Goal: Transaction & Acquisition: Purchase product/service

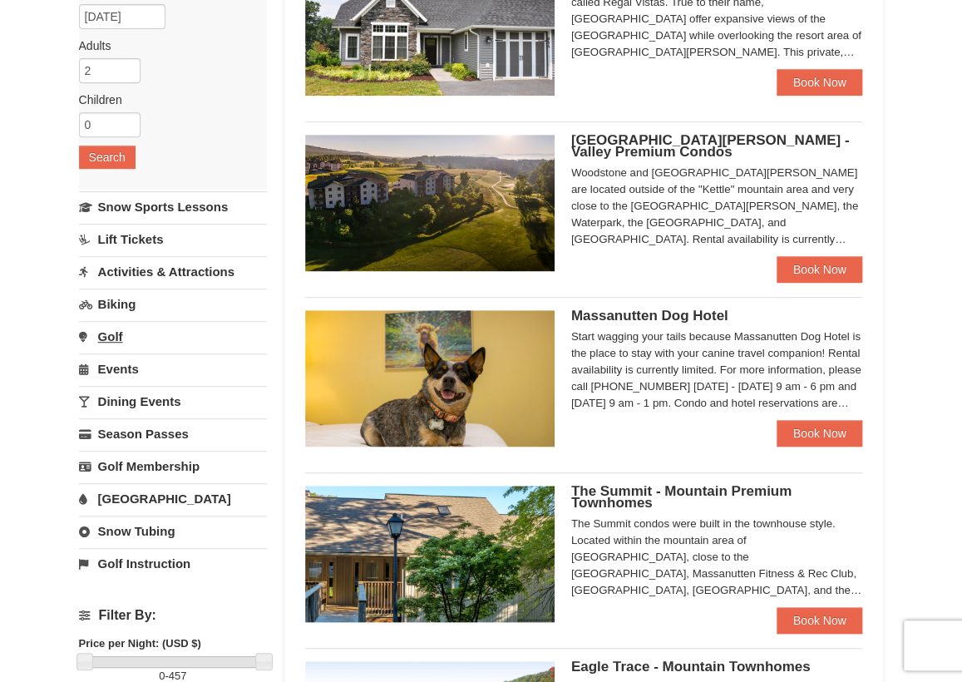
scroll to position [249, 0]
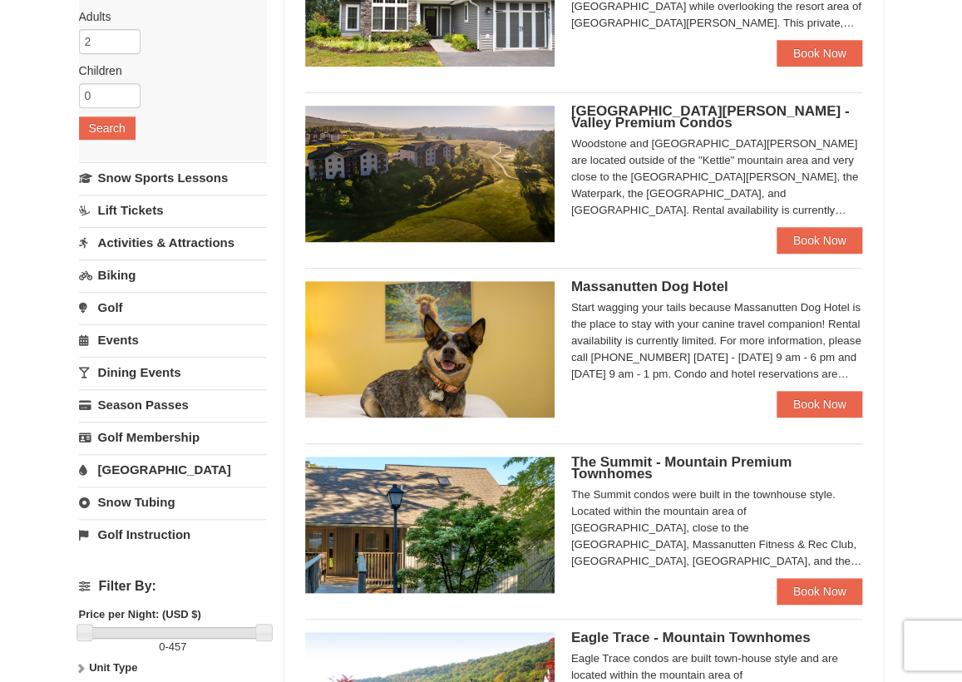
click at [139, 465] on link "[GEOGRAPHIC_DATA]" at bounding box center [173, 469] width 189 height 31
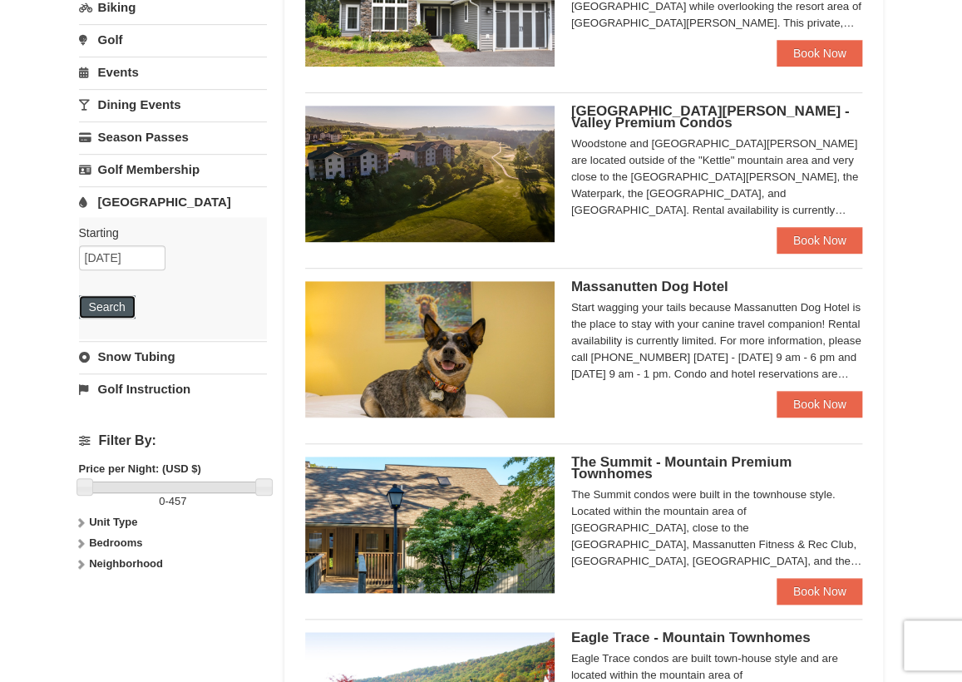
click at [116, 304] on button "Search" at bounding box center [107, 306] width 57 height 23
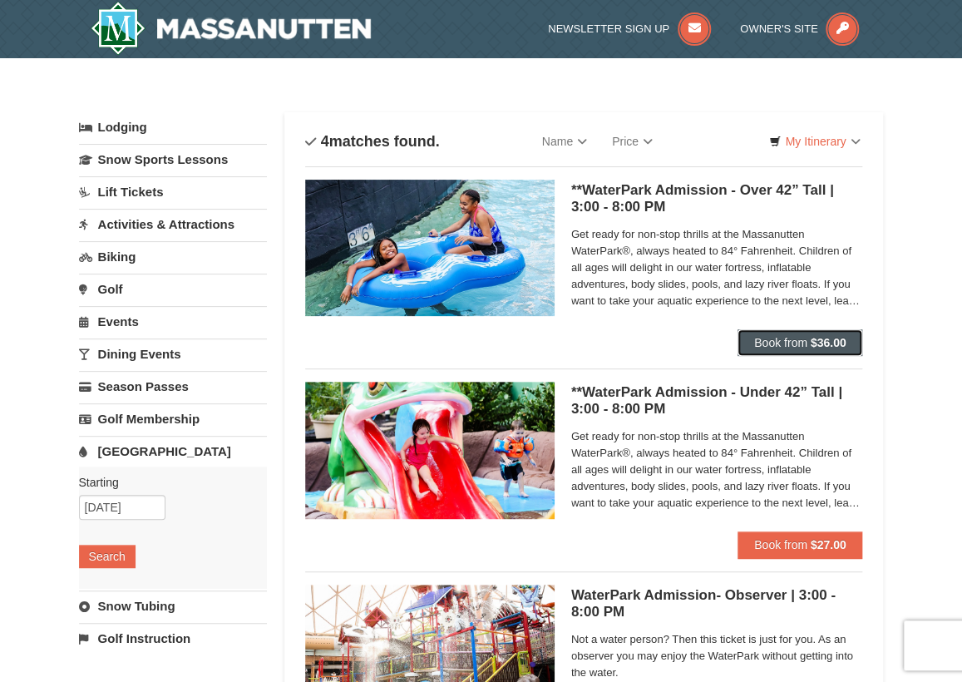
click at [793, 350] on button "Book from $36.00" at bounding box center [801, 342] width 126 height 27
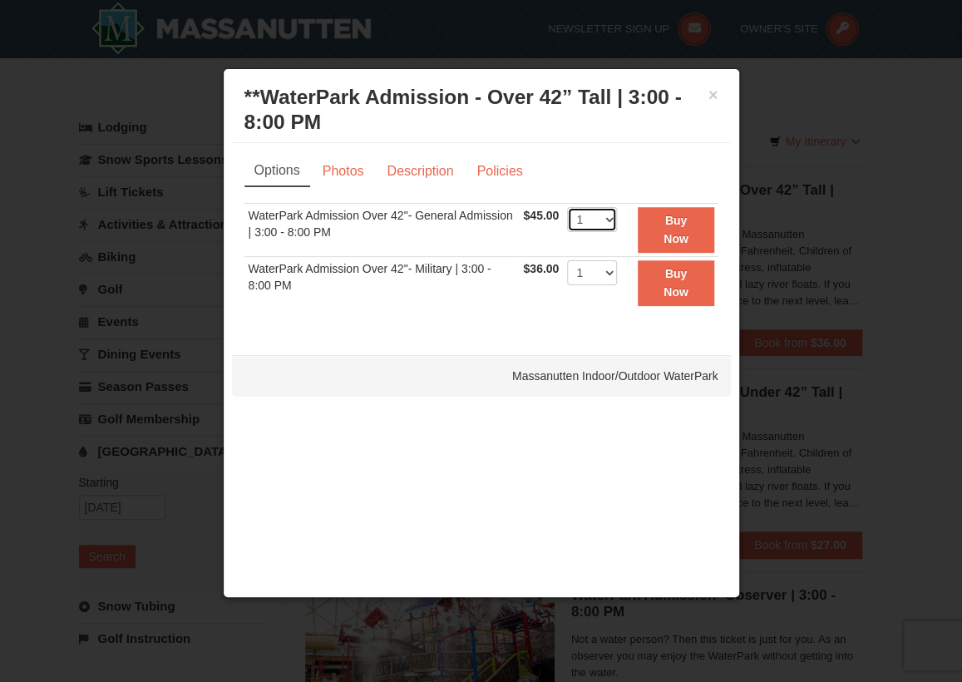
click at [601, 222] on select "1 2 3 4 5 6 7 8 9 10 11 12 13 14 15 16 17 18 19 20 21 22" at bounding box center [592, 219] width 50 height 25
select select "2"
click at [567, 207] on select "1 2 3 4 5 6 7 8 9 10 11 12 13 14 15 16 17 18 19 20 21 22" at bounding box center [592, 219] width 50 height 25
click at [671, 233] on strong "Buy Now" at bounding box center [676, 230] width 25 height 32
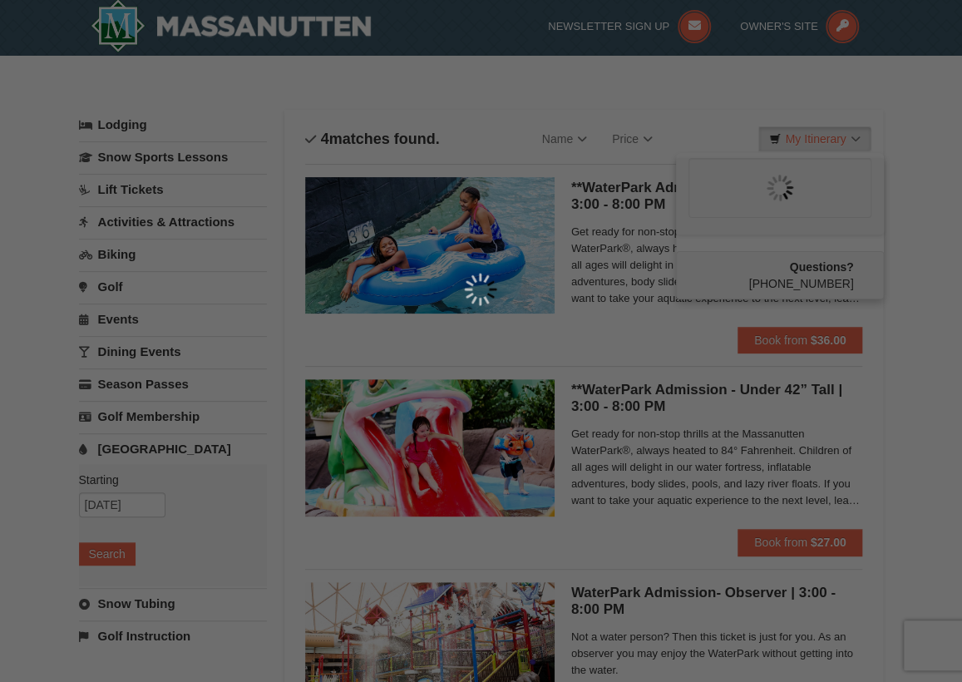
scroll to position [4, 0]
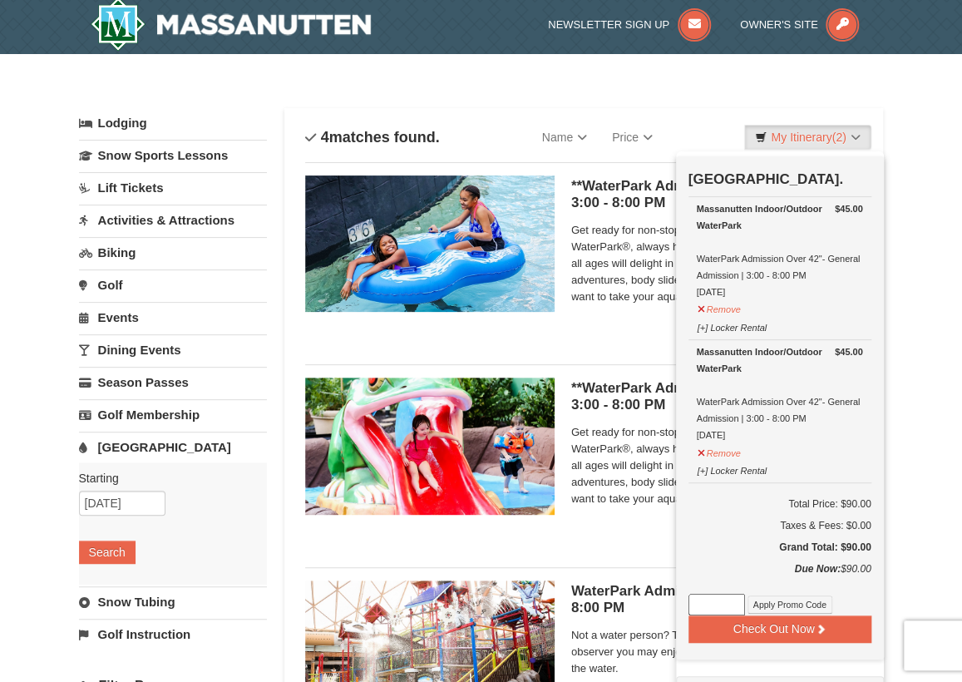
click at [117, 287] on link "Golf" at bounding box center [173, 284] width 189 height 31
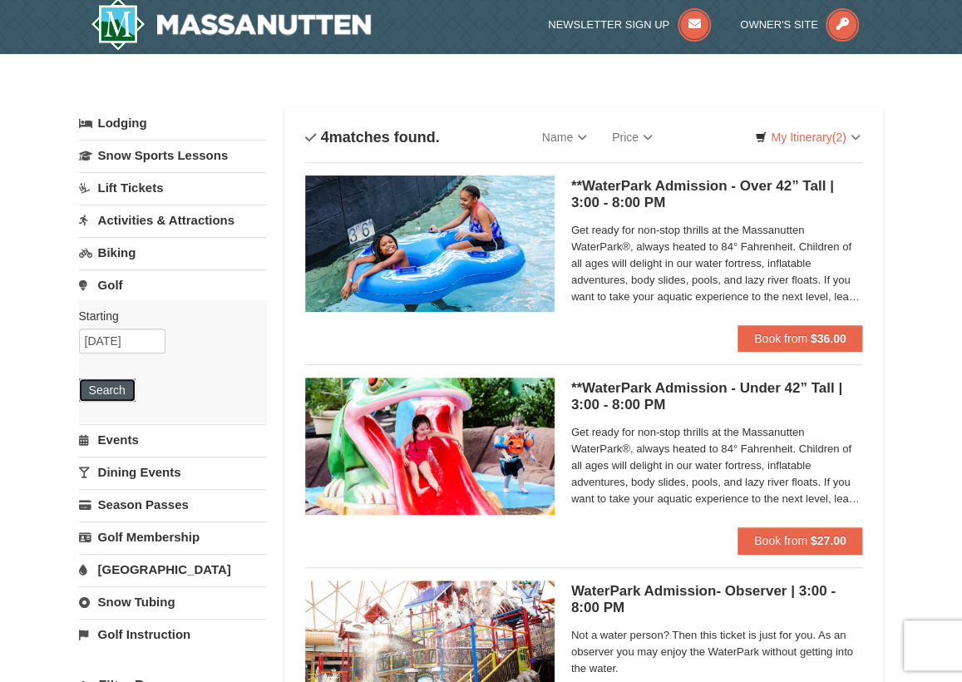
click at [107, 393] on button "Search" at bounding box center [107, 389] width 57 height 23
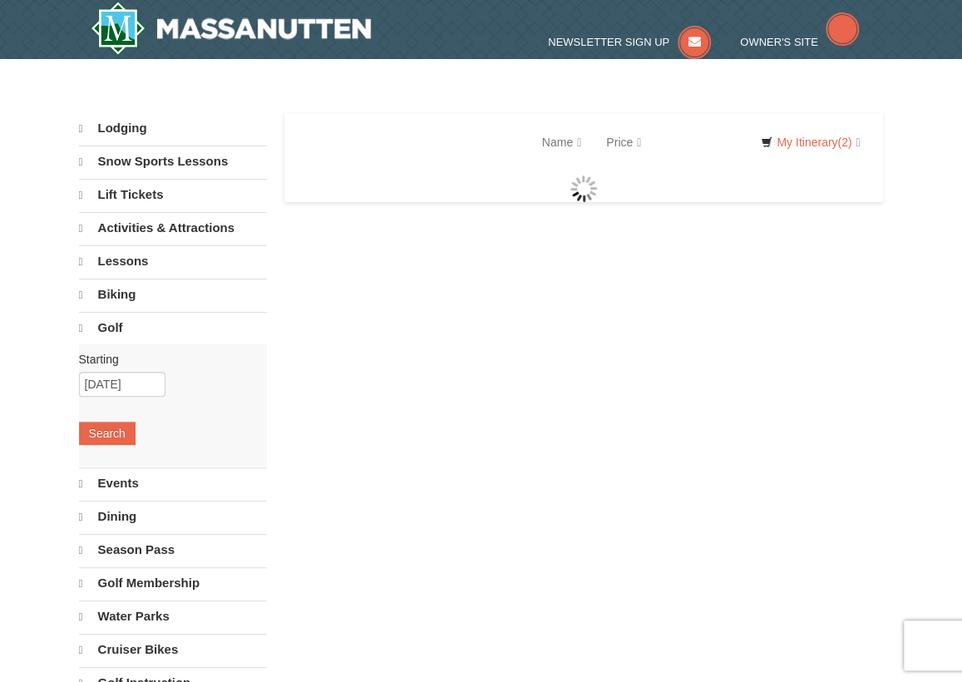
select select "10"
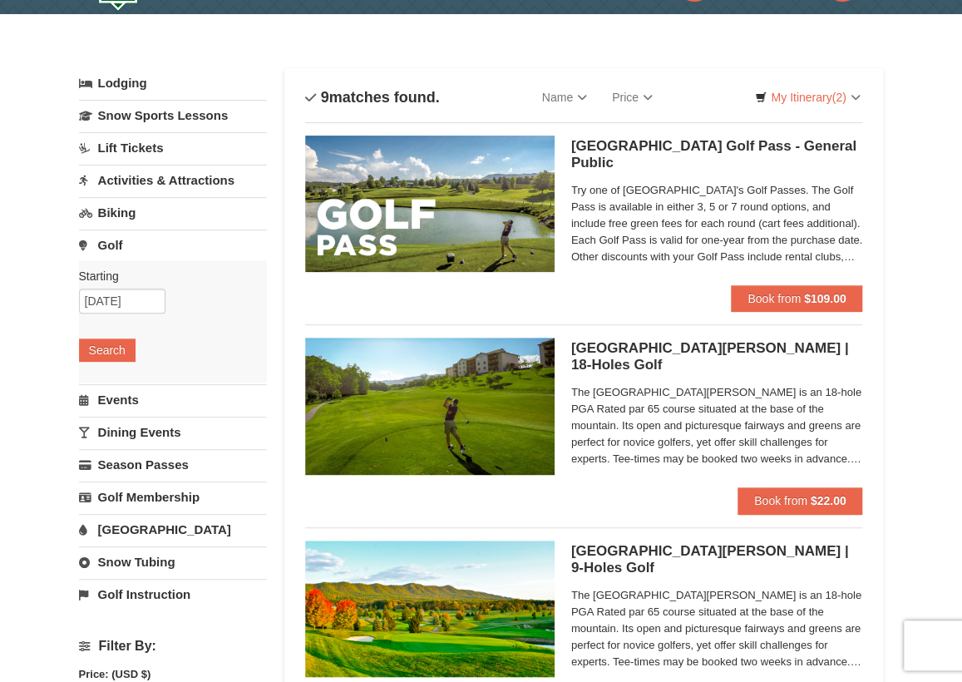
scroll to position [83, 0]
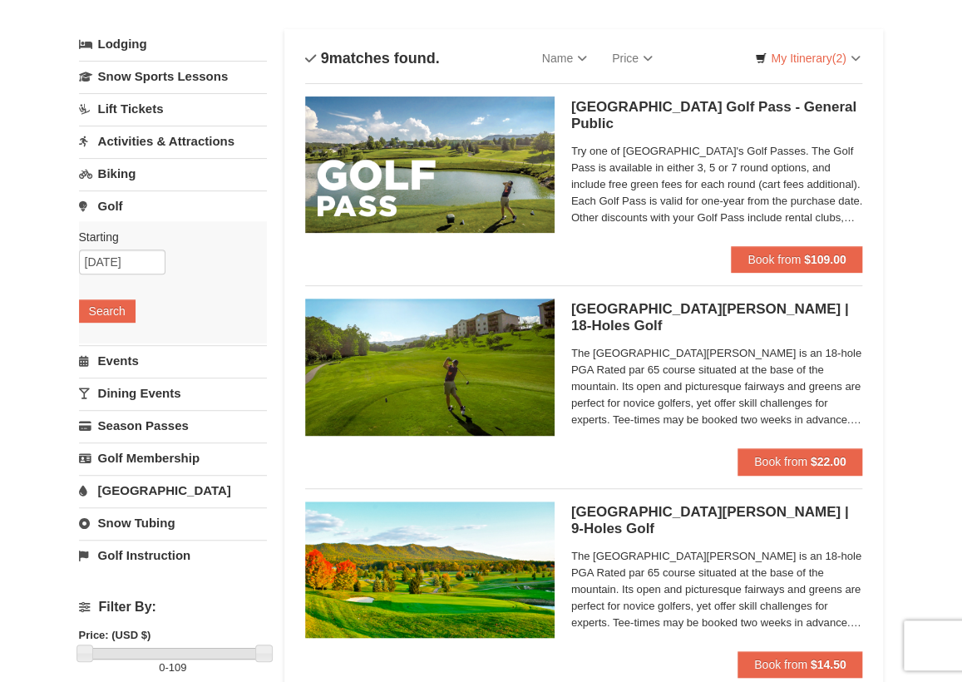
click at [152, 142] on link "Activities & Attractions" at bounding box center [173, 141] width 189 height 31
click at [107, 254] on button "Search" at bounding box center [107, 246] width 57 height 23
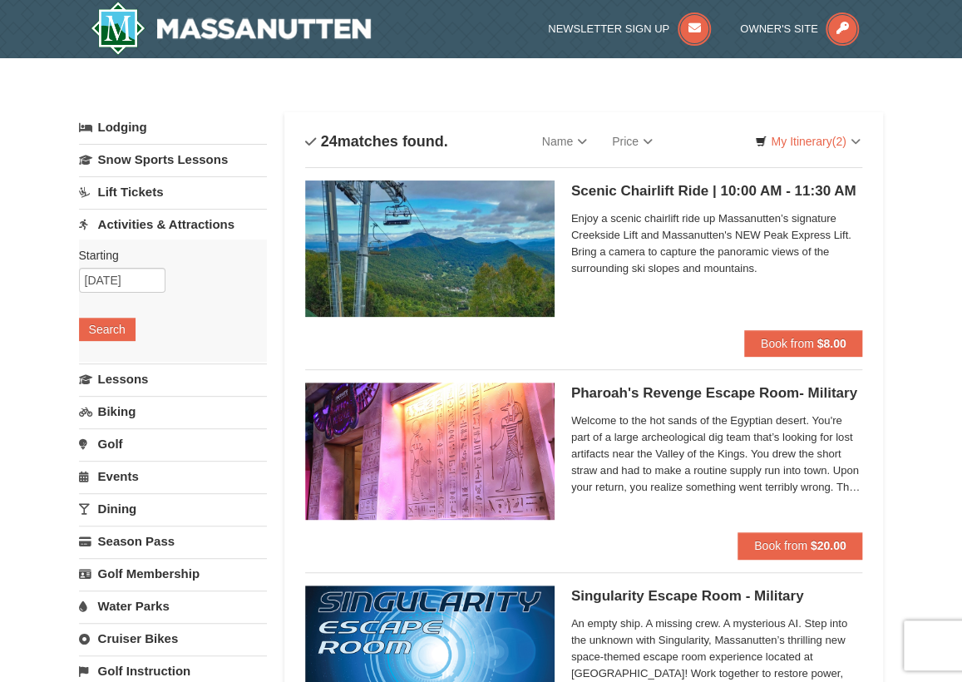
select select "10"
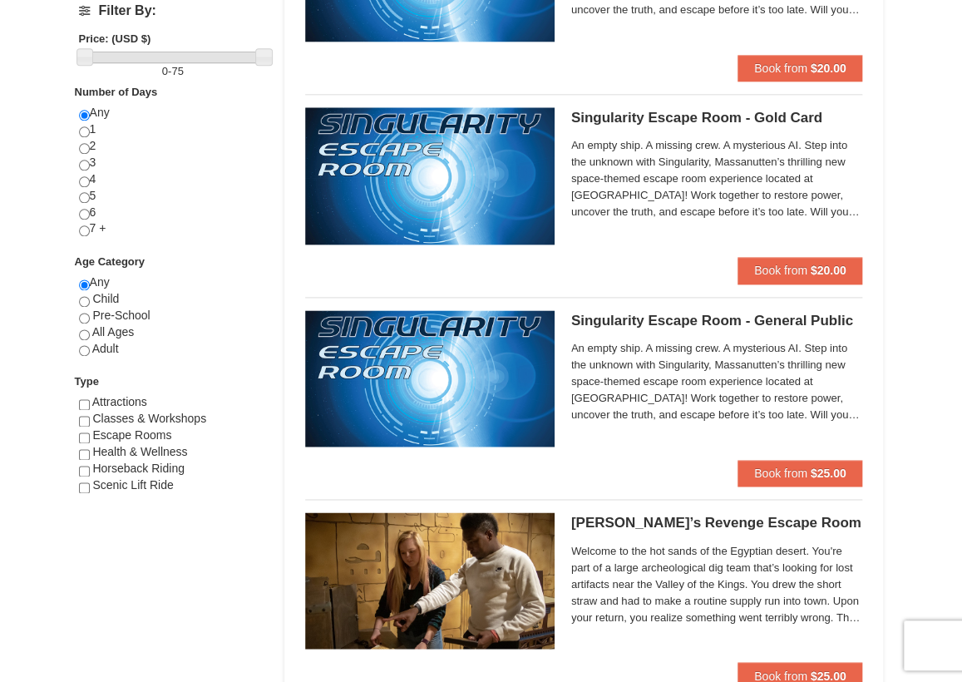
scroll to position [666, 0]
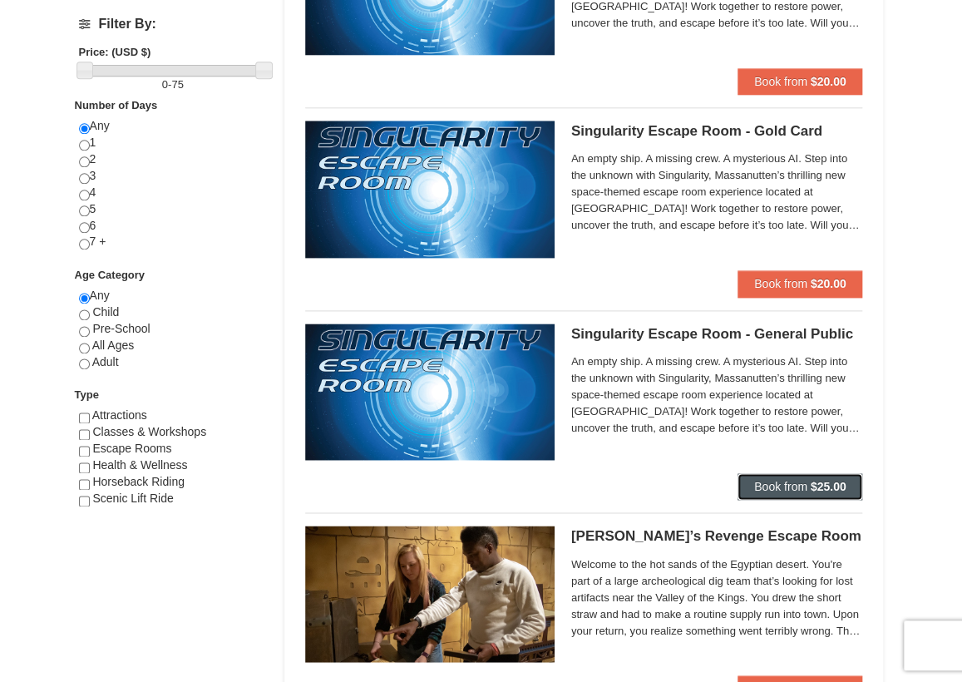
click at [822, 483] on strong "$25.00" at bounding box center [829, 486] width 36 height 13
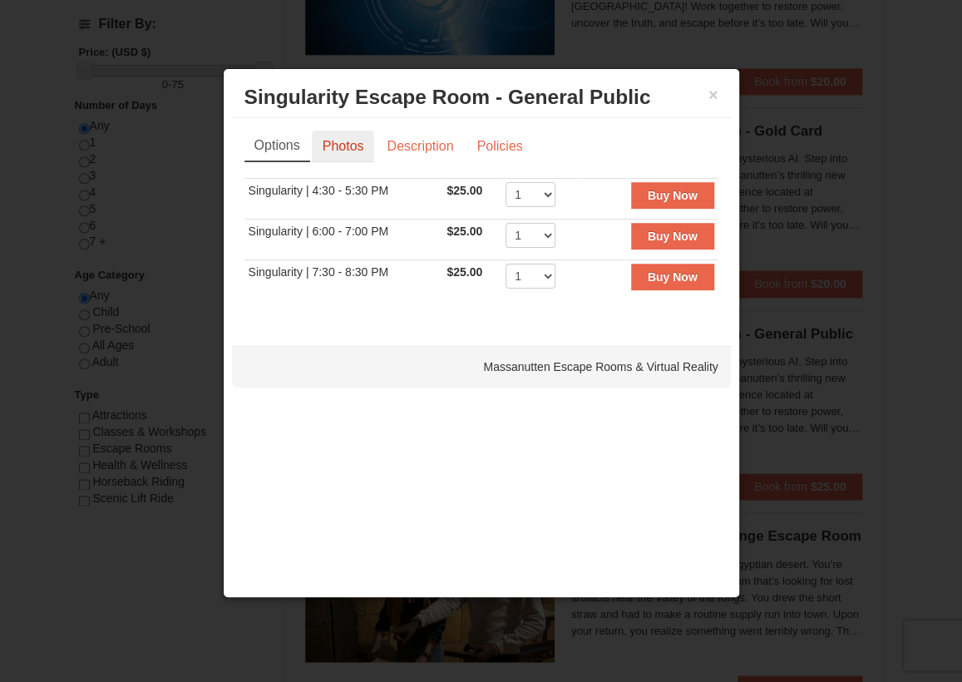
click at [336, 148] on link "Photos" at bounding box center [343, 147] width 63 height 32
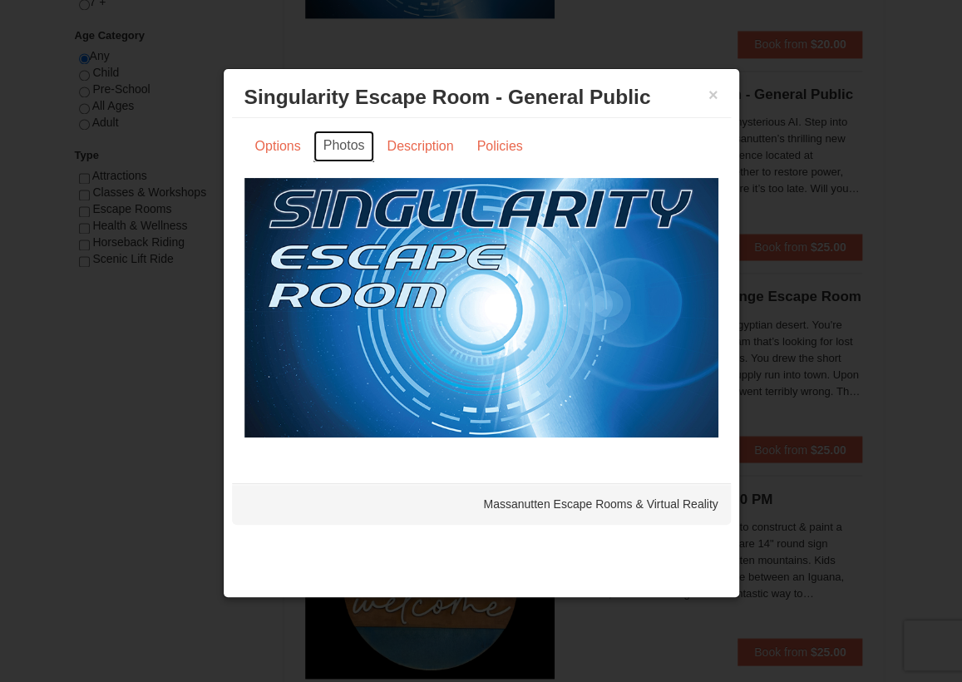
scroll to position [916, 0]
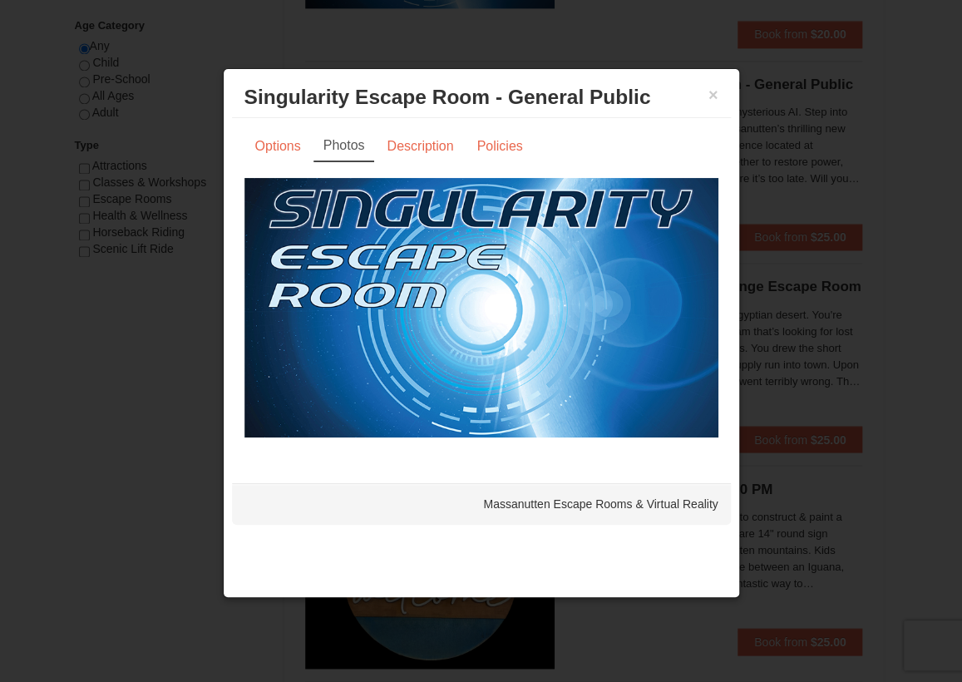
click at [452, 299] on img at bounding box center [481, 307] width 474 height 259
click at [434, 143] on link "Description" at bounding box center [420, 147] width 88 height 32
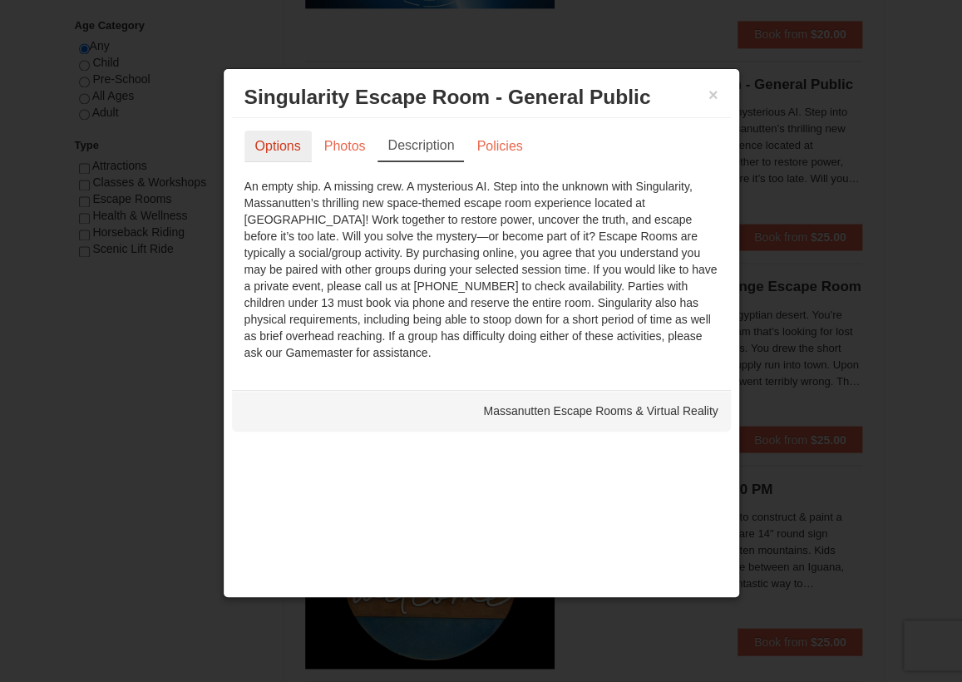
click at [284, 146] on link "Options" at bounding box center [277, 147] width 67 height 32
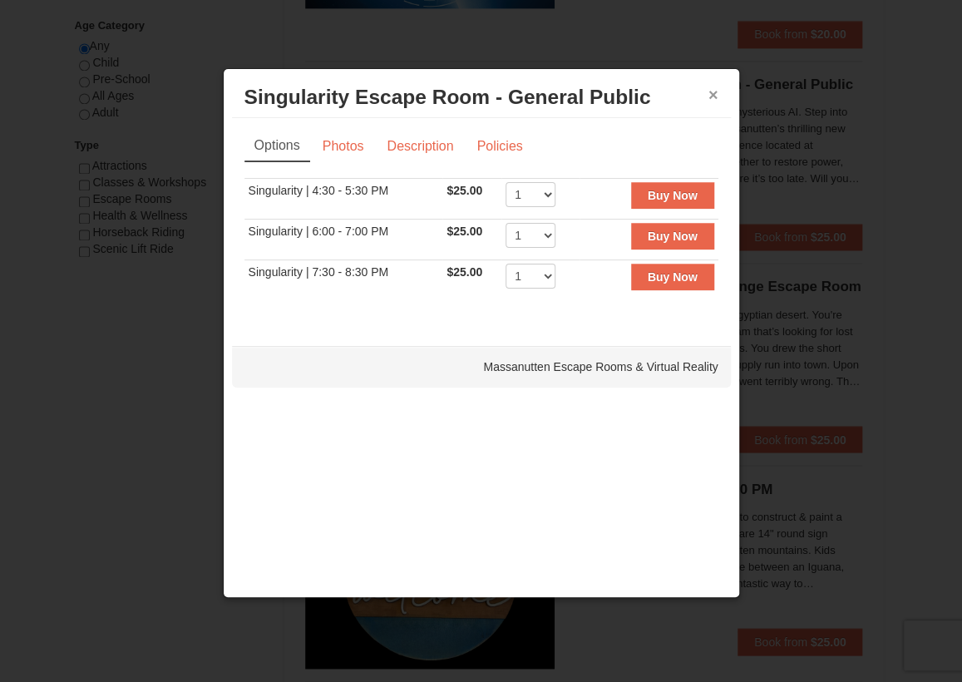
click at [710, 99] on button "×" at bounding box center [714, 94] width 10 height 17
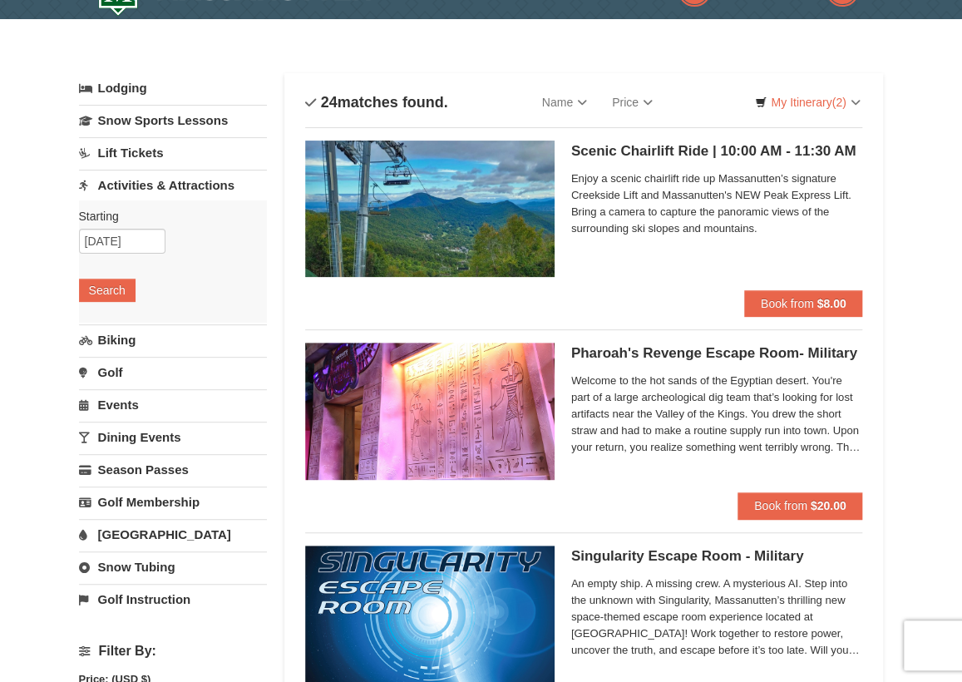
scroll to position [0, 0]
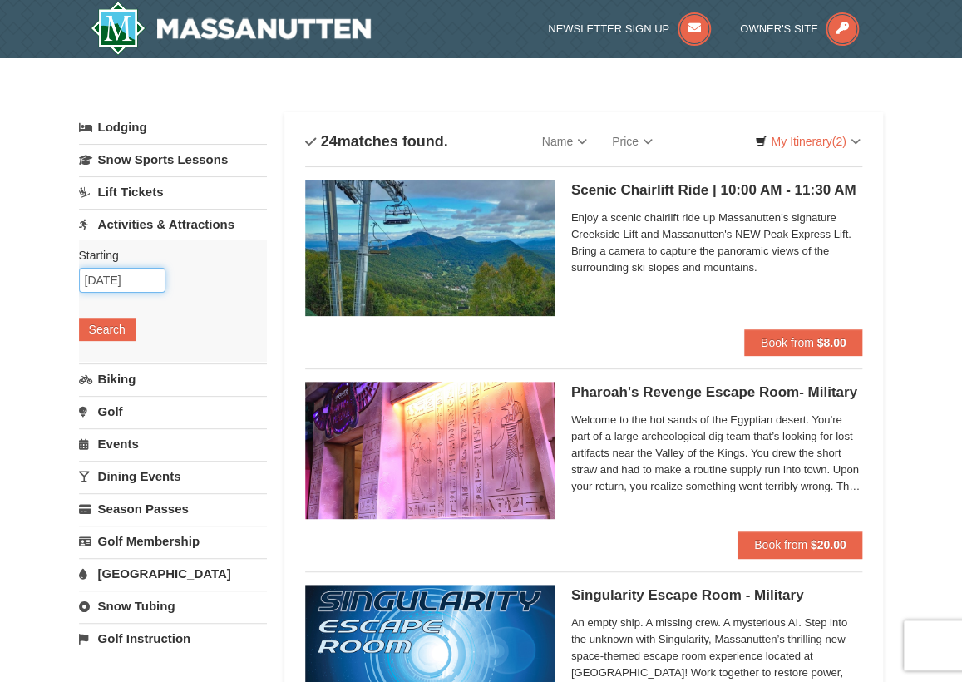
click at [115, 280] on input "[DATE]" at bounding box center [122, 280] width 86 height 25
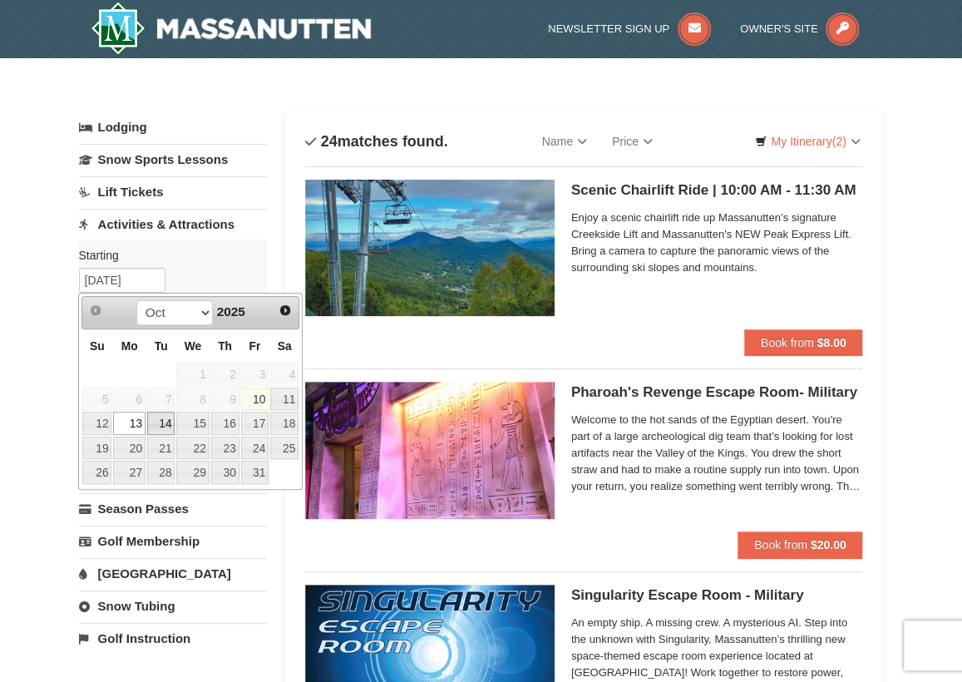
click at [159, 426] on link "14" at bounding box center [161, 423] width 28 height 23
type input "[DATE]"
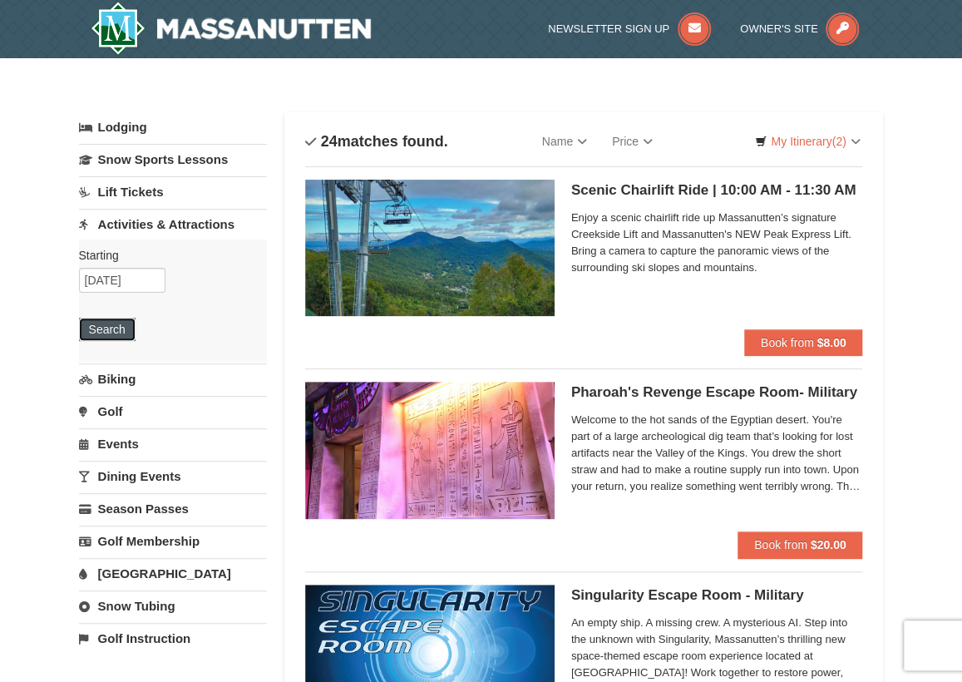
click at [109, 323] on button "Search" at bounding box center [107, 329] width 57 height 23
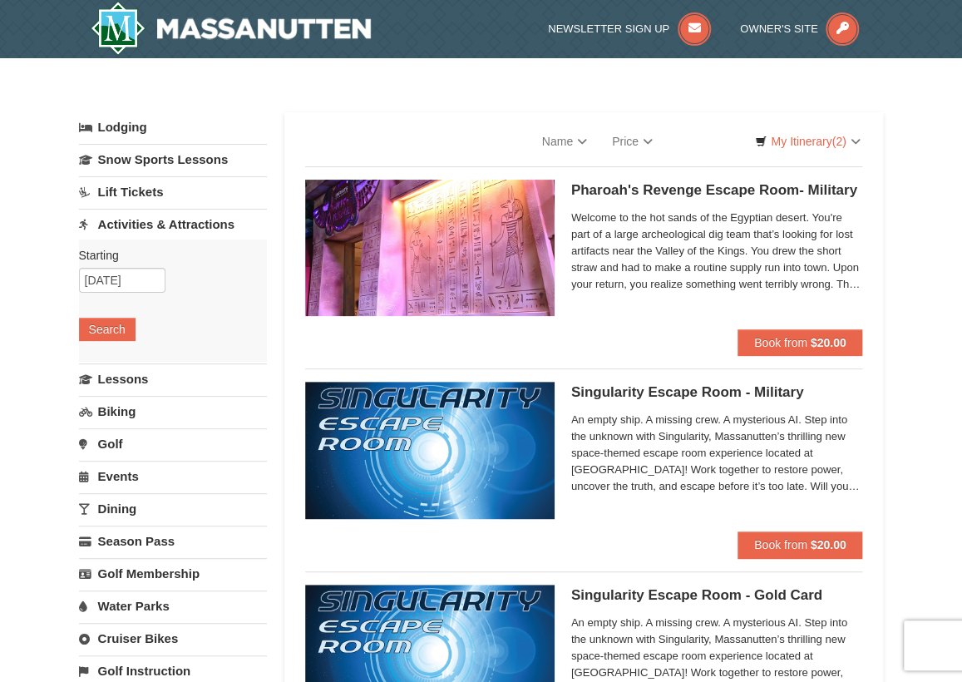
select select "10"
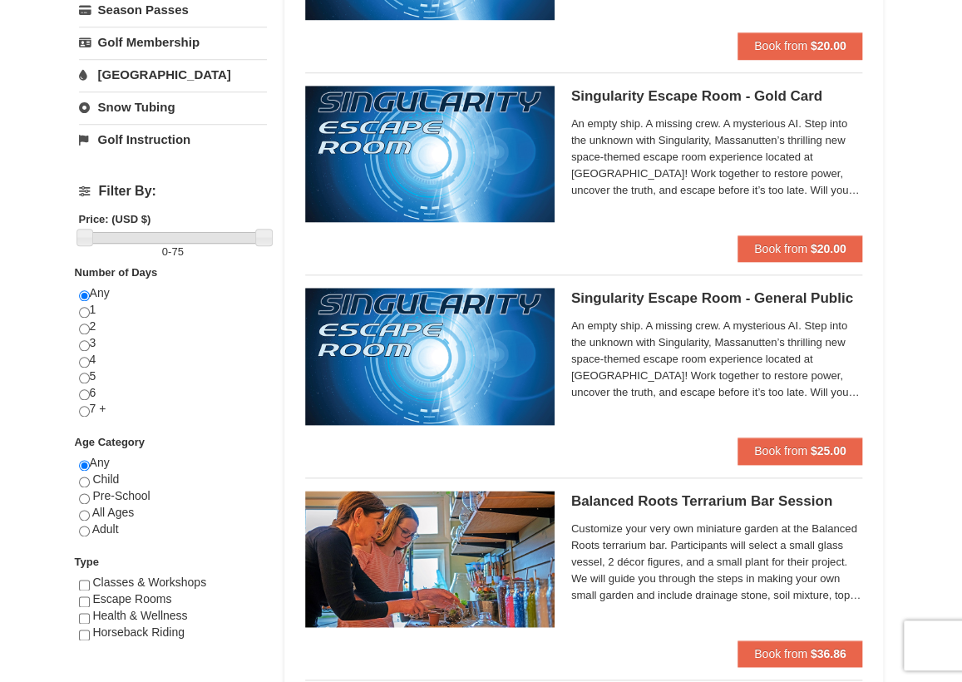
scroll to position [582, 0]
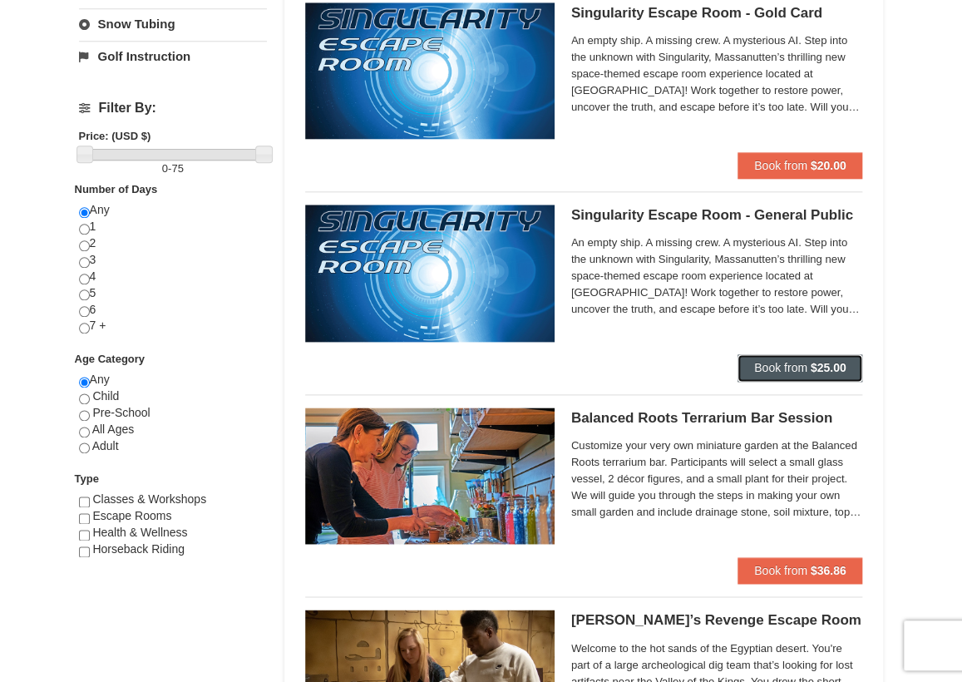
click at [803, 370] on span "Book from" at bounding box center [780, 367] width 53 height 13
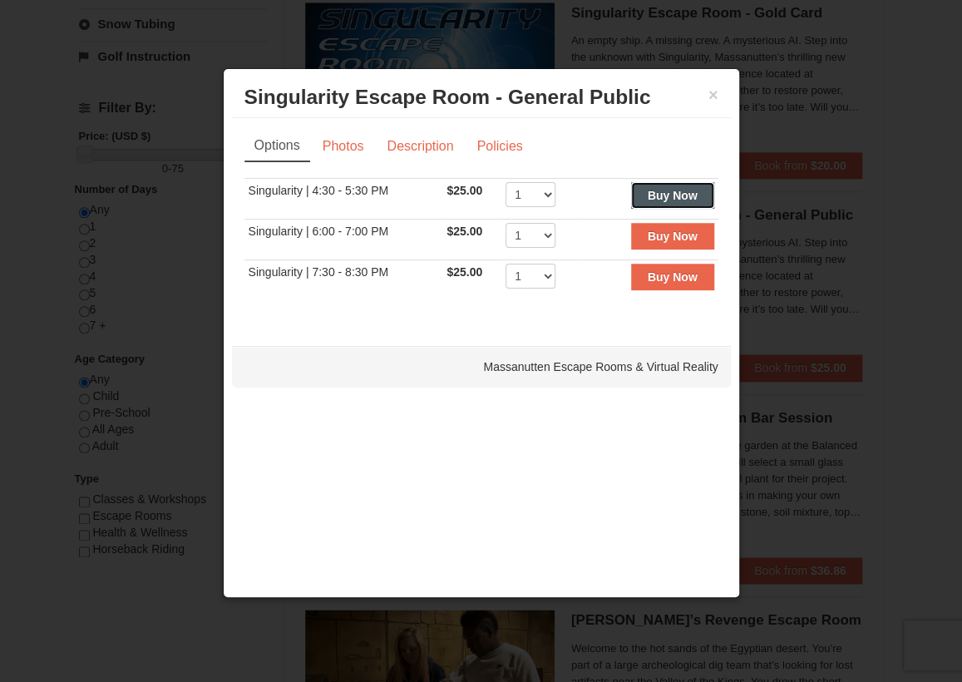
drag, startPoint x: 654, startPoint y: 198, endPoint x: 539, endPoint y: 199, distance: 114.8
click at [568, 190] on tr "Singularity | 4:30 - 5:30 PM $25.00 Includes all fees. Tax excluded. 1 2 3 4 5 …" at bounding box center [481, 199] width 474 height 41
click at [538, 199] on select "1 2 3 4 5 6 7 8" at bounding box center [531, 194] width 50 height 25
select select "2"
click at [506, 182] on select "1 2 3 4 5 6 7 8" at bounding box center [531, 194] width 50 height 25
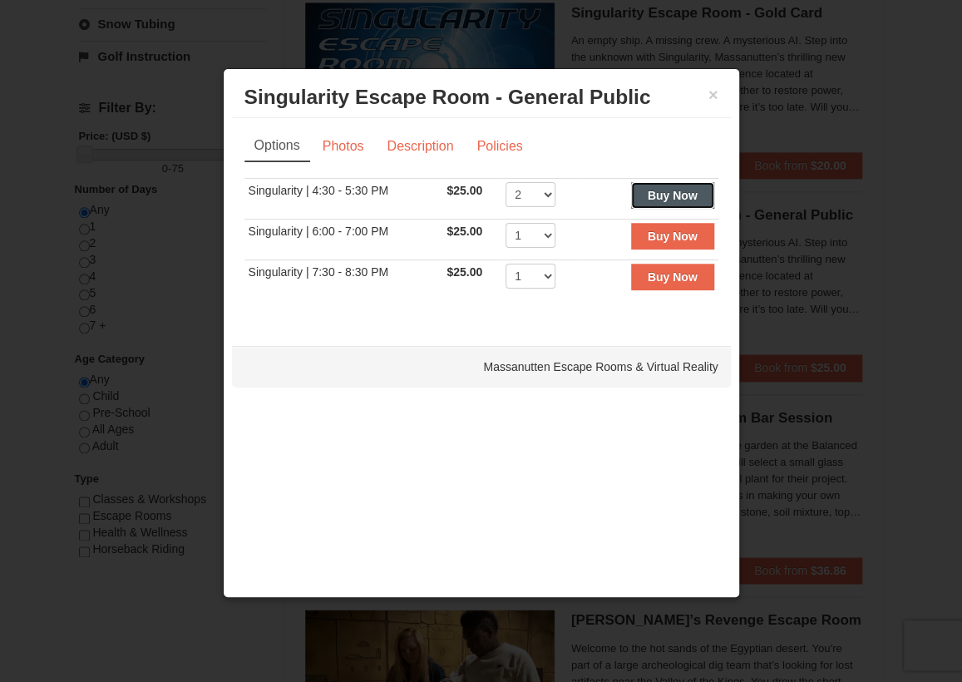
click at [663, 205] on button "Buy Now" at bounding box center [672, 195] width 83 height 27
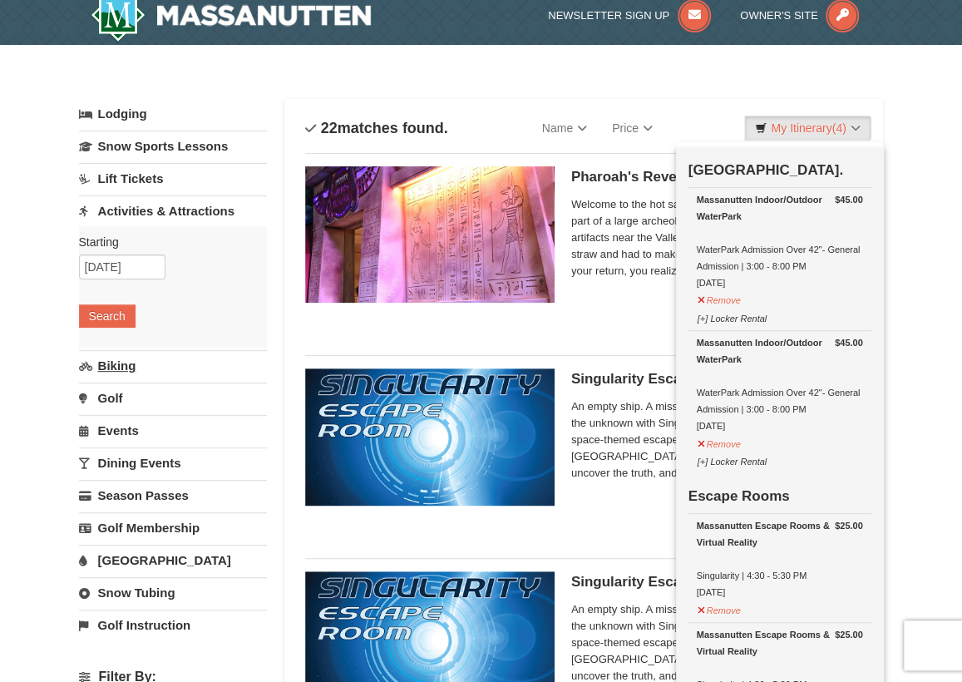
scroll to position [4, 0]
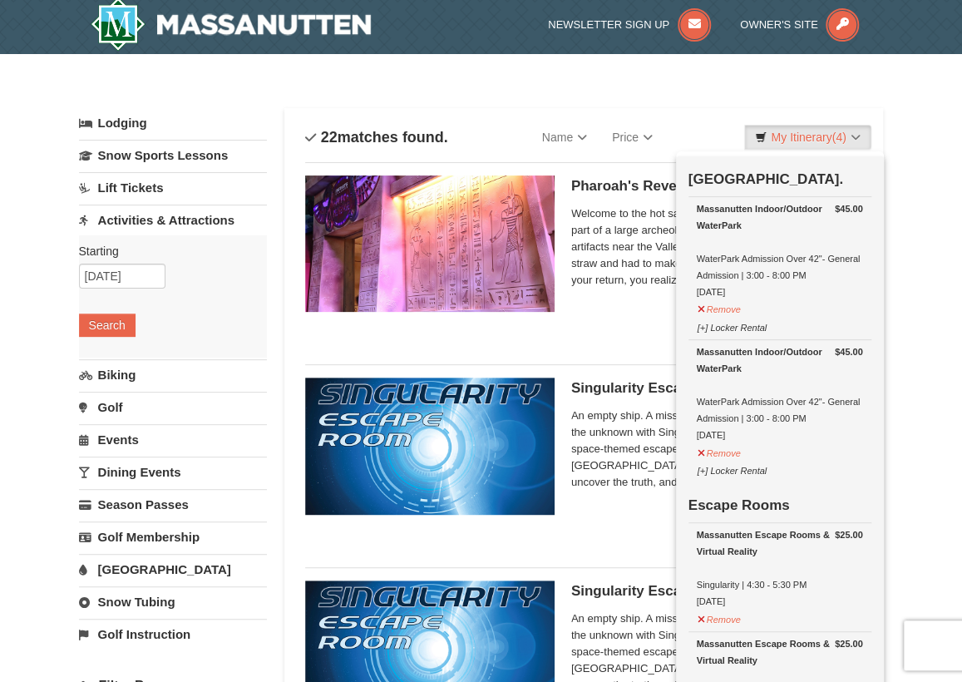
click at [131, 440] on link "Events" at bounding box center [173, 439] width 189 height 31
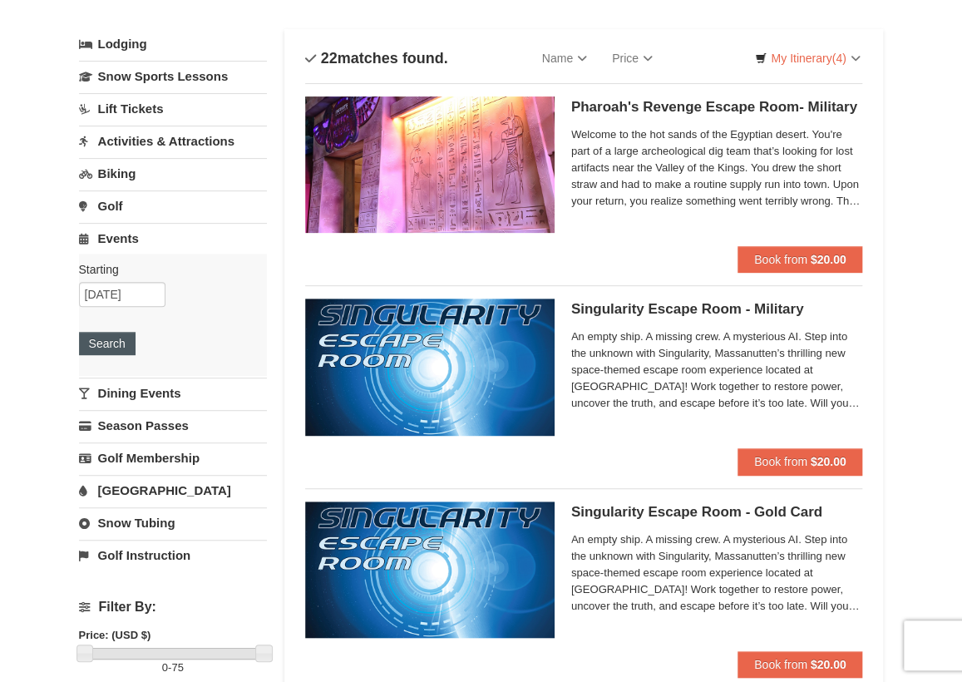
scroll to position [0, 0]
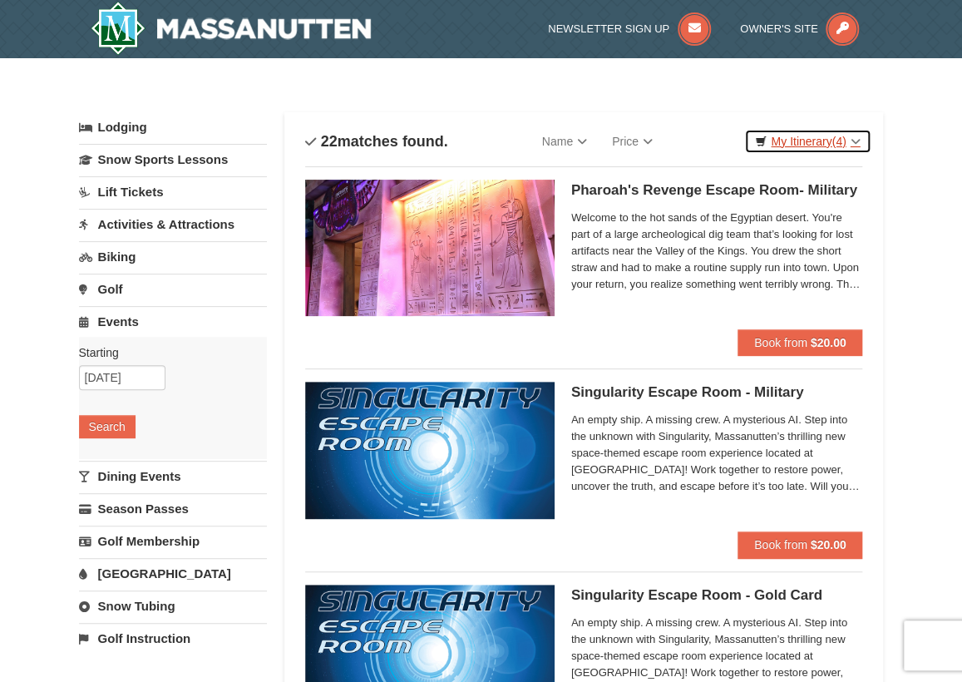
click at [801, 137] on link "My Itinerary (4)" at bounding box center [807, 141] width 126 height 25
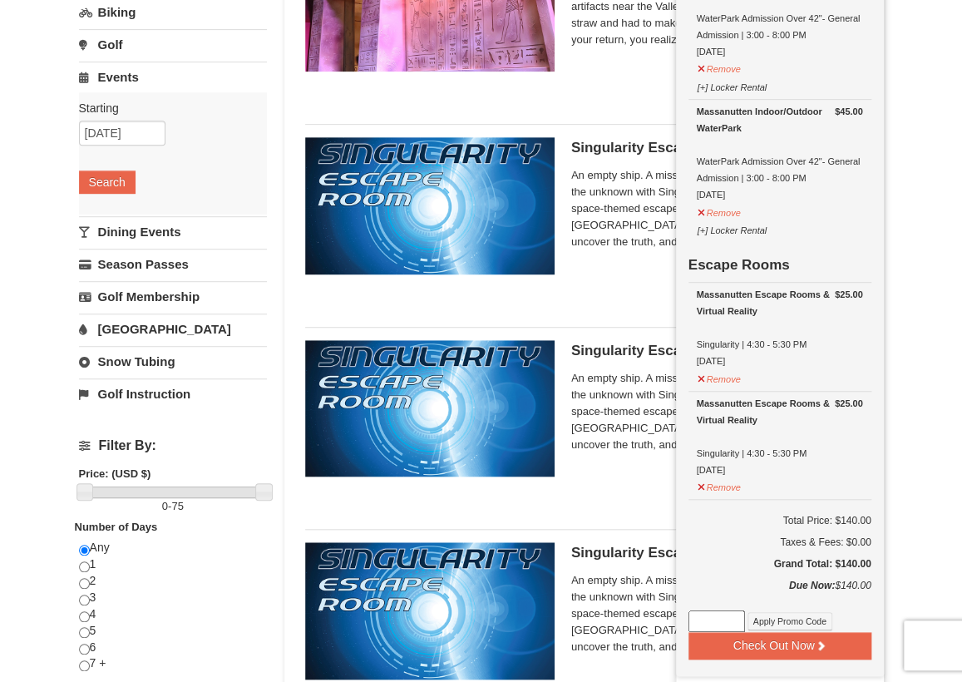
scroll to position [249, 0]
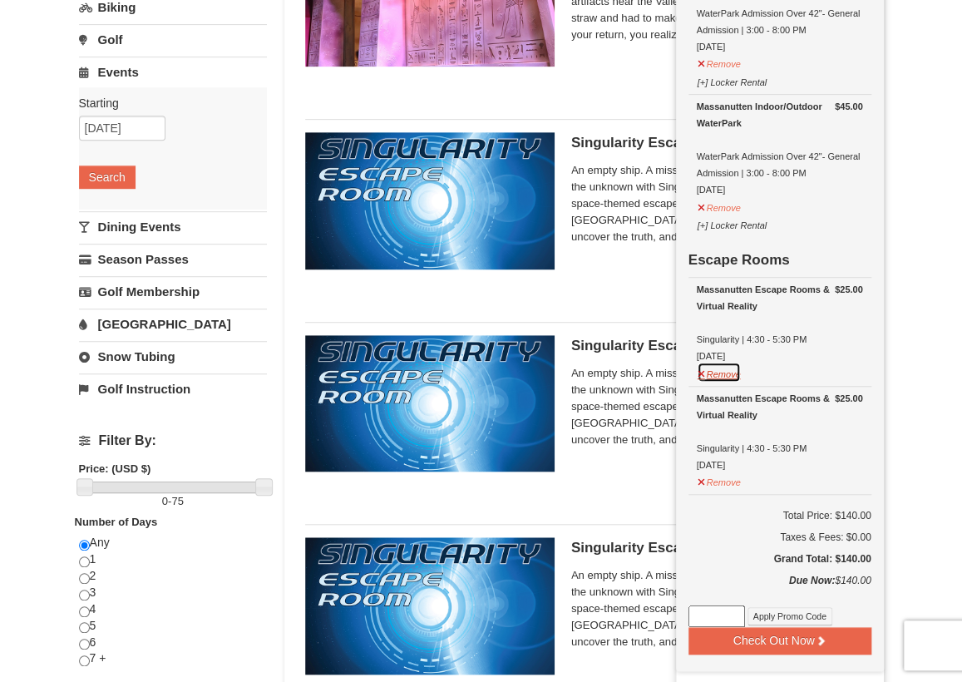
click at [733, 375] on button "Remove" at bounding box center [719, 372] width 45 height 21
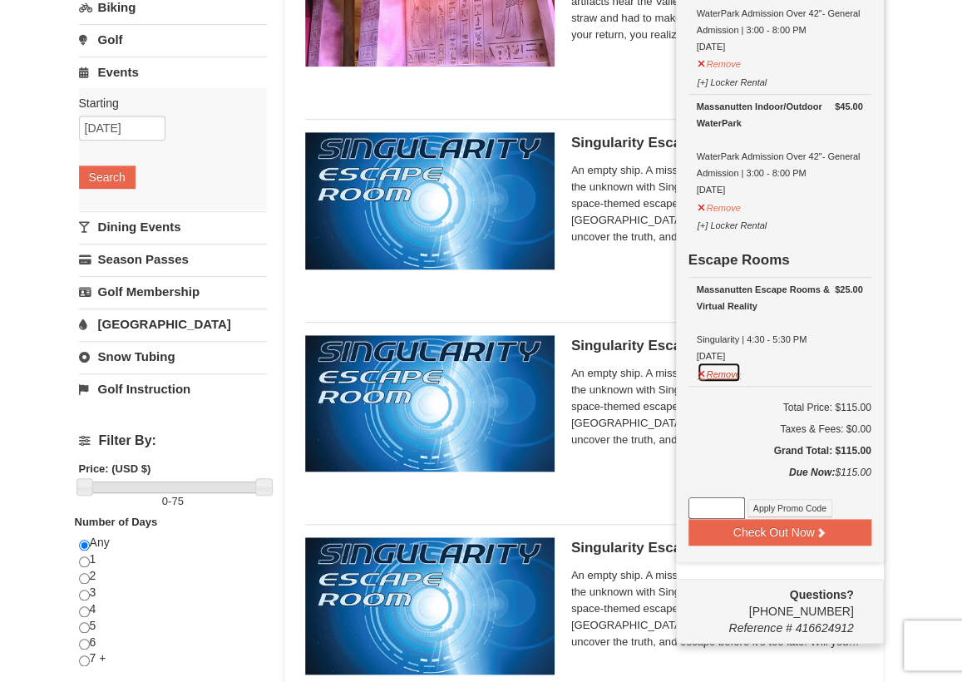
click at [723, 373] on button "Remove" at bounding box center [719, 372] width 45 height 21
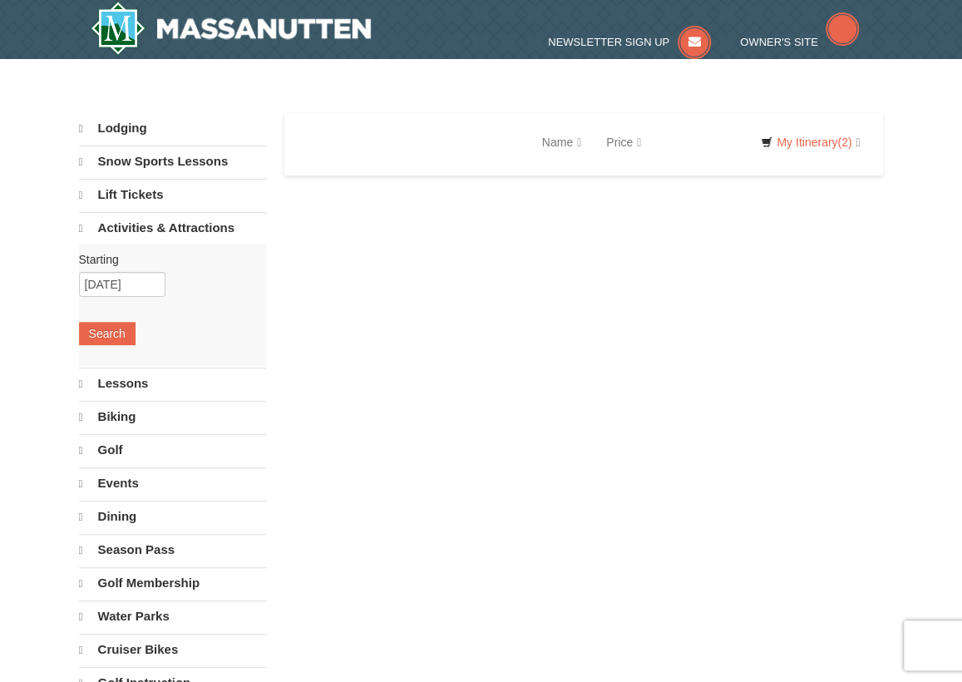
select select "10"
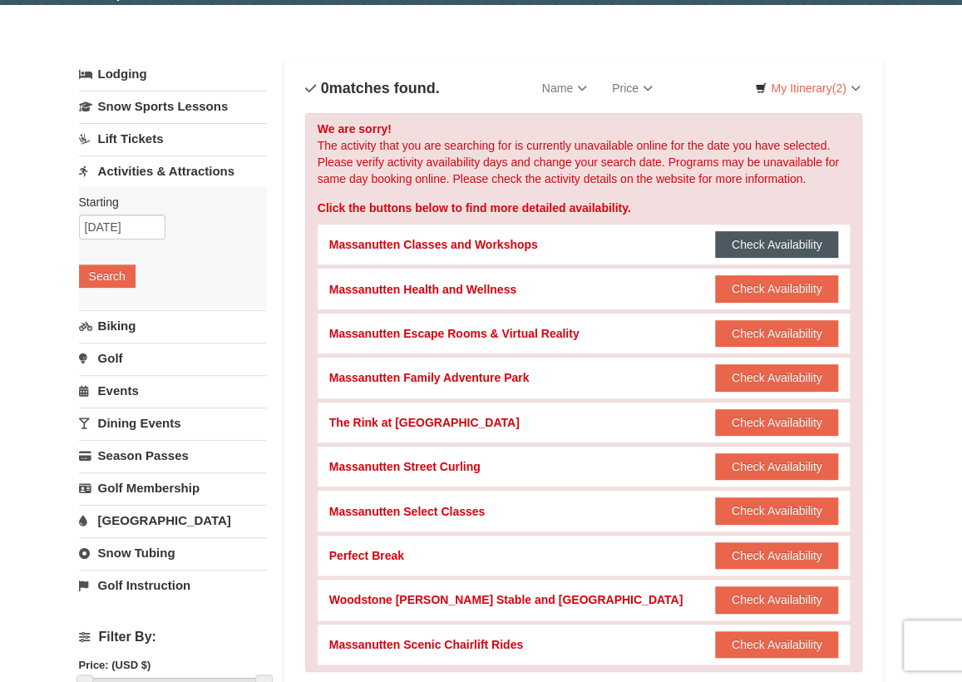
scroll to position [83, 0]
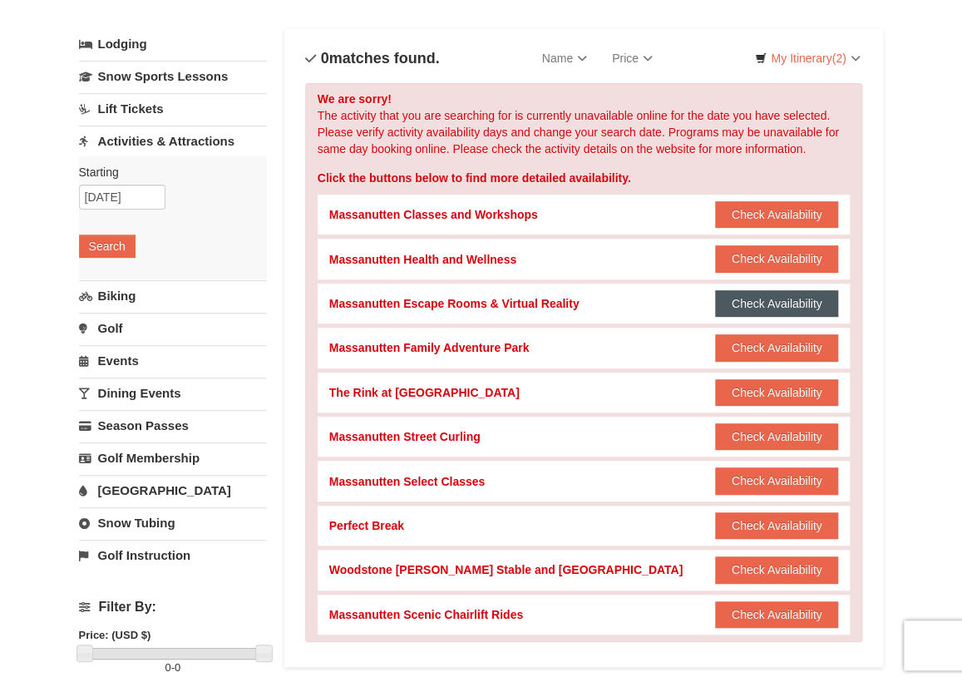
click at [777, 303] on button "Check Availability" at bounding box center [777, 303] width 124 height 27
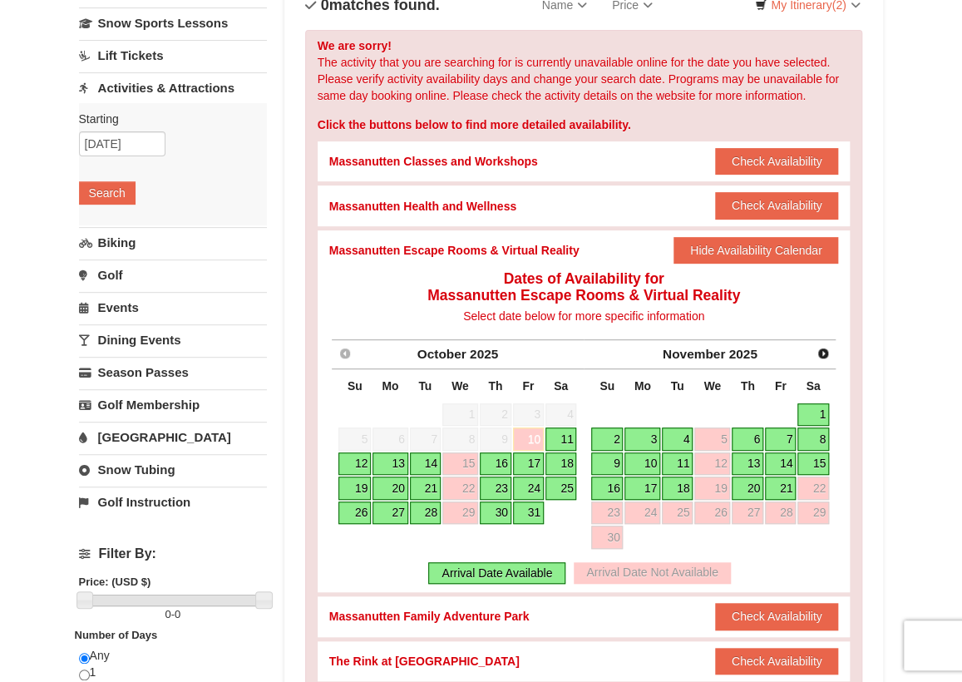
scroll to position [166, 0]
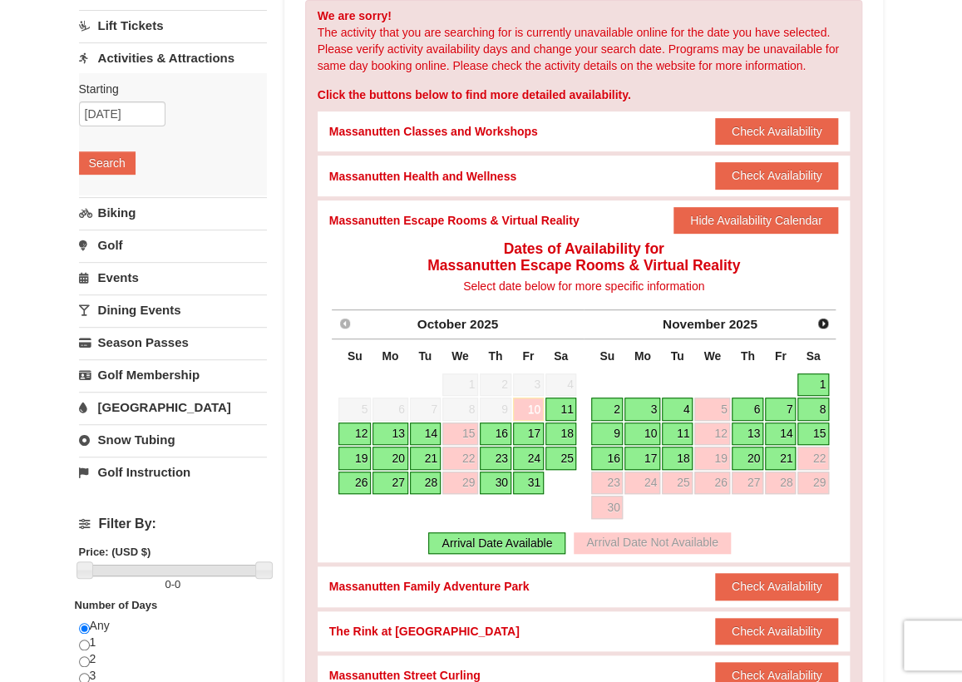
click at [427, 431] on link "14" at bounding box center [425, 433] width 31 height 23
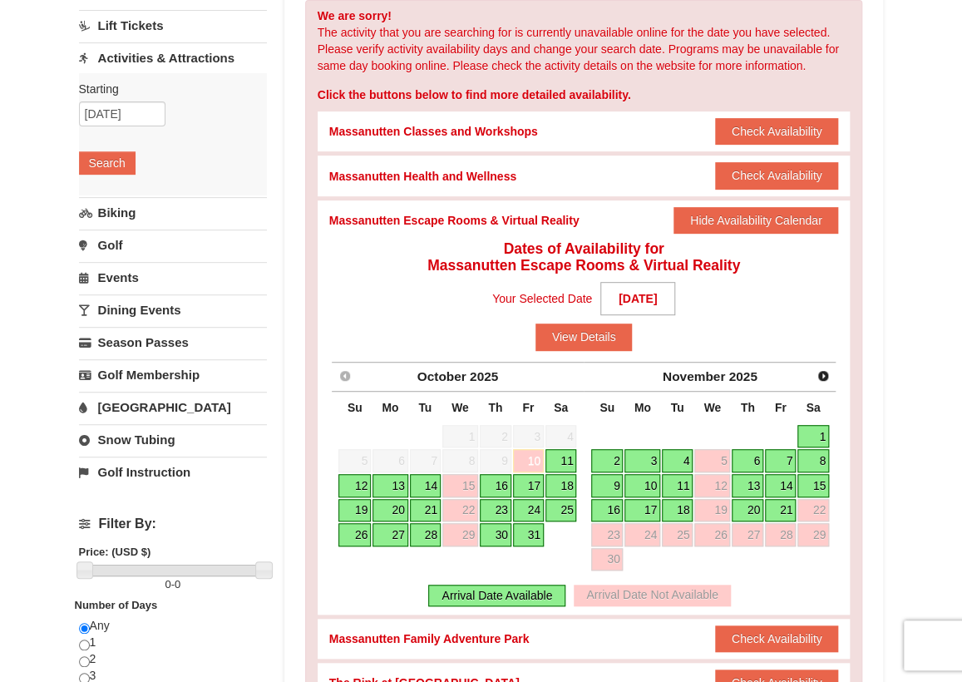
click at [429, 485] on link "14" at bounding box center [425, 485] width 31 height 23
click at [582, 337] on button "View Details" at bounding box center [584, 336] width 97 height 27
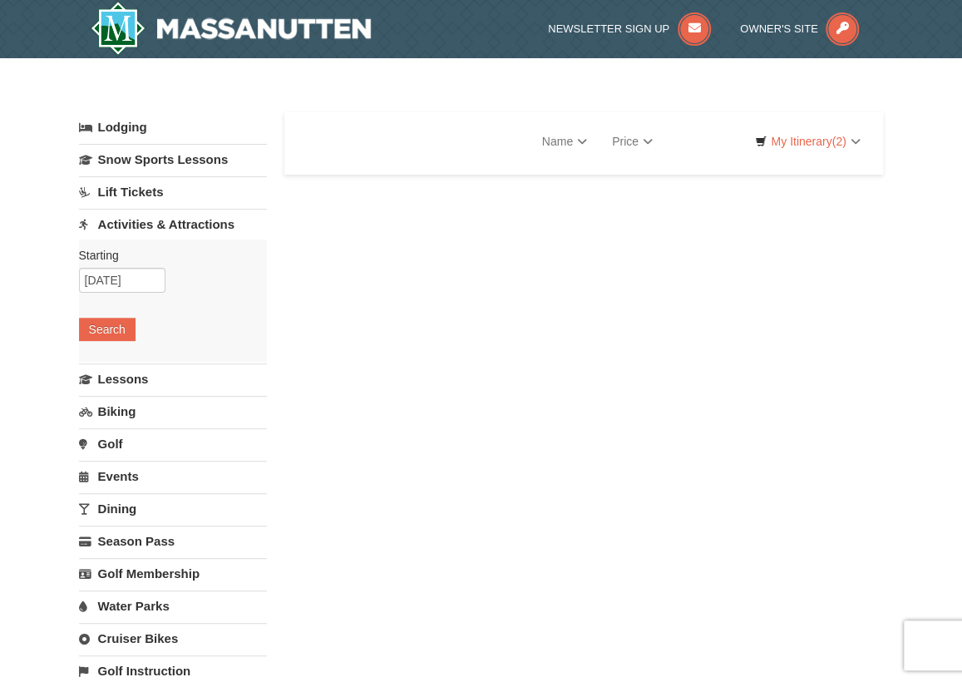
select select "10"
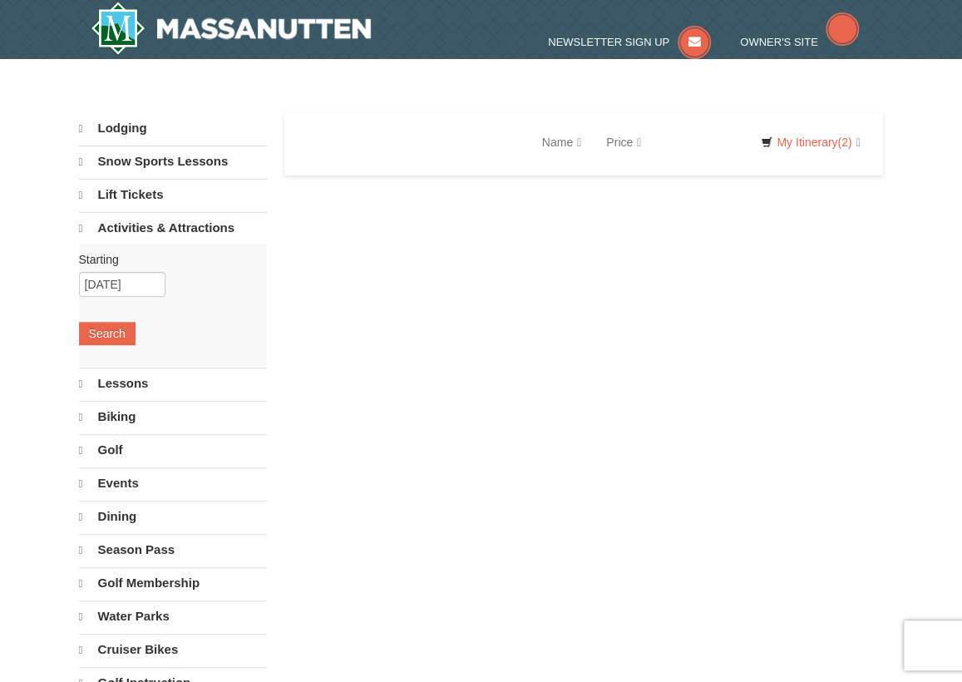
select select "10"
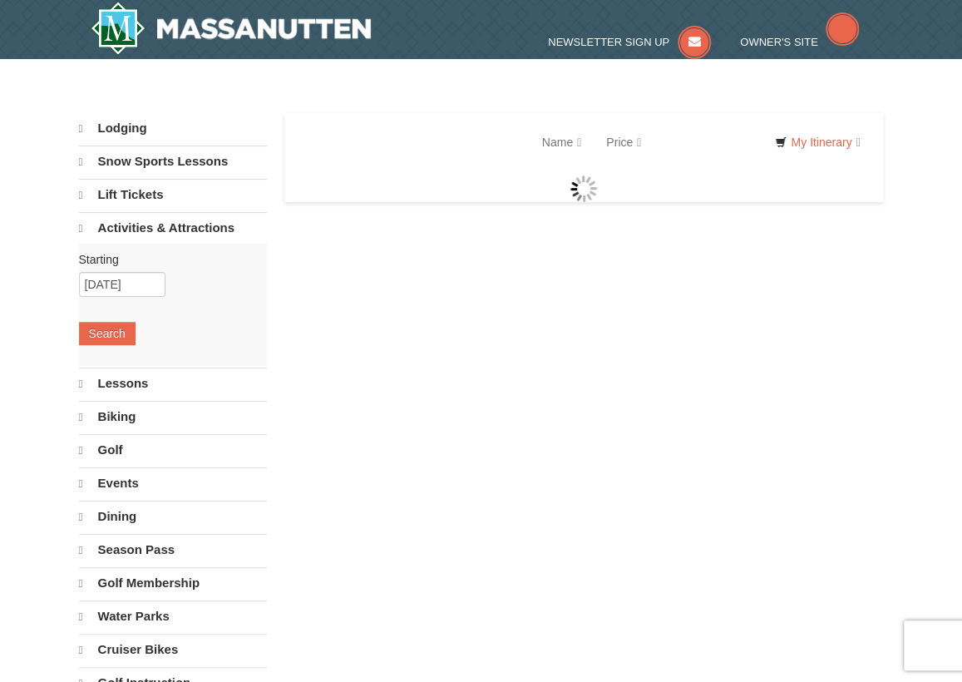
select select "10"
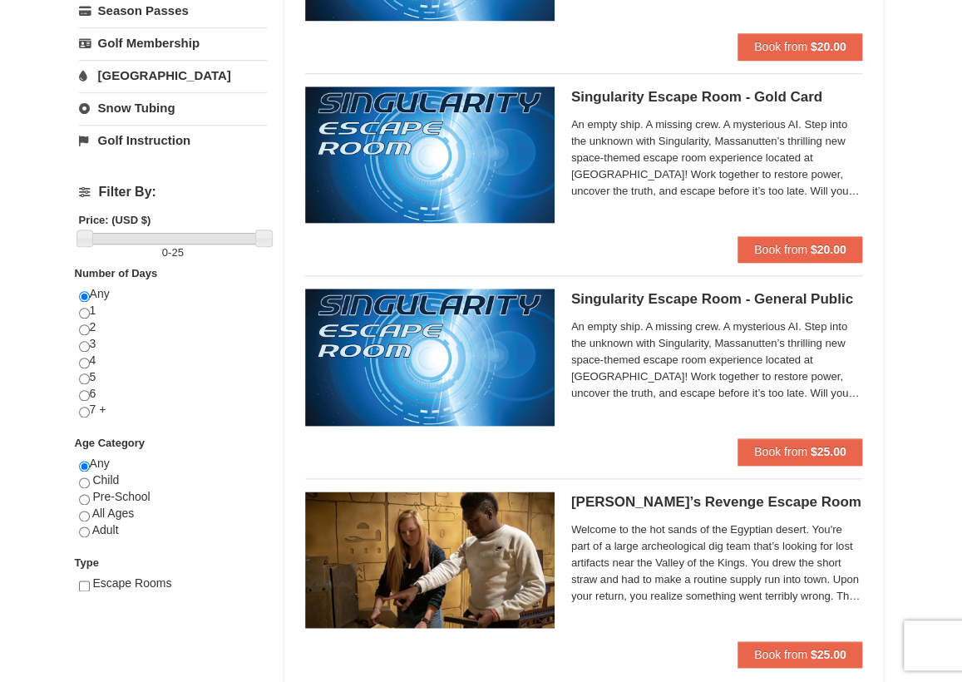
scroll to position [499, 0]
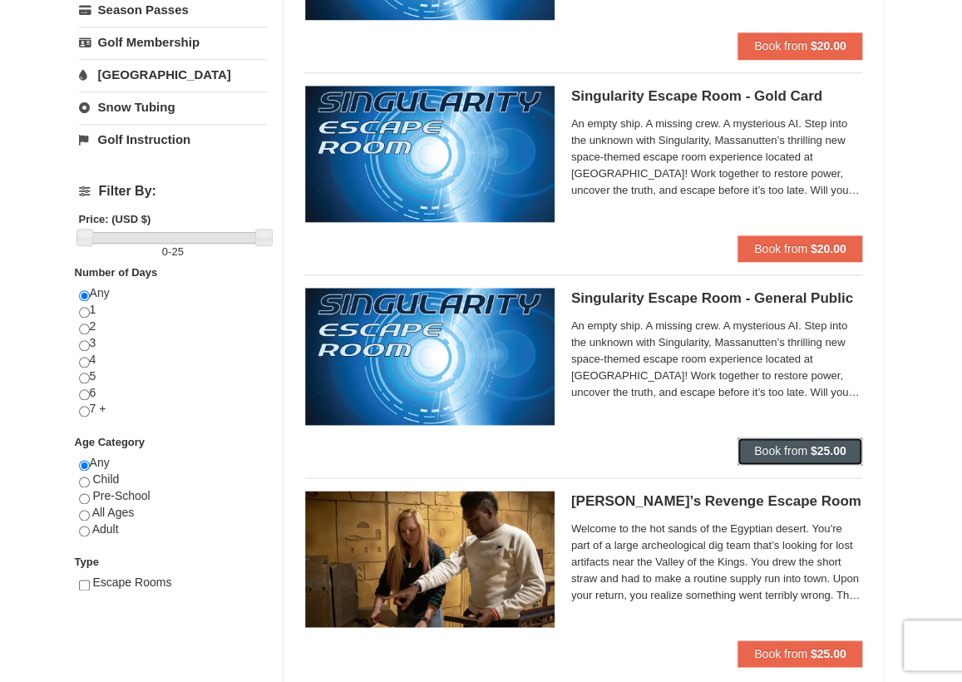
click at [788, 457] on button "Book from $25.00" at bounding box center [801, 450] width 126 height 27
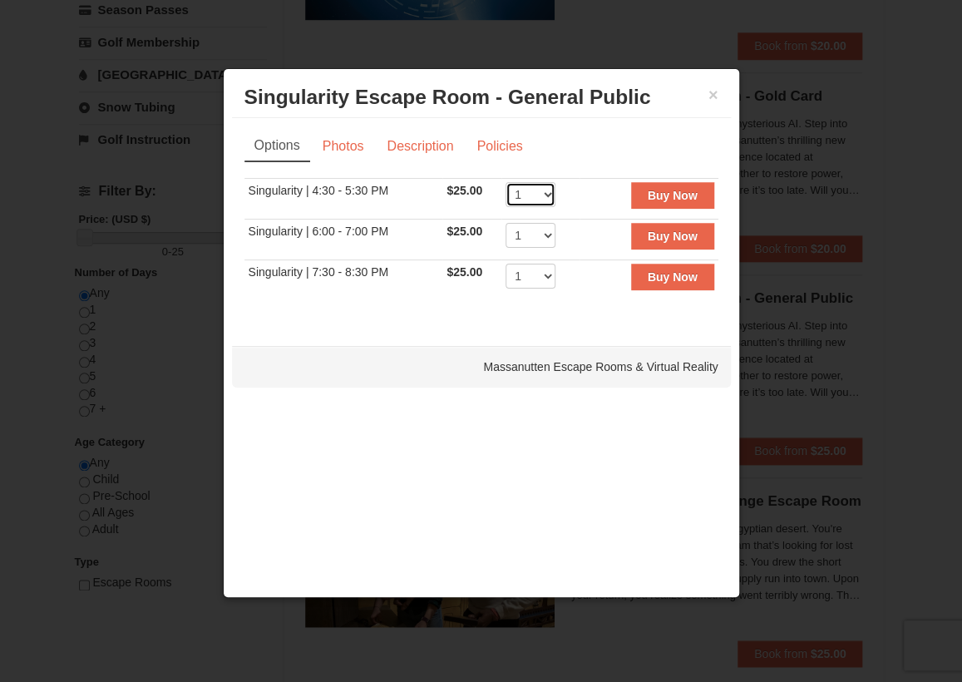
click at [542, 191] on select "1 2 3 4 5 6 7 8" at bounding box center [531, 194] width 50 height 25
select select "2"
click at [506, 182] on select "1 2 3 4 5 6 7 8" at bounding box center [531, 194] width 50 height 25
click at [695, 202] on button "Buy Now" at bounding box center [672, 195] width 83 height 27
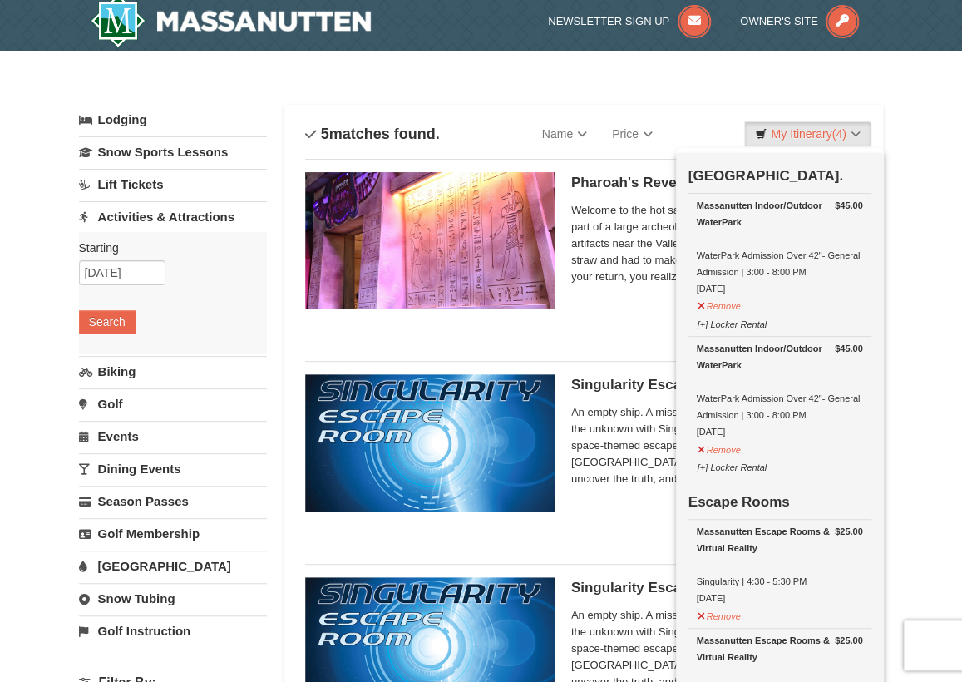
scroll to position [0, 0]
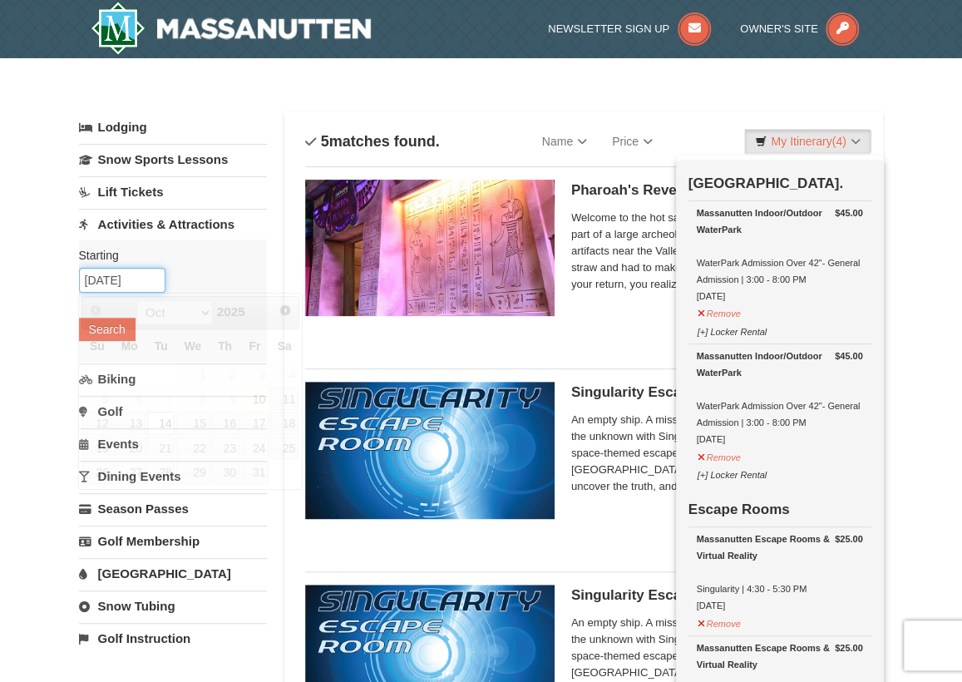
click at [104, 281] on input "[DATE]" at bounding box center [122, 280] width 86 height 25
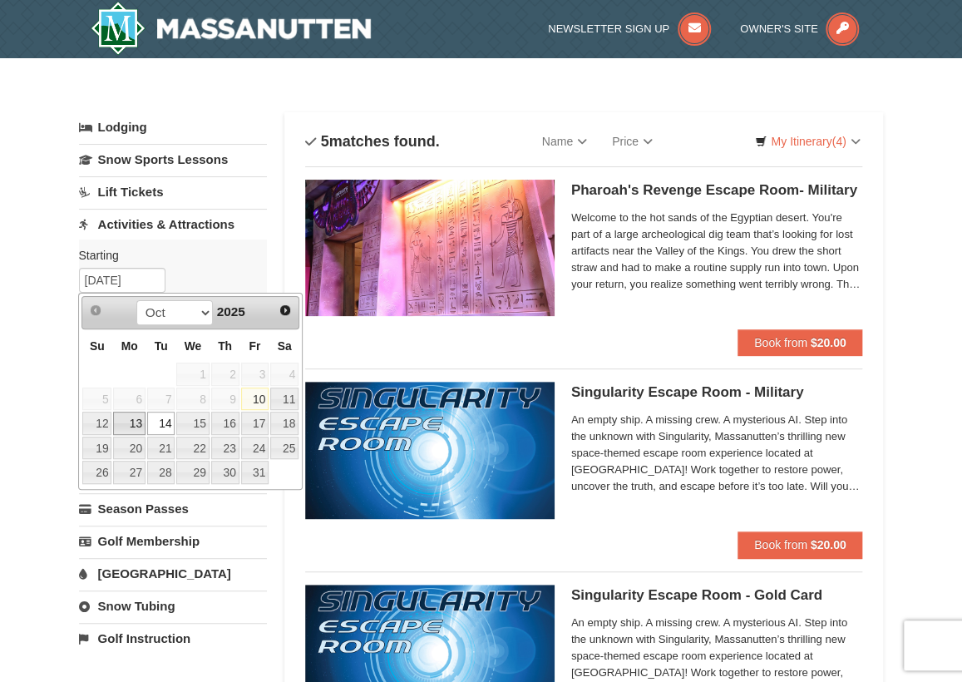
click at [133, 420] on link "13" at bounding box center [129, 423] width 32 height 23
type input "[DATE]"
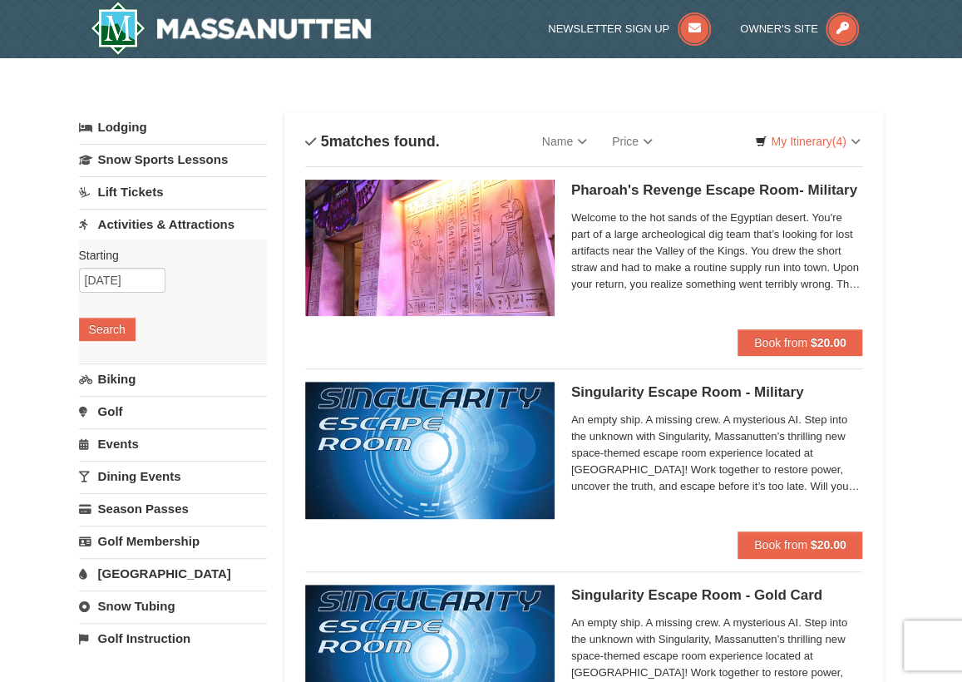
drag, startPoint x: 98, startPoint y: 313, endPoint x: 97, endPoint y: 323, distance: 10.8
click at [97, 314] on div "Starting Please format dates MM/DD/YYYY Please format dates MM/DD/YYYY 10/13/20…" at bounding box center [173, 301] width 189 height 122
click at [98, 325] on button "Search" at bounding box center [107, 329] width 57 height 23
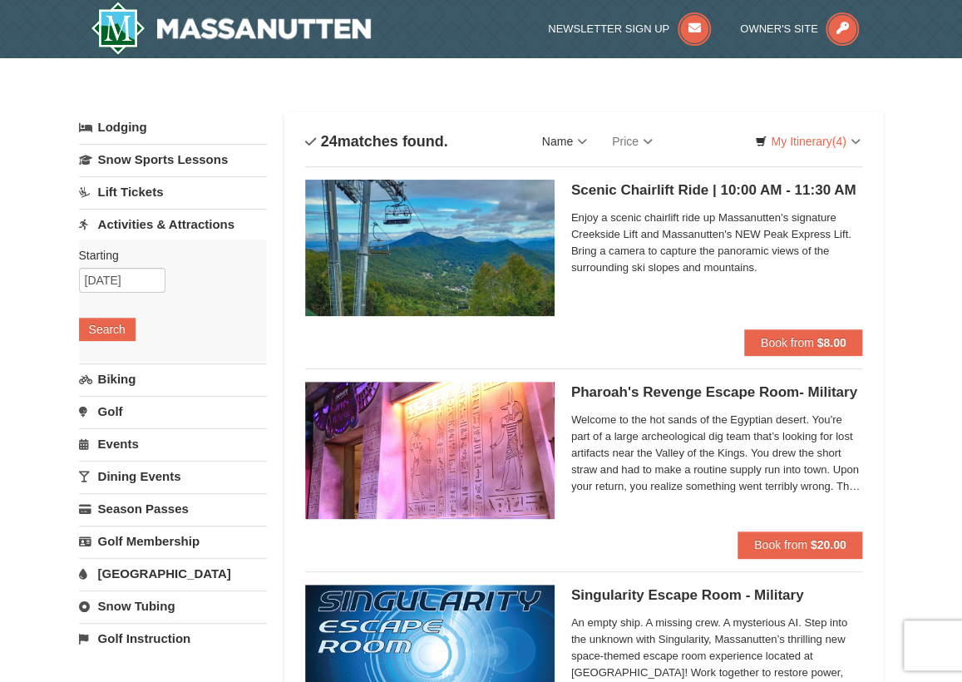
click at [571, 141] on link "Name" at bounding box center [565, 141] width 70 height 33
click at [572, 141] on link "Name" at bounding box center [565, 141] width 70 height 33
click at [817, 143] on link "My Itinerary (4)" at bounding box center [807, 141] width 126 height 25
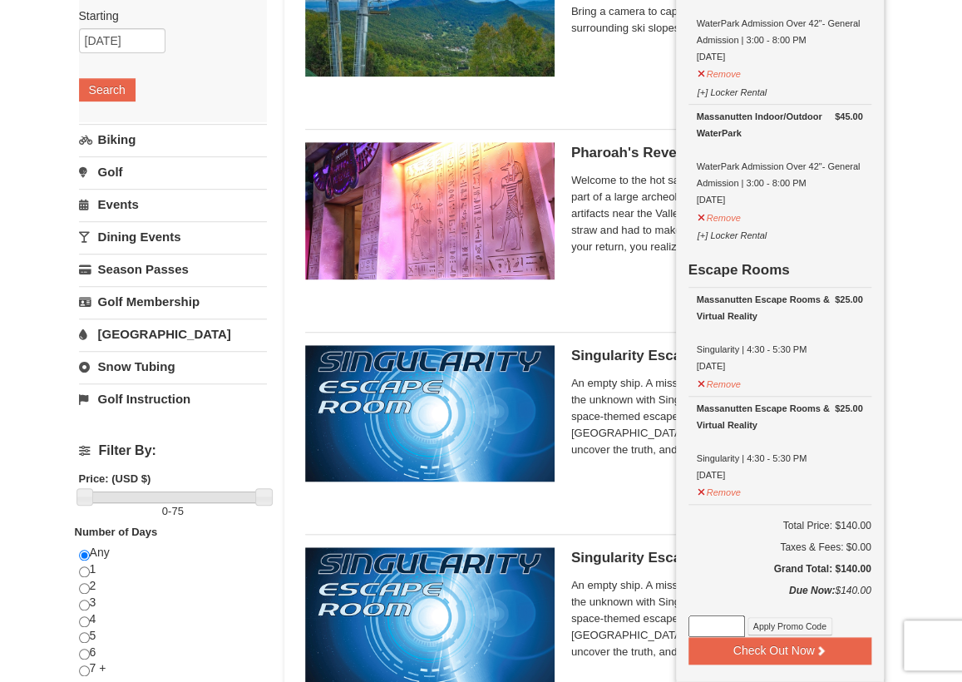
scroll to position [333, 0]
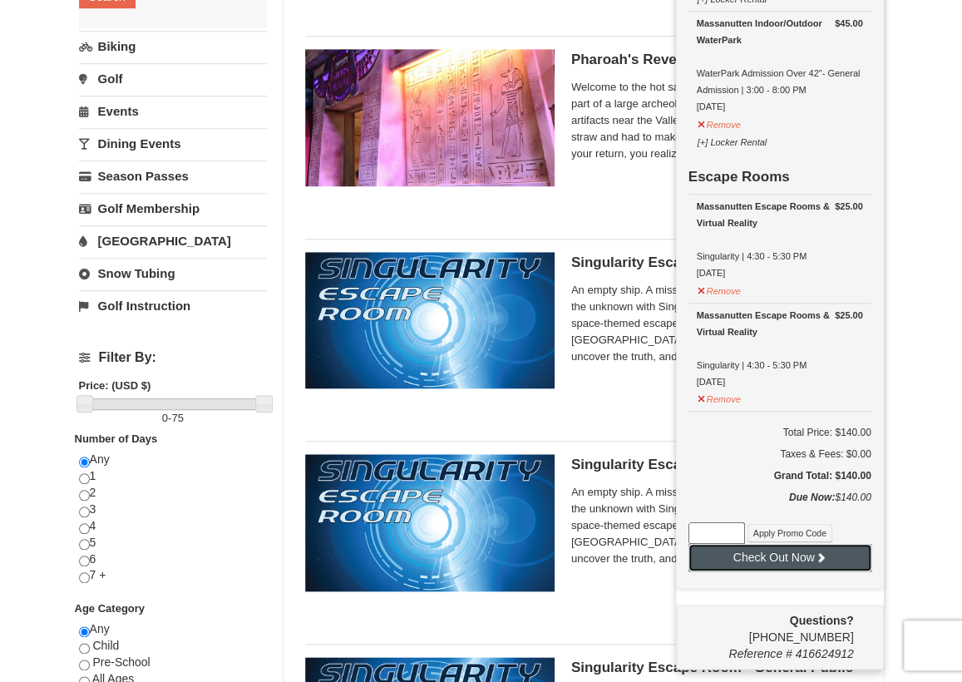
click at [796, 560] on button "Check Out Now" at bounding box center [780, 557] width 183 height 27
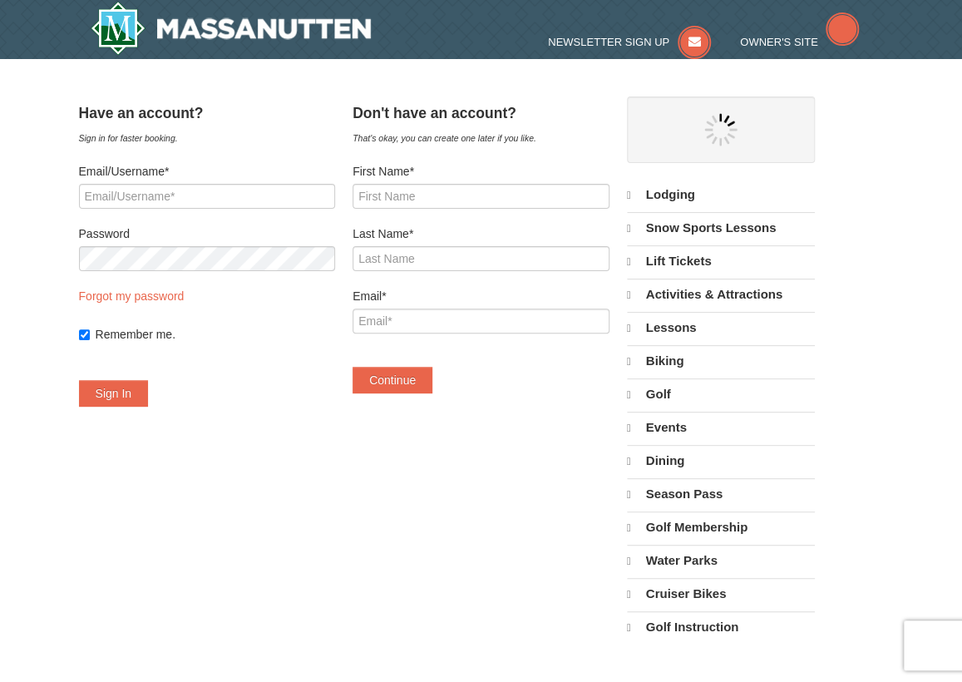
select select "10"
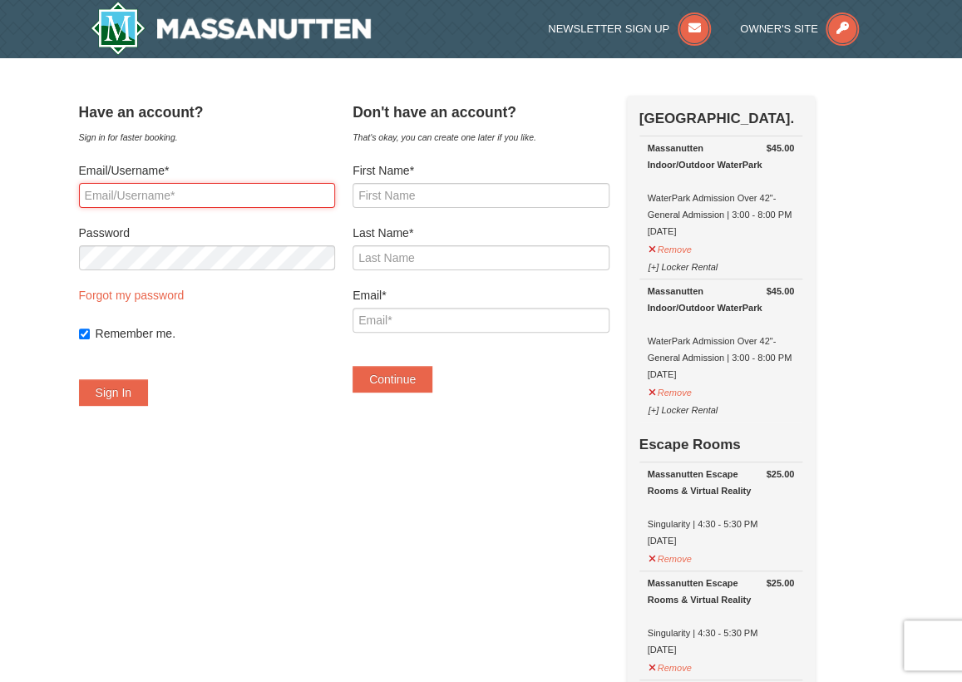
click at [233, 199] on input "Email/Username*" at bounding box center [207, 195] width 257 height 25
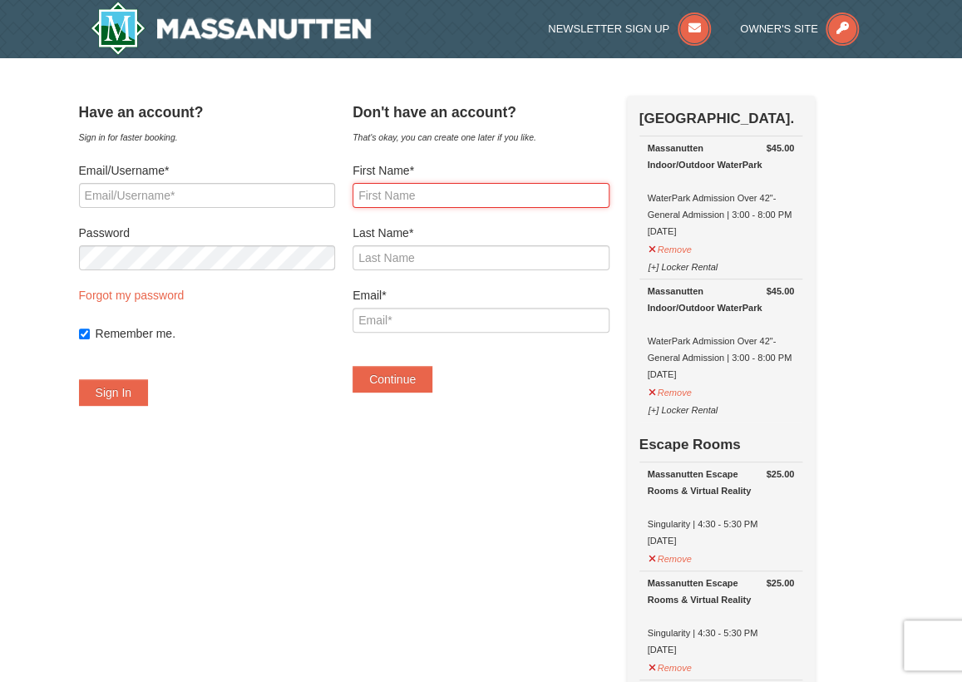
click at [418, 195] on input "First Name*" at bounding box center [481, 195] width 257 height 25
type input "Patrice"
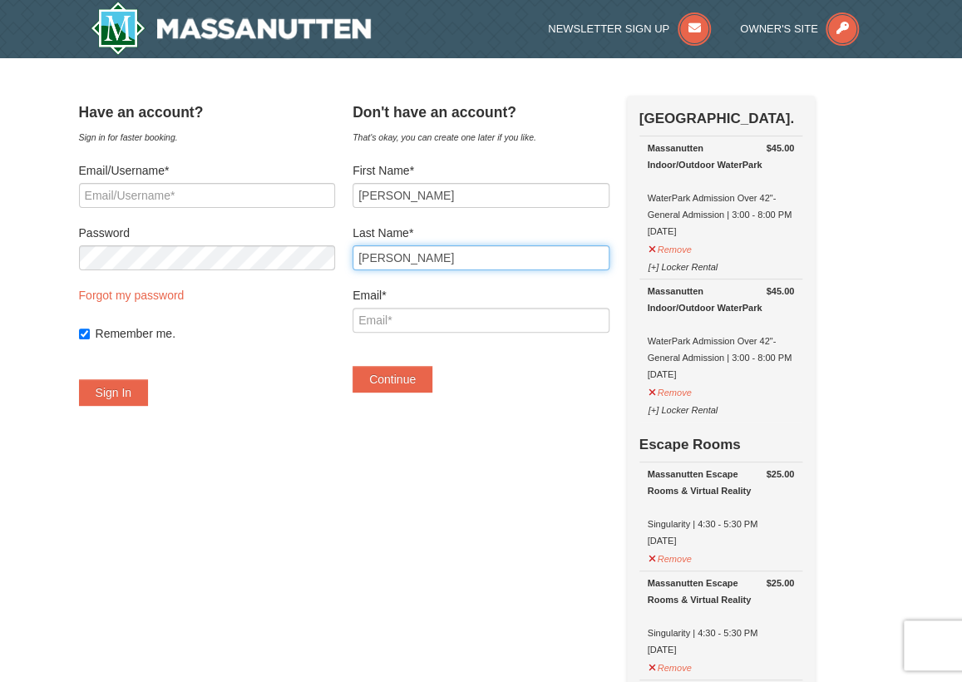
type input "Smallwood"
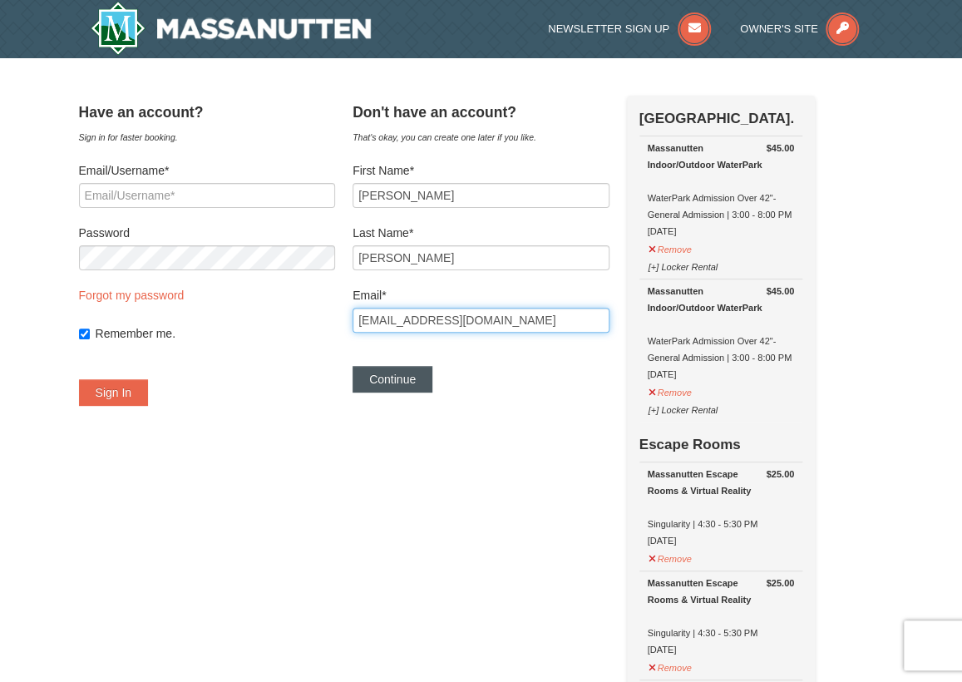
type input "[EMAIL_ADDRESS][DOMAIN_NAME]"
click at [414, 382] on button "Continue" at bounding box center [393, 379] width 80 height 27
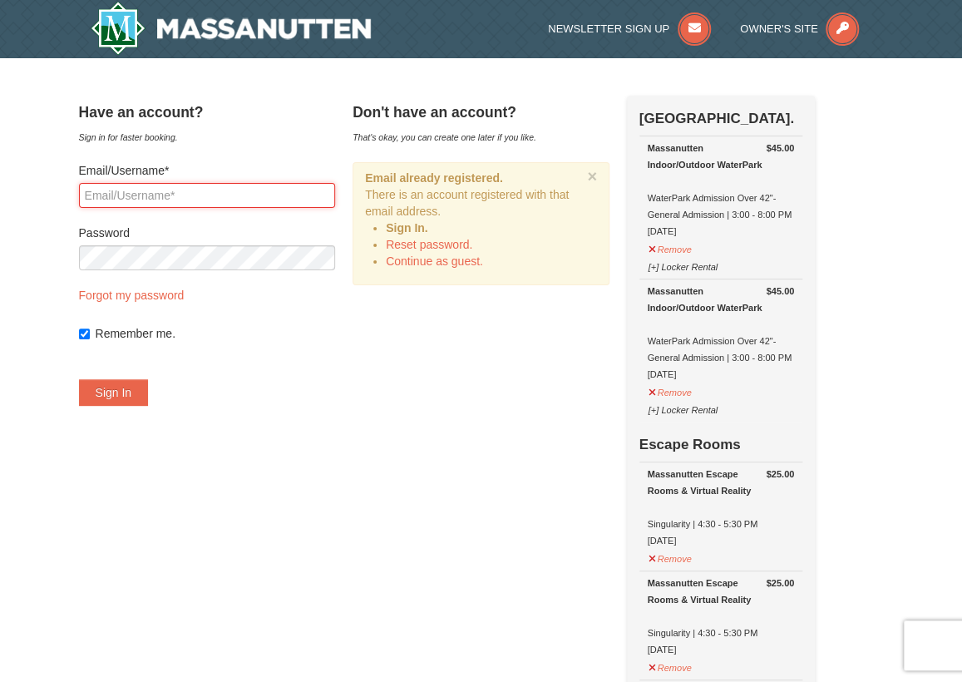
drag, startPoint x: 187, startPoint y: 196, endPoint x: 202, endPoint y: 193, distance: 15.3
click at [187, 196] on input "Email/Username*" at bounding box center [207, 195] width 257 height 25
type input "[EMAIL_ADDRESS][DOMAIN_NAME]"
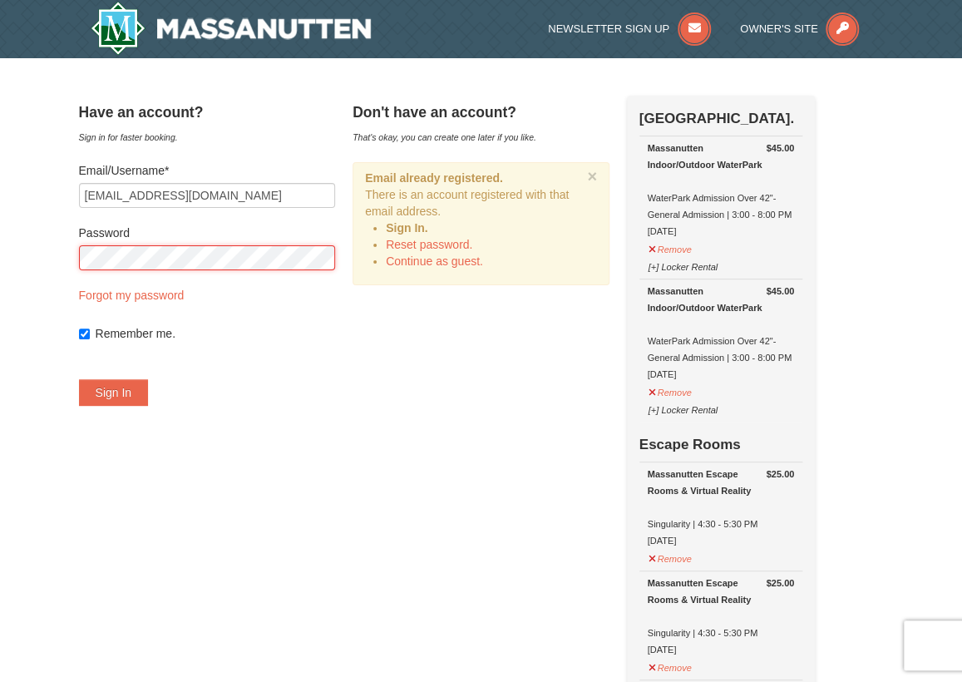
click at [79, 379] on button "Sign In" at bounding box center [114, 392] width 70 height 27
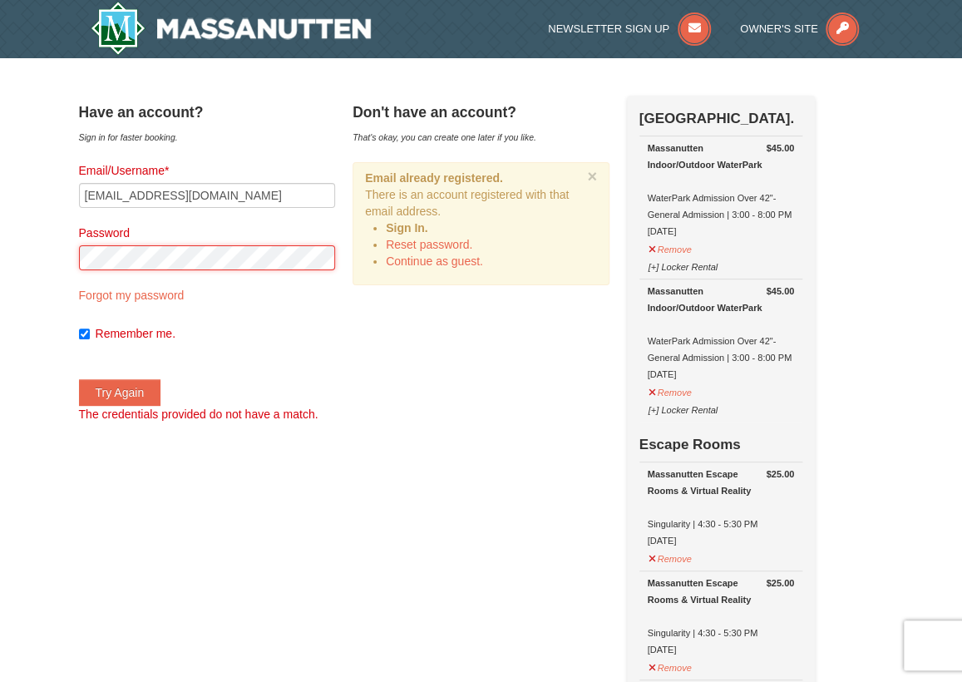
click at [79, 379] on button "Try Again" at bounding box center [120, 392] width 82 height 27
click at [672, 269] on button "[+] Locker Rental" at bounding box center [683, 264] width 71 height 21
click at [671, 267] on button "[+] Locker Rental" at bounding box center [683, 264] width 71 height 21
click at [670, 267] on button "[+] Locker Rental" at bounding box center [683, 264] width 71 height 21
click at [194, 271] on form "Email/Username* pasm0730@yahoo.com Password Forgot my password Remember me. Try…" at bounding box center [207, 292] width 257 height 260
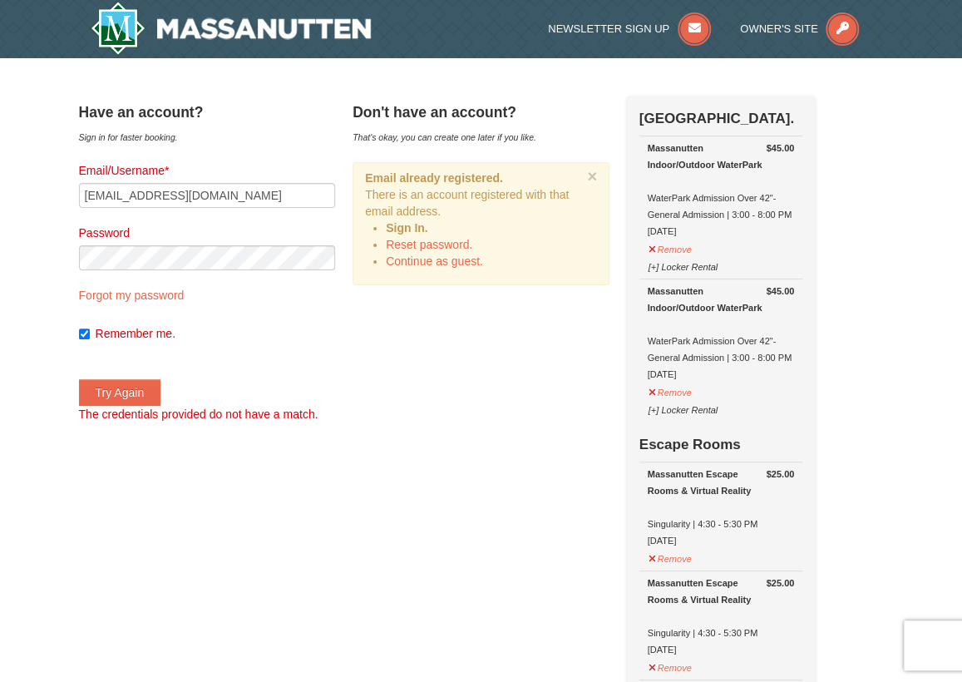
click at [194, 271] on form "Email/Username* pasm0730@yahoo.com Password Forgot my password Remember me. Try…" at bounding box center [207, 292] width 257 height 260
click at [79, 379] on button "Try Again" at bounding box center [120, 392] width 82 height 27
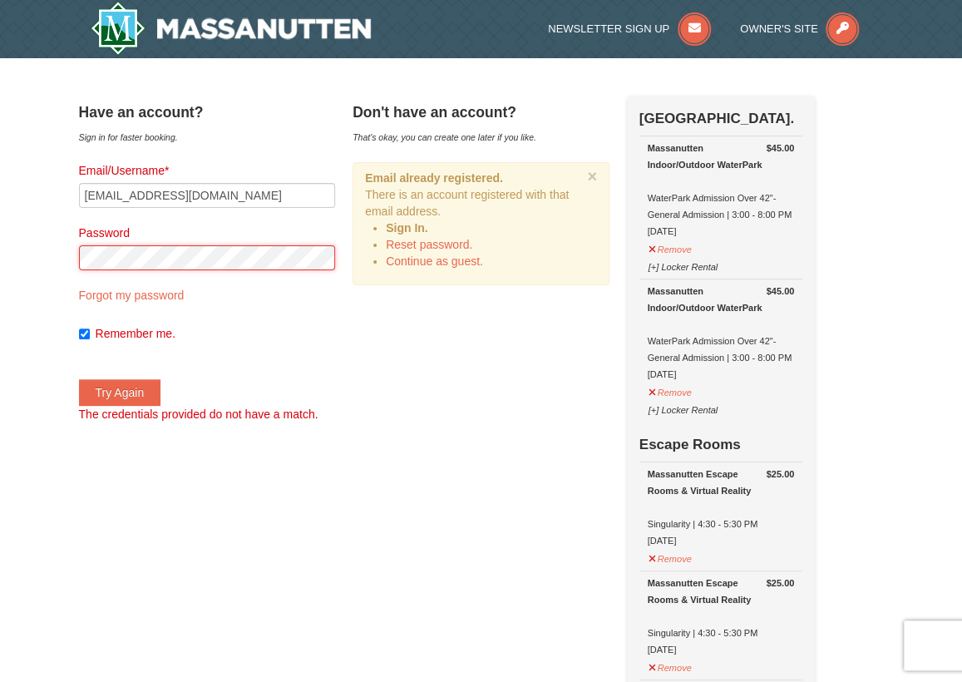
click at [79, 379] on button "Try Again" at bounding box center [120, 392] width 82 height 27
click at [472, 244] on link "Reset password." at bounding box center [429, 244] width 86 height 13
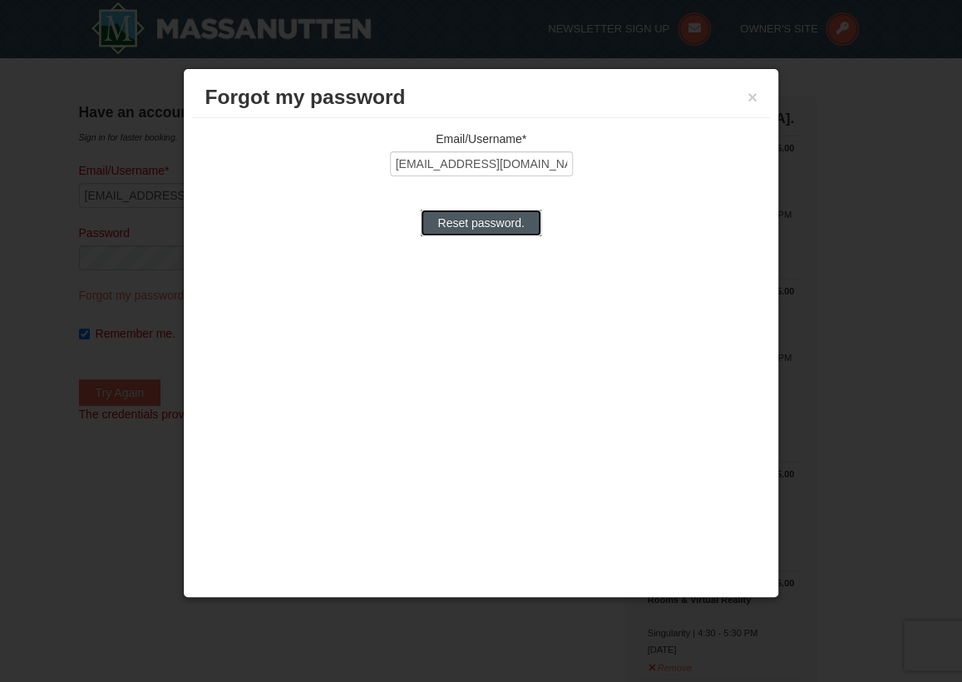
click at [516, 225] on input "Reset password." at bounding box center [481, 223] width 120 height 27
type input "Processing..."
type input "pasm0730@yahoo.com"
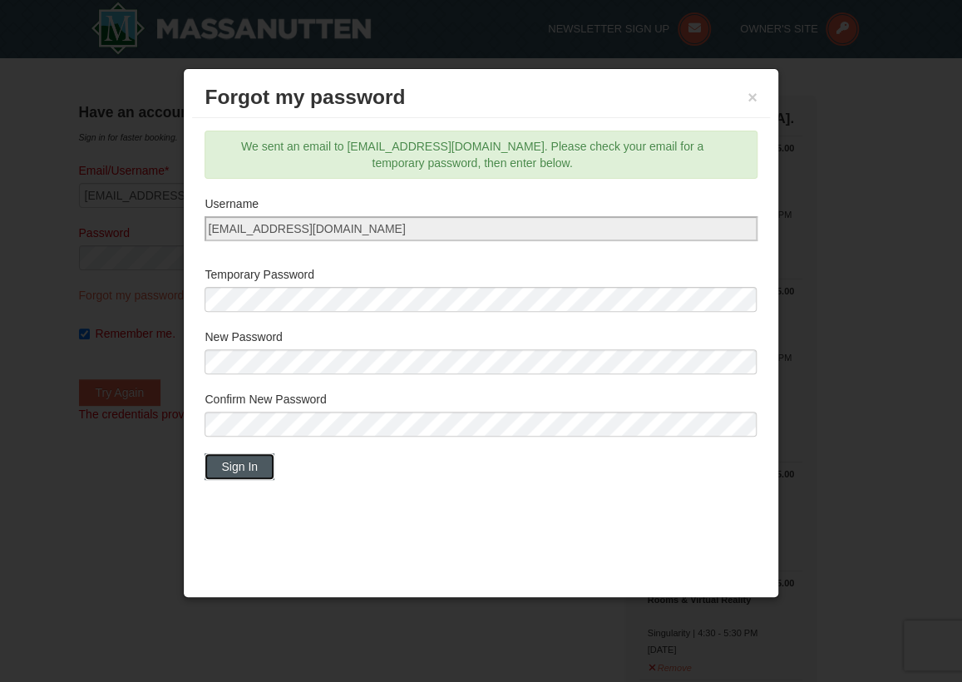
click at [245, 472] on button "Sign In" at bounding box center [240, 466] width 70 height 27
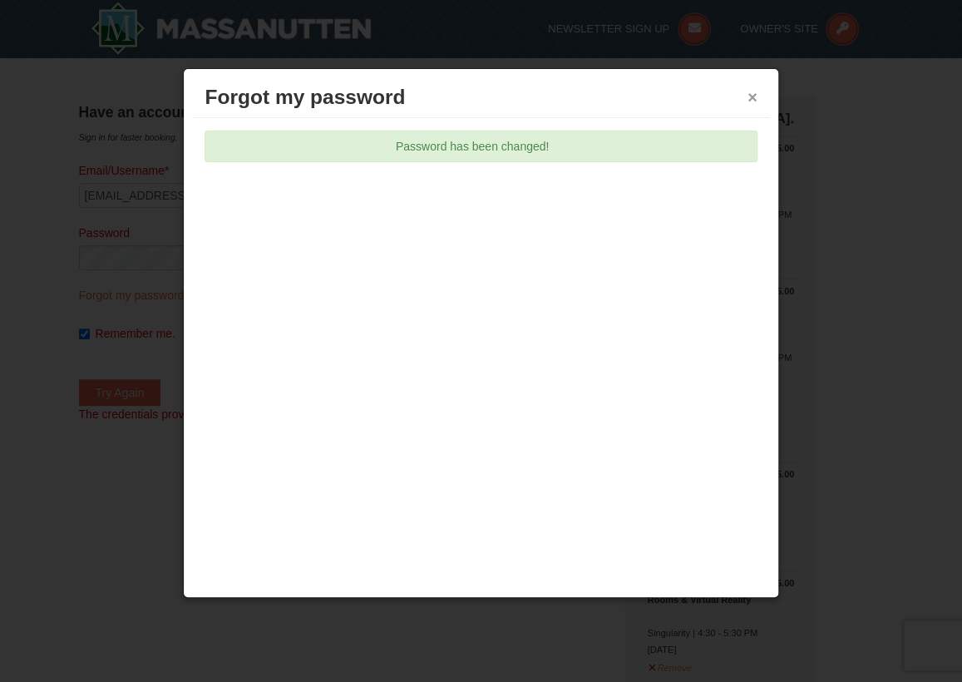
click at [752, 93] on button "×" at bounding box center [753, 97] width 10 height 17
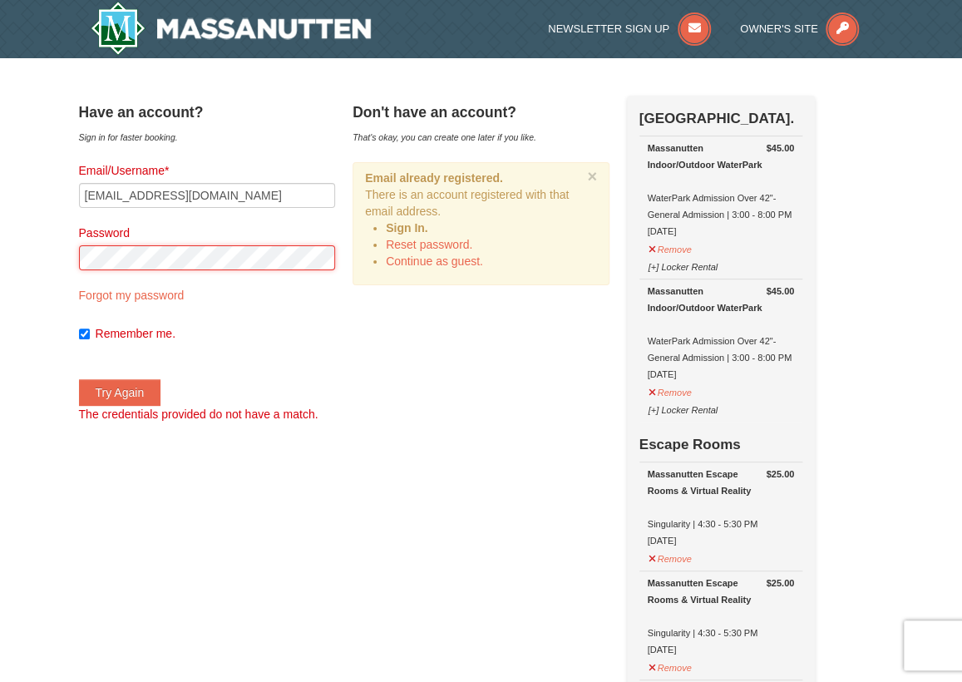
click at [79, 379] on button "Try Again" at bounding box center [120, 392] width 82 height 27
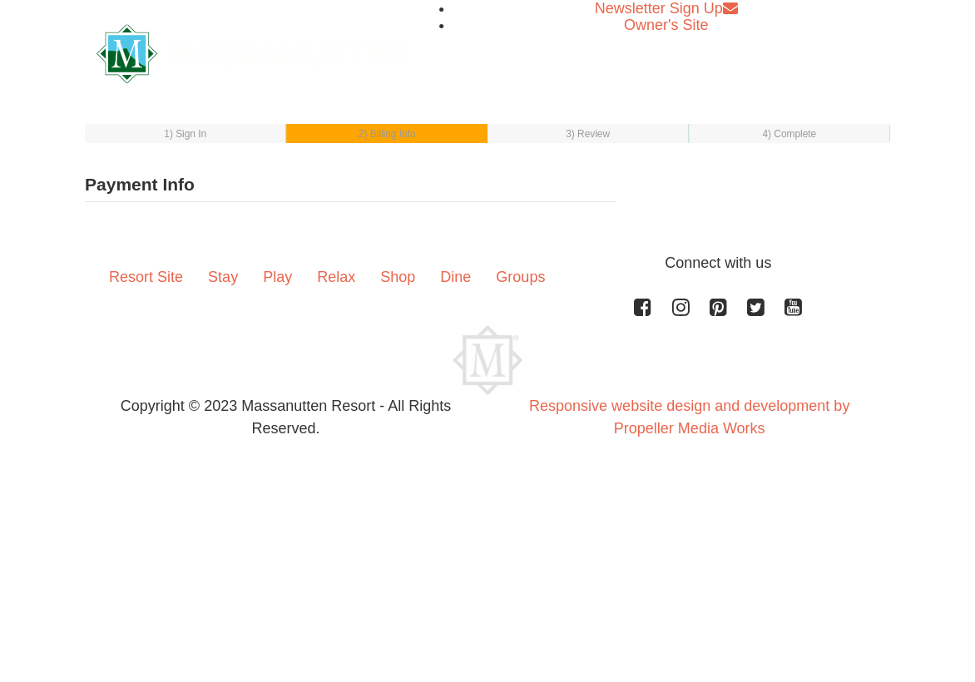
select select "1"
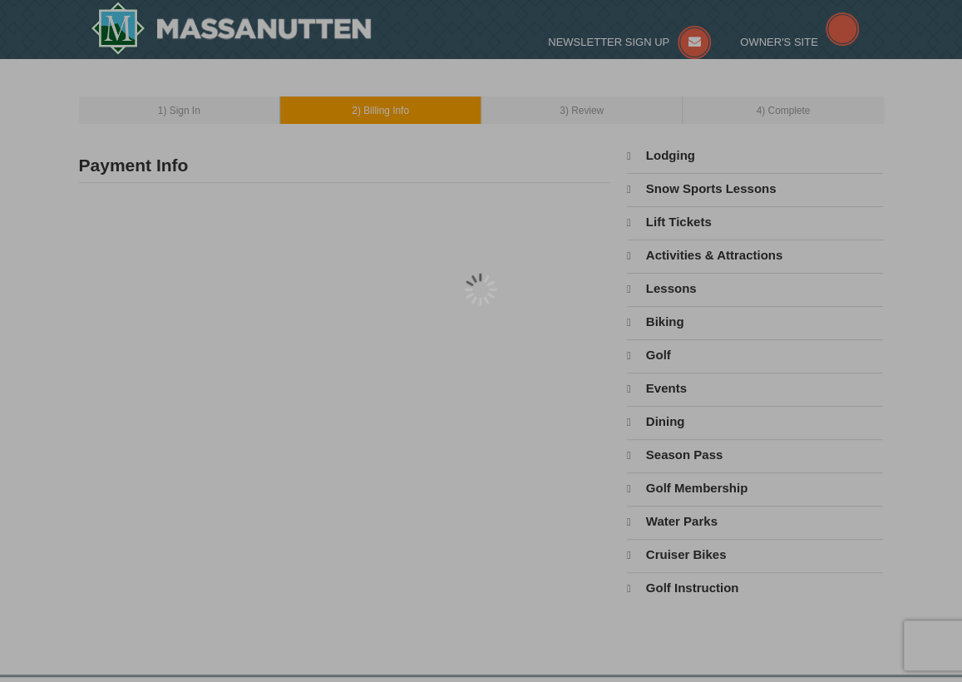
type input "[PERSON_NAME]"
type input "[EMAIL_ADDRESS][DOMAIN_NAME]"
select select "10"
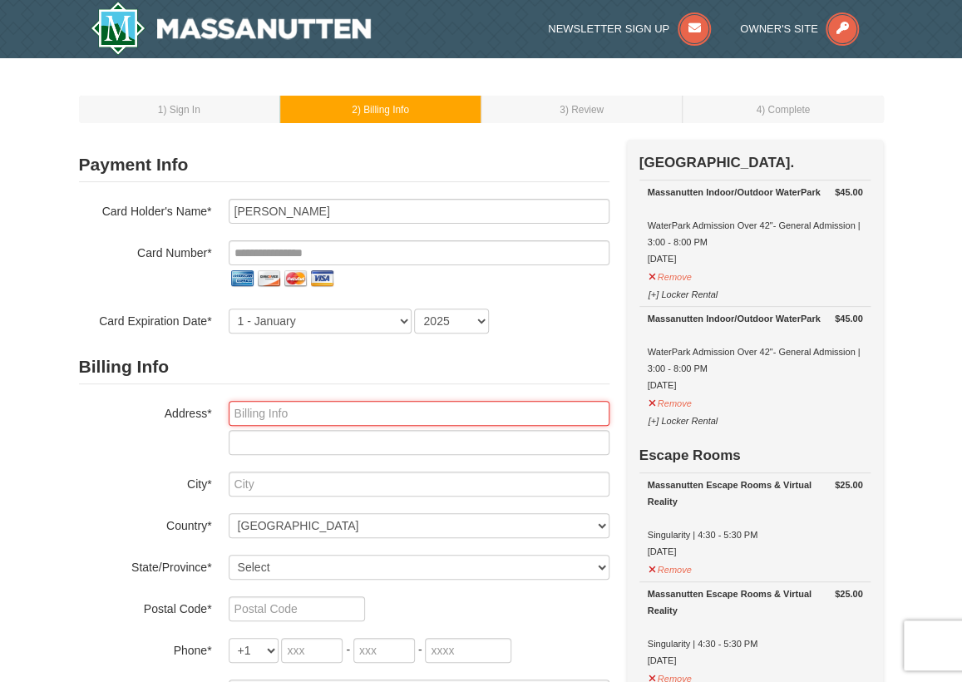
click at [314, 418] on input "text" at bounding box center [419, 413] width 381 height 25
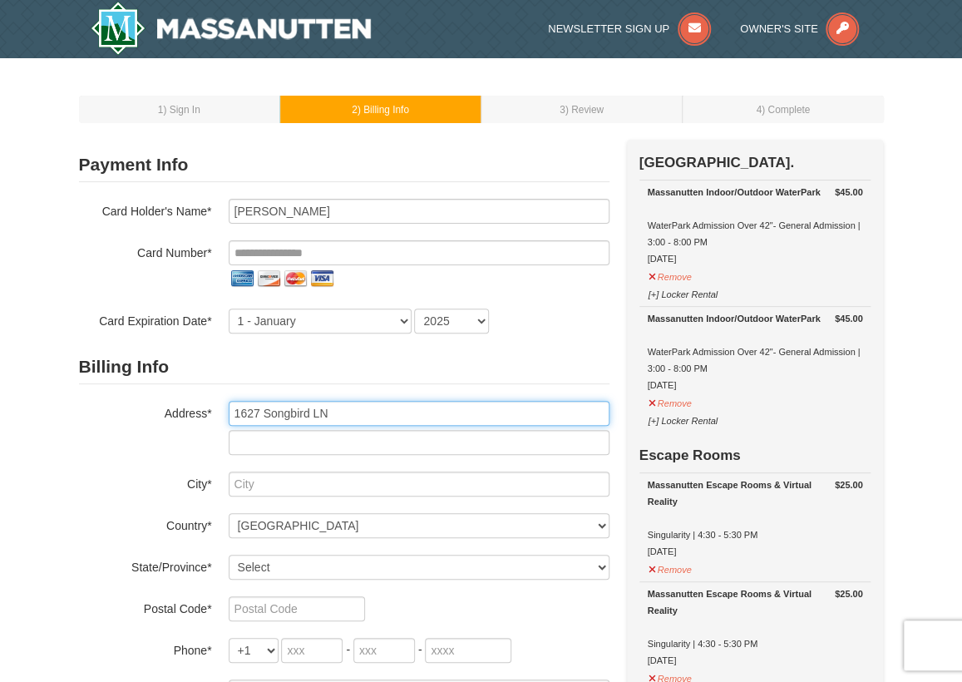
type input "1627 Songbird LN"
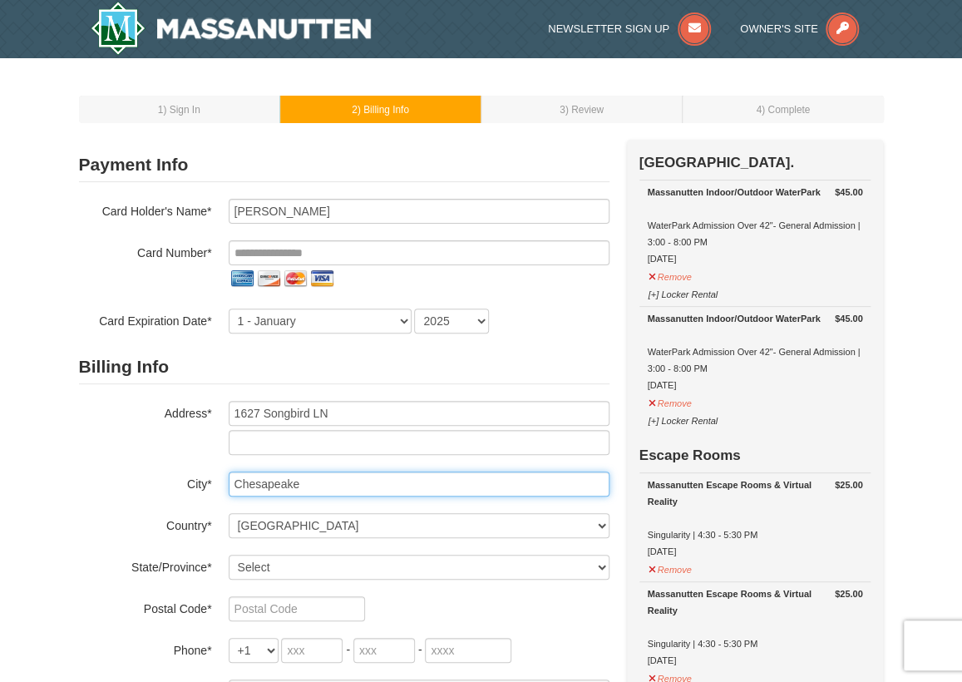
type input "Chesapeake"
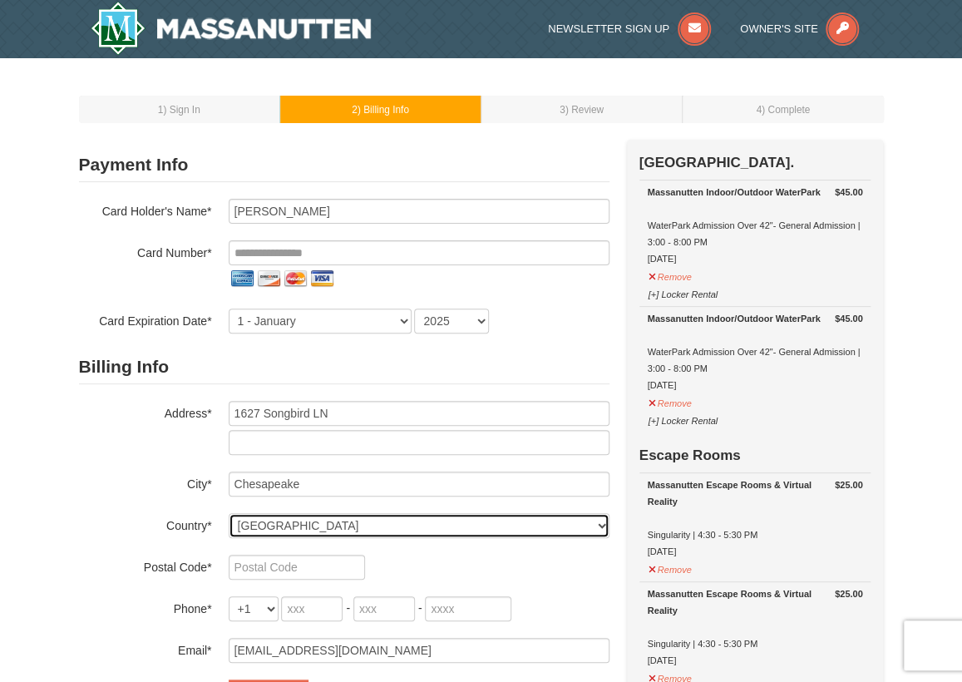
select select "US"
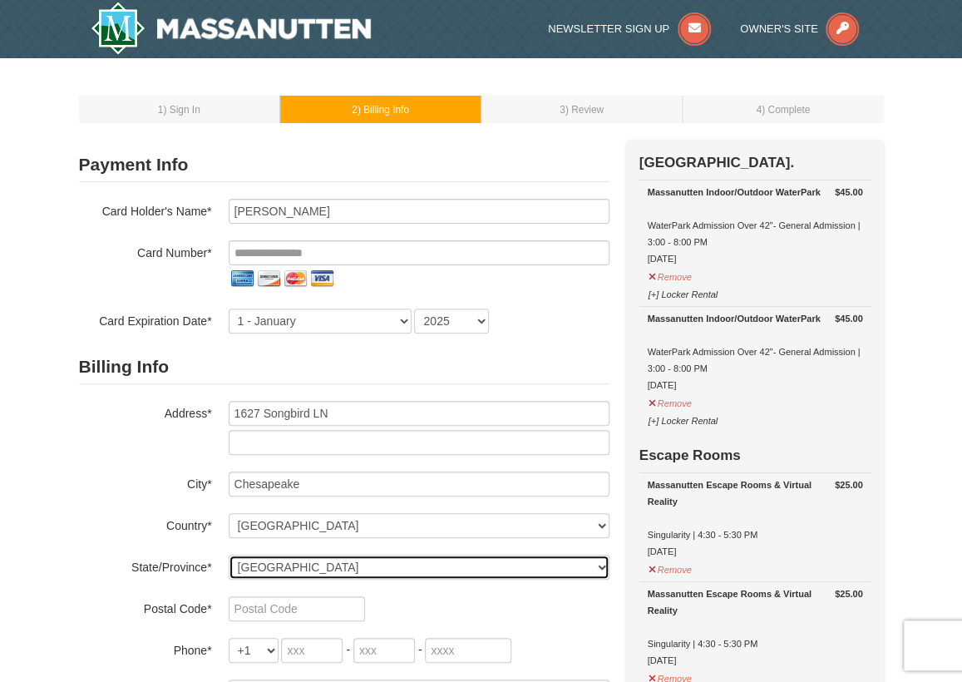
select select "VA"
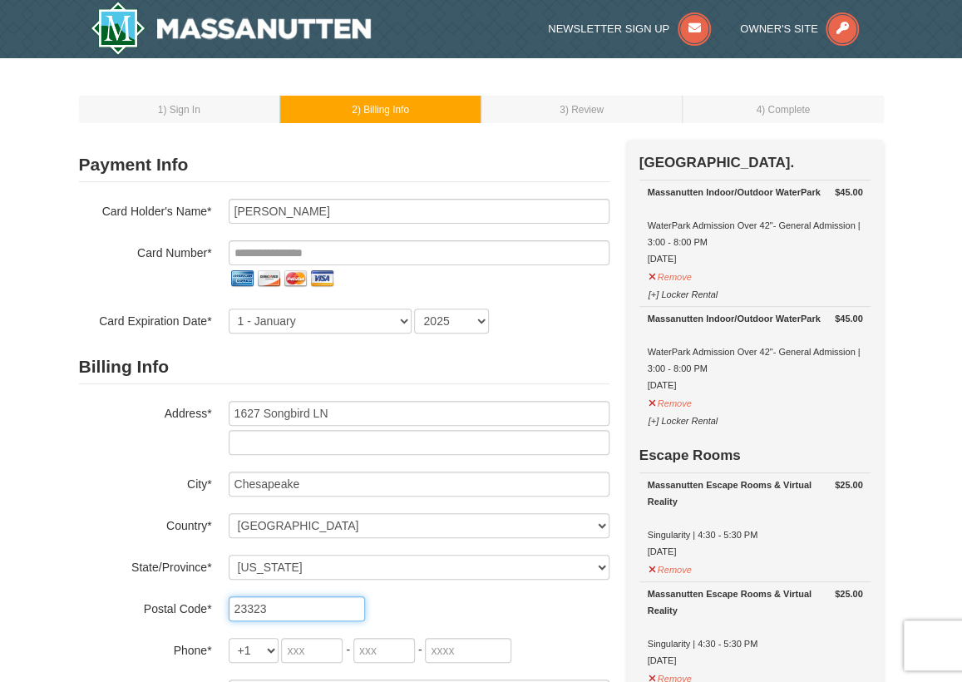
type input "23323"
type input "757"
type input "237"
type input "8668"
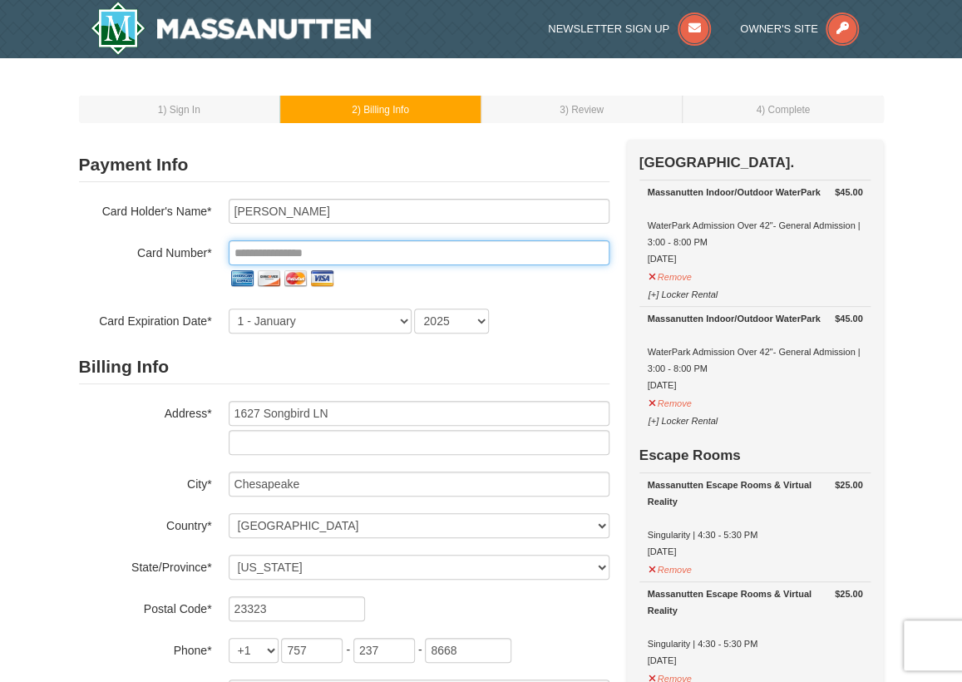
click at [305, 243] on input "tel" at bounding box center [419, 252] width 381 height 25
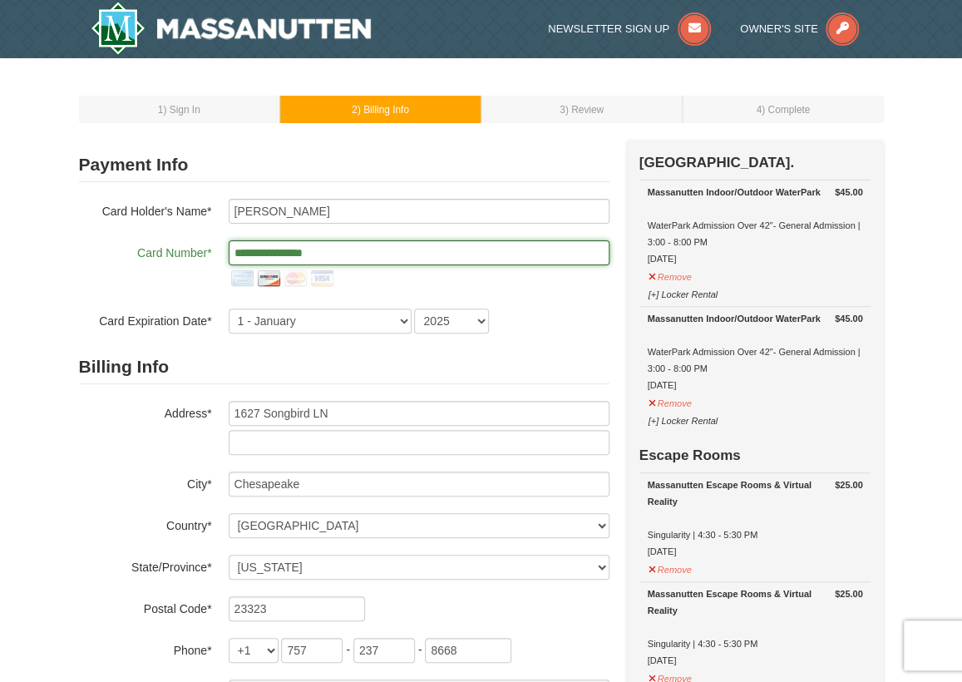
type input "**********"
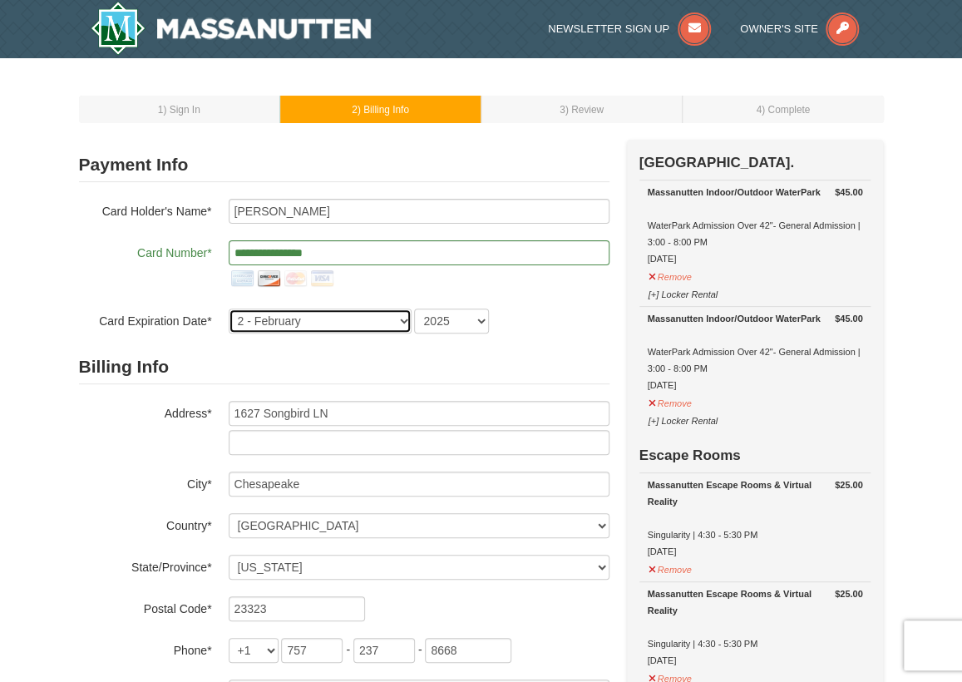
select select "3"
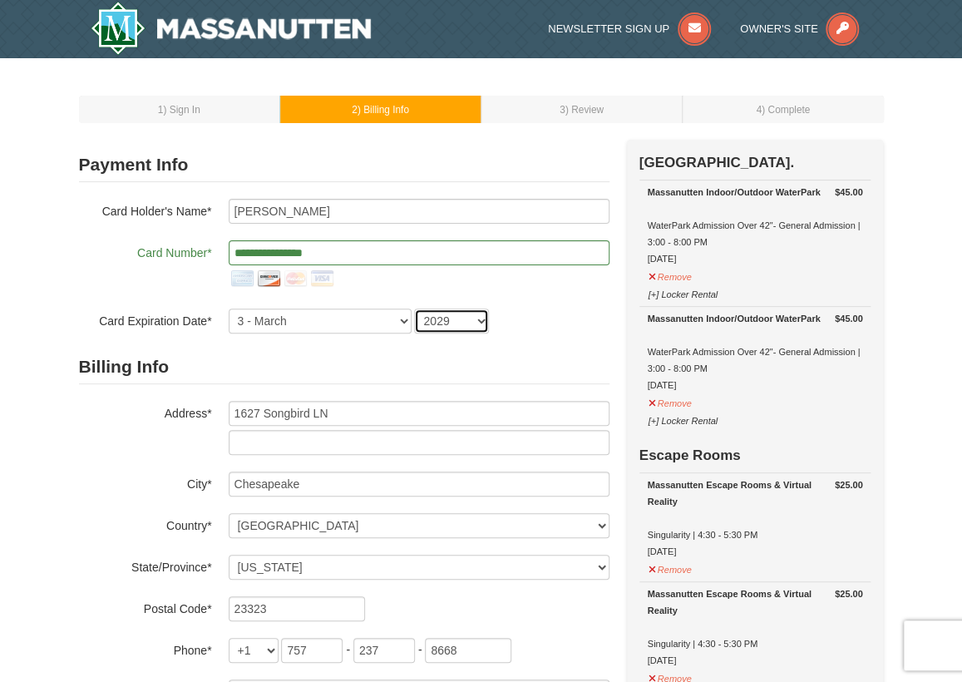
select select "2030"
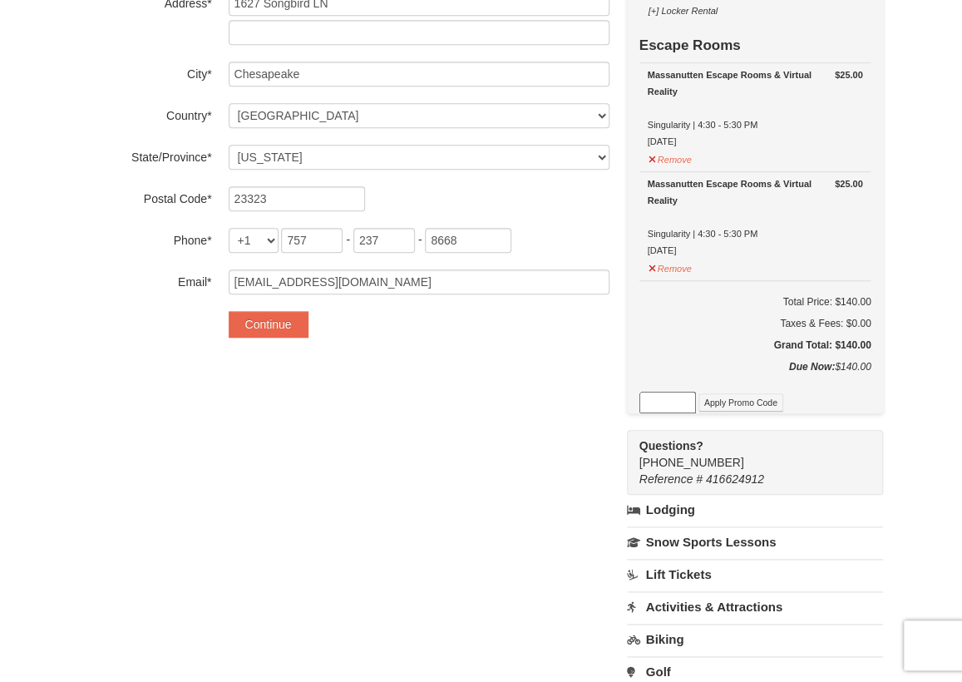
scroll to position [421, 0]
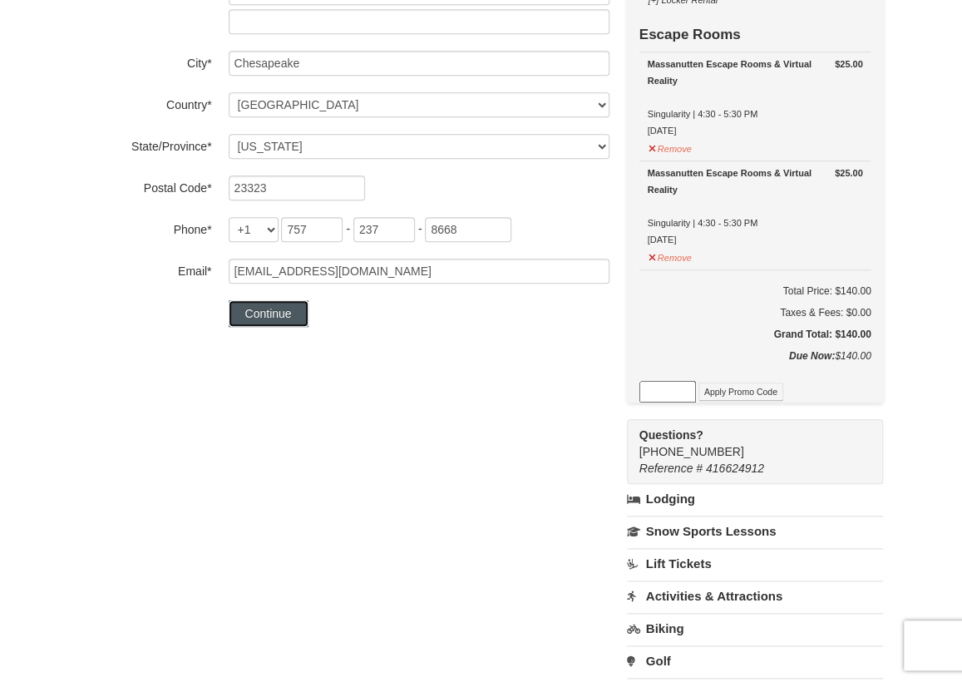
click at [276, 313] on button "Continue" at bounding box center [269, 313] width 80 height 27
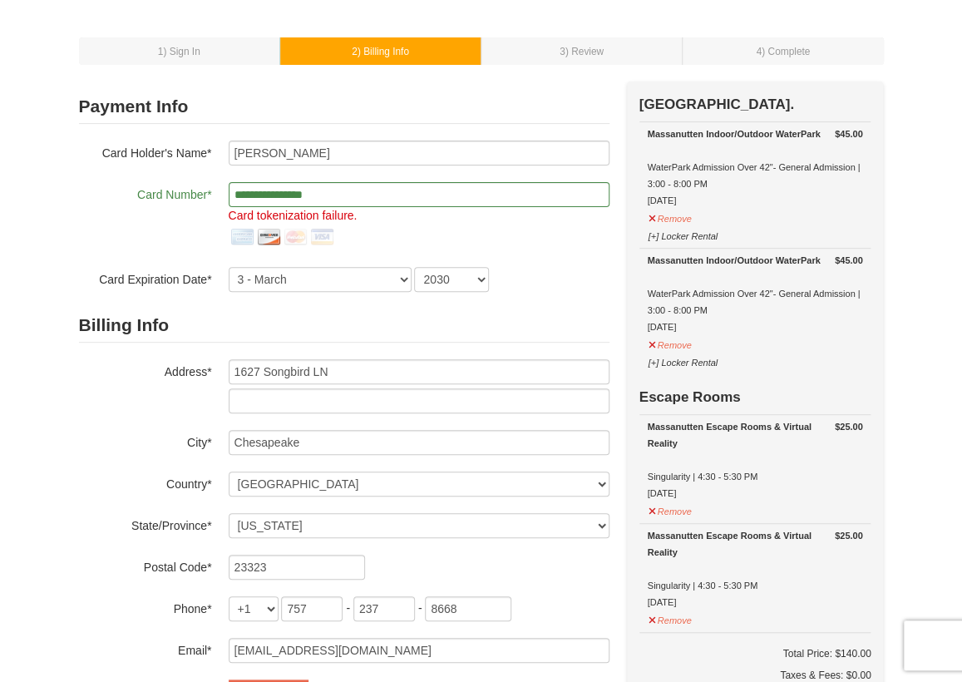
scroll to position [0, 0]
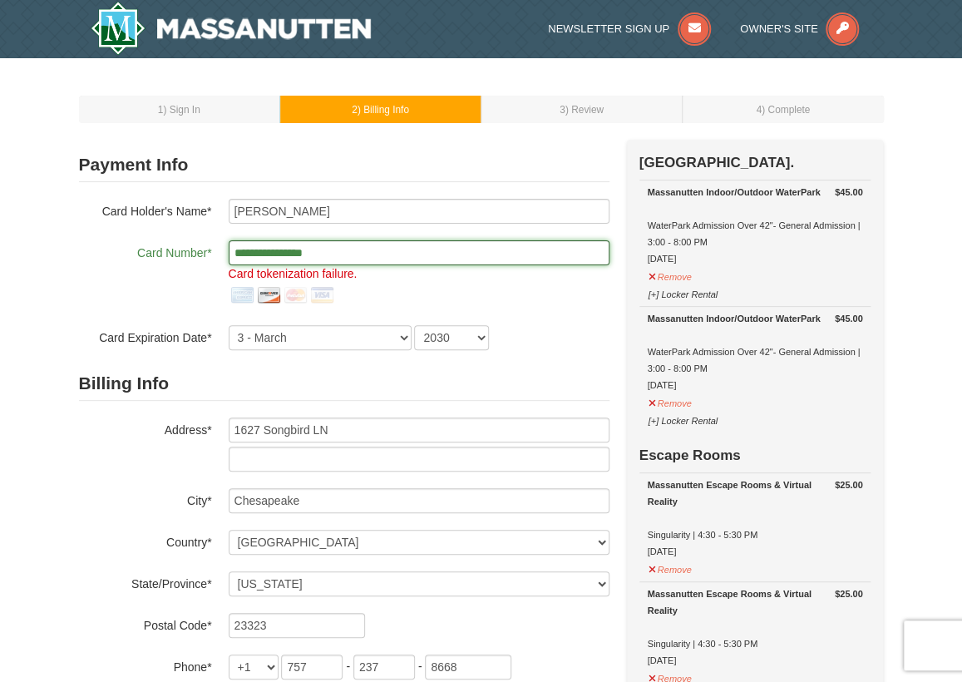
click at [473, 257] on input "**********" at bounding box center [419, 252] width 381 height 25
click at [598, 379] on h2 "Billing Info" at bounding box center [344, 384] width 531 height 34
click at [393, 261] on input "**********" at bounding box center [419, 252] width 381 height 25
click at [235, 250] on input "**********" at bounding box center [419, 252] width 381 height 25
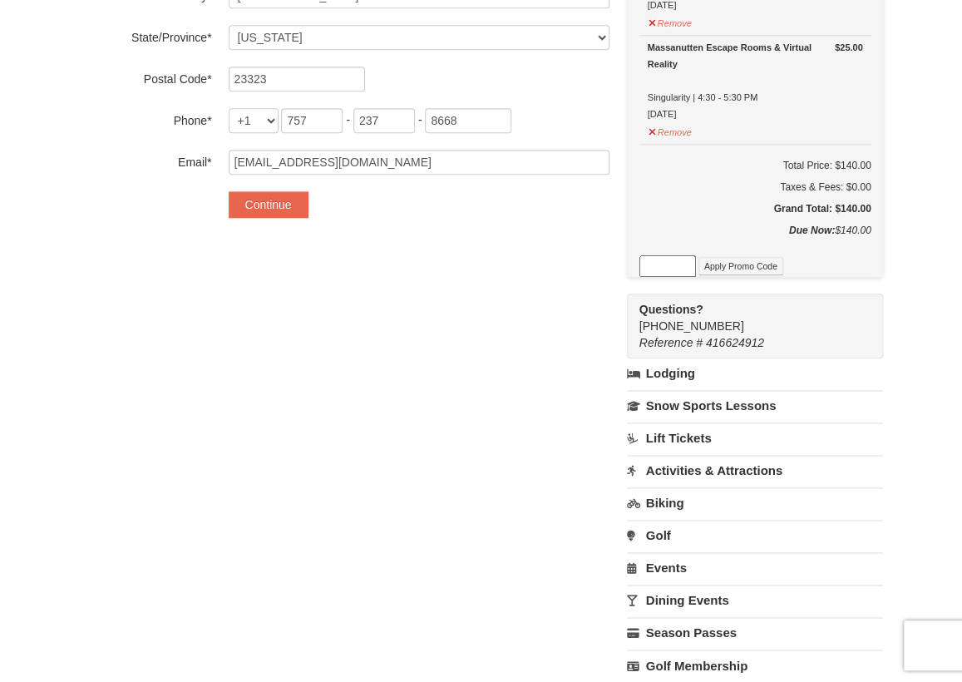
scroll to position [541, 0]
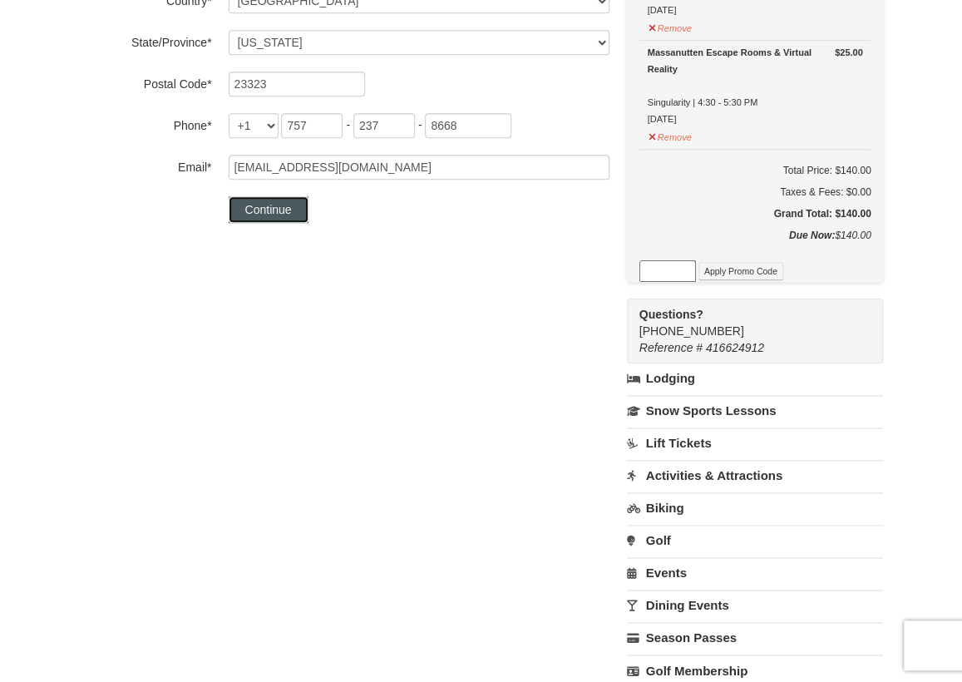
click at [264, 205] on button "Continue" at bounding box center [269, 209] width 80 height 27
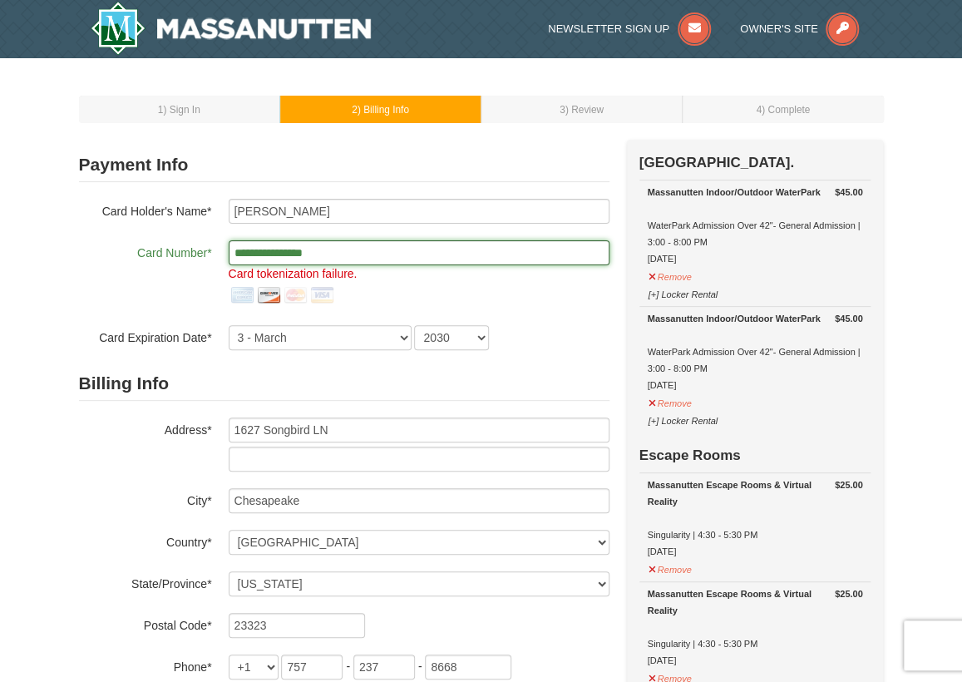
click at [268, 254] on input "**********" at bounding box center [419, 252] width 381 height 25
drag, startPoint x: 268, startPoint y: 254, endPoint x: 939, endPoint y: 338, distance: 676.3
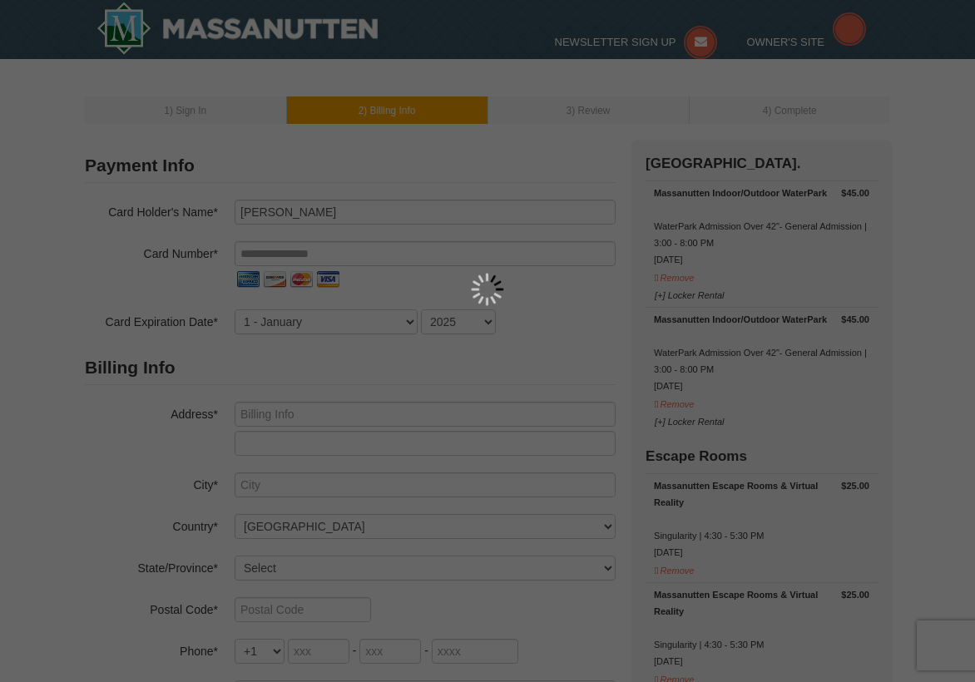
select select "10"
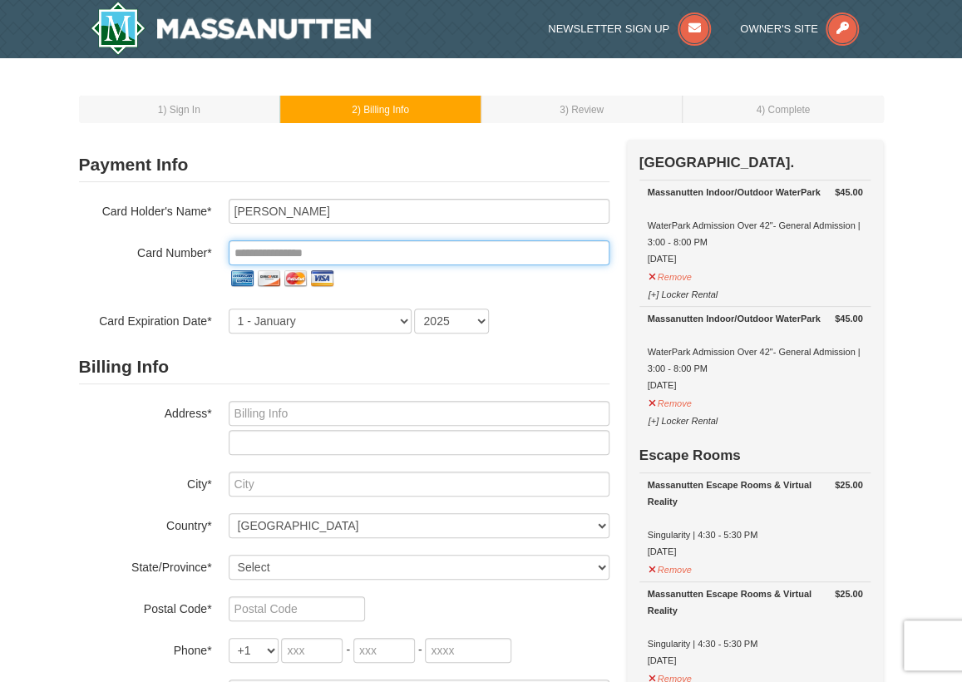
click at [323, 259] on input "tel" at bounding box center [419, 252] width 381 height 25
paste input "**********"
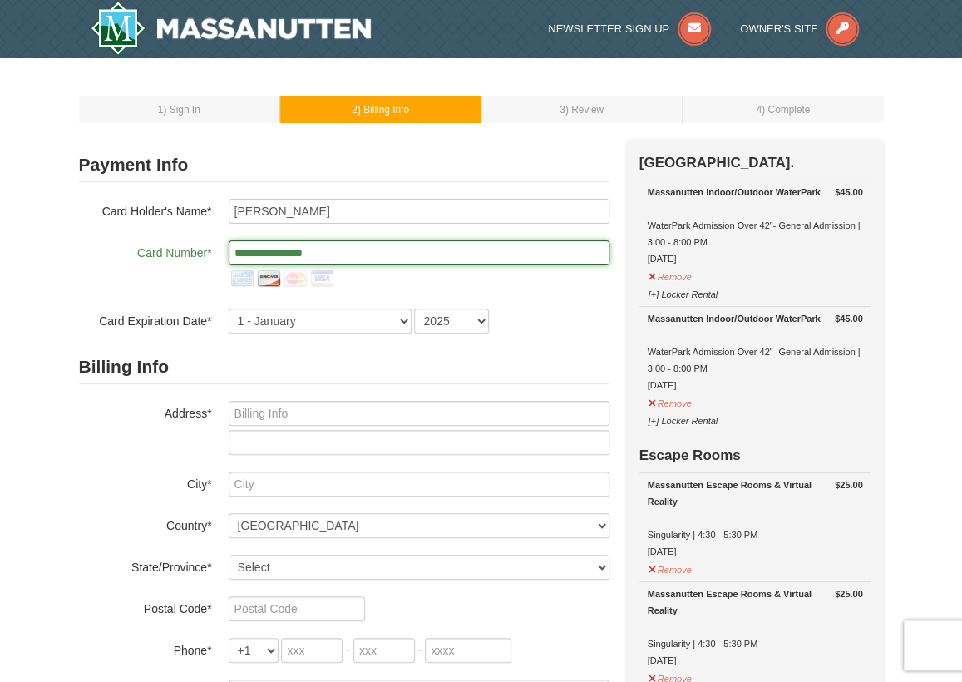
type input "**********"
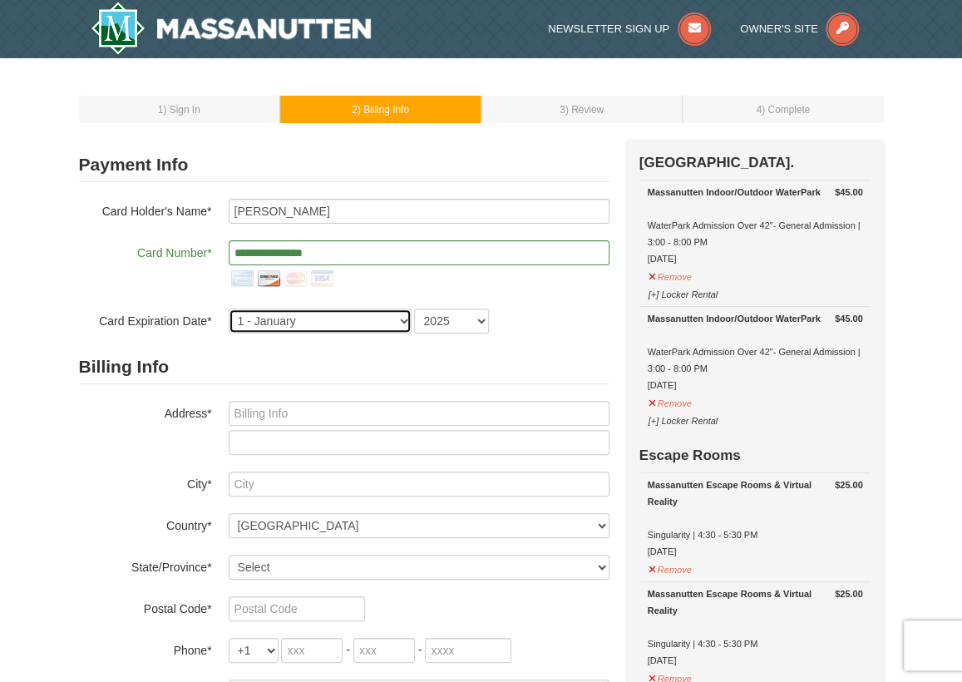
click at [327, 322] on select "1 - [DATE] - [DATE] - [DATE] - [DATE] - [DATE] - [DATE] - [DATE] - [DATE] - [DA…" at bounding box center [320, 321] width 183 height 25
select select "3"
click at [229, 309] on select "1 - January 2 - February 3 - March 4 - April 5 - May 6 - June 7 - July 8 - Augu…" at bounding box center [320, 321] width 183 height 25
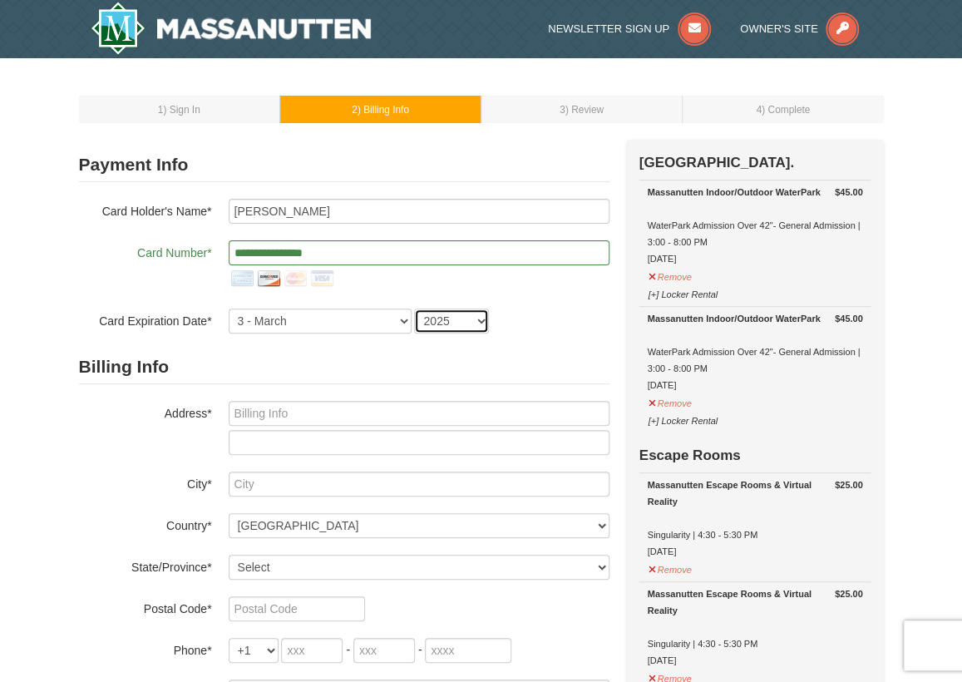
click at [462, 322] on select "2025 2026 2027 2028 2029 2030 2031 2032 2033 2034" at bounding box center [451, 321] width 75 height 25
select select "2030"
click at [414, 309] on select "2025 2026 2027 2028 2029 2030 2031 2032 2033 2034" at bounding box center [451, 321] width 75 height 25
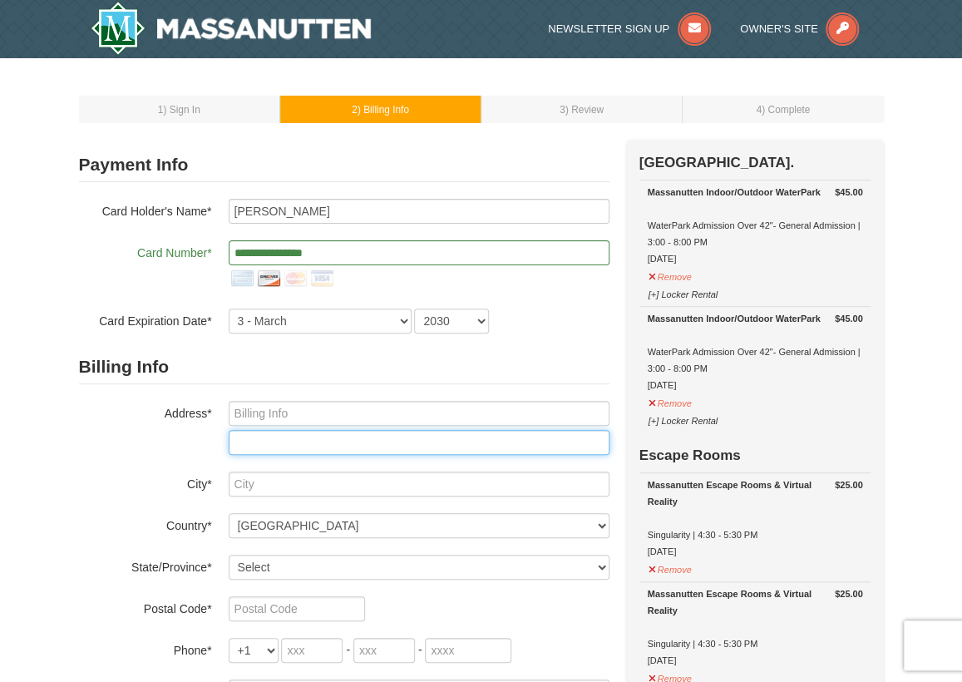
click at [458, 437] on input "text" at bounding box center [419, 442] width 381 height 25
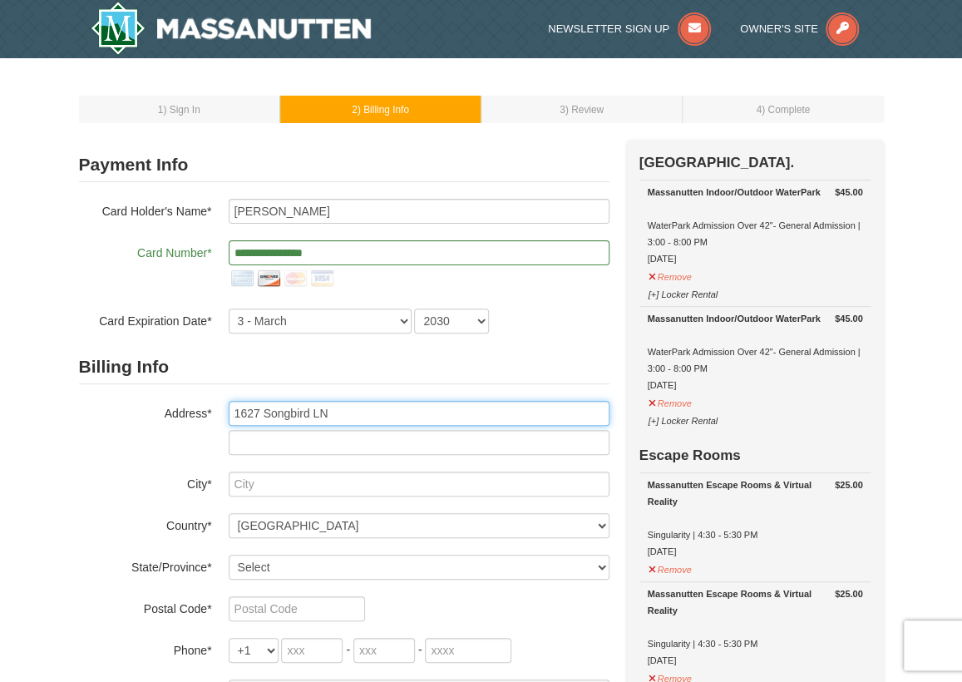
type input "1627 Songbird LN"
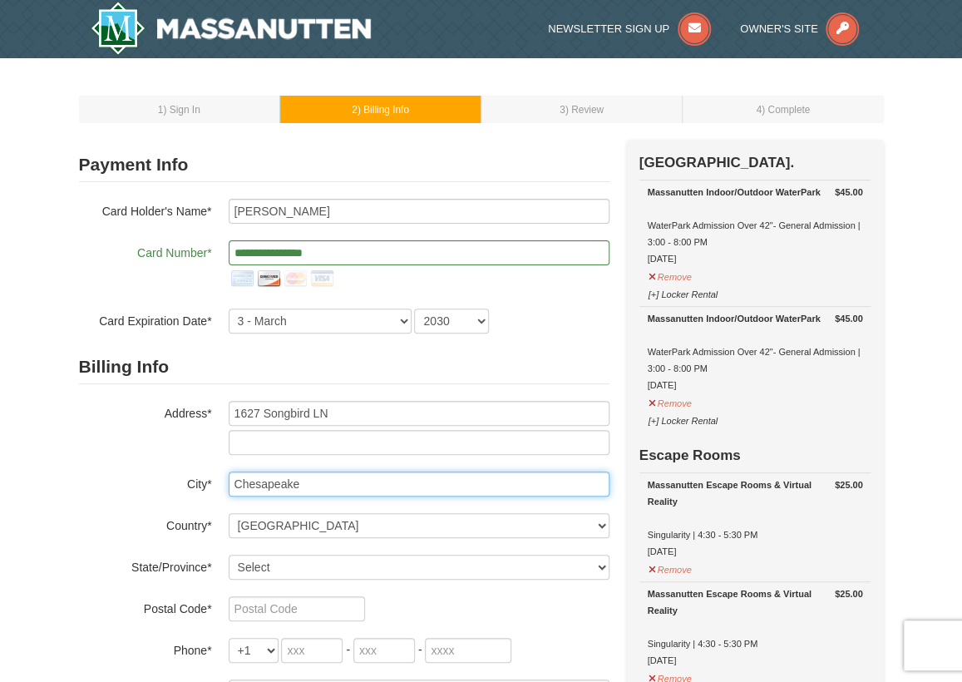
type input "Chesapeake"
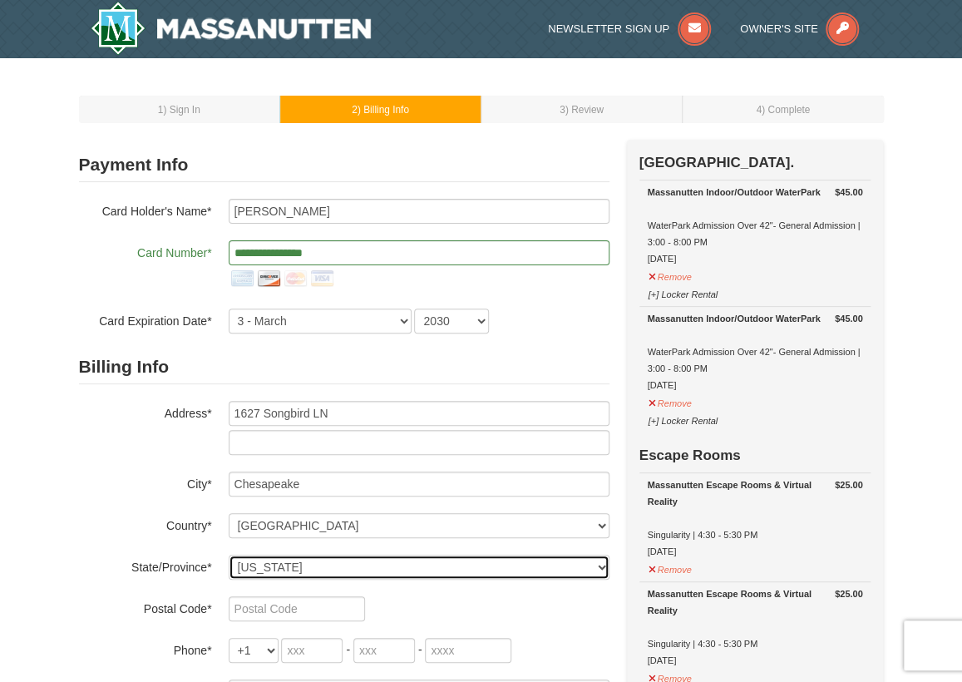
select select "VA"
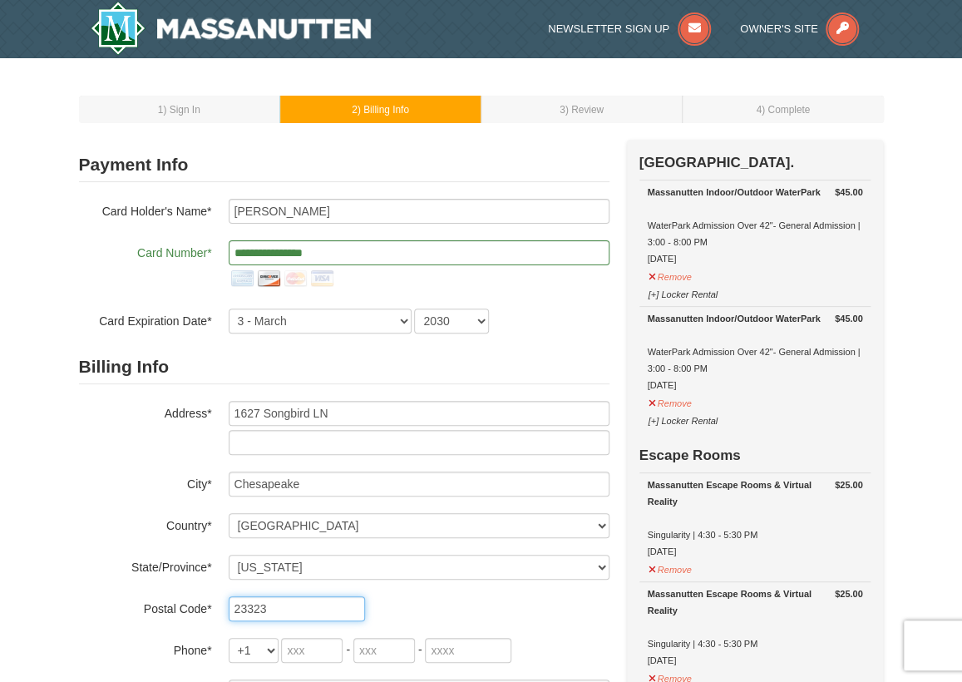
type input "23323"
type input "757"
click at [381, 648] on input "tel" at bounding box center [384, 650] width 62 height 25
type input "237"
click at [462, 653] on input "tel" at bounding box center [468, 650] width 86 height 25
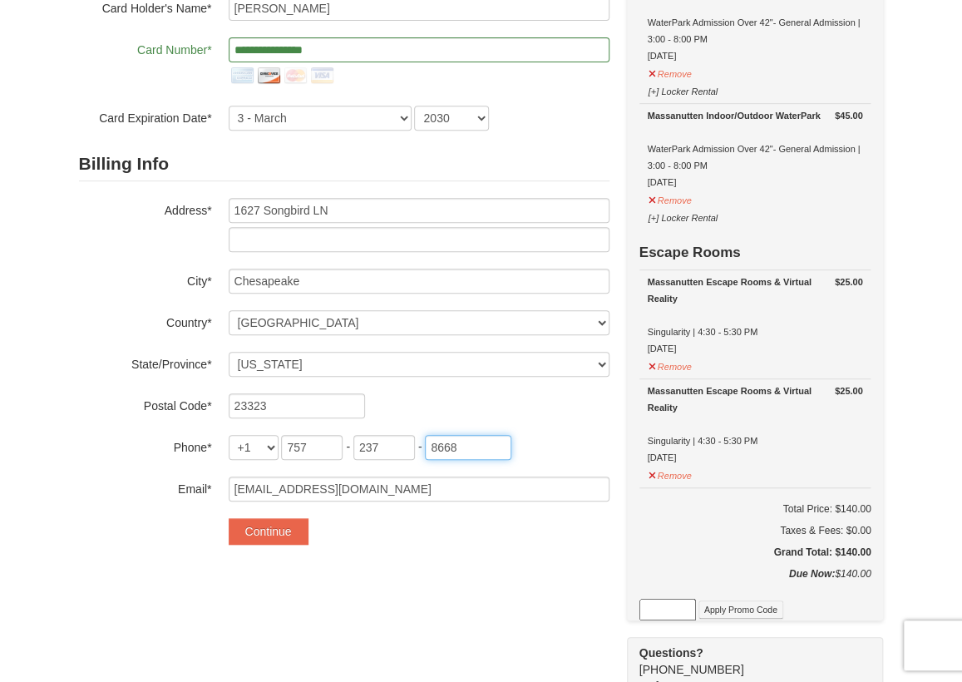
scroll to position [216, 0]
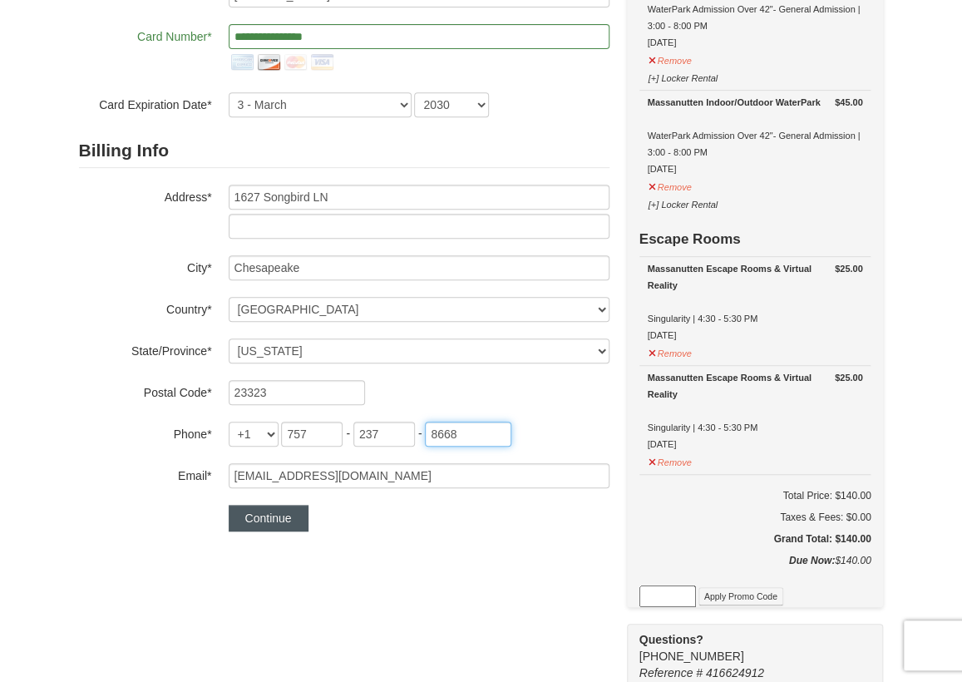
type input "8668"
click at [276, 517] on button "Continue" at bounding box center [269, 518] width 80 height 27
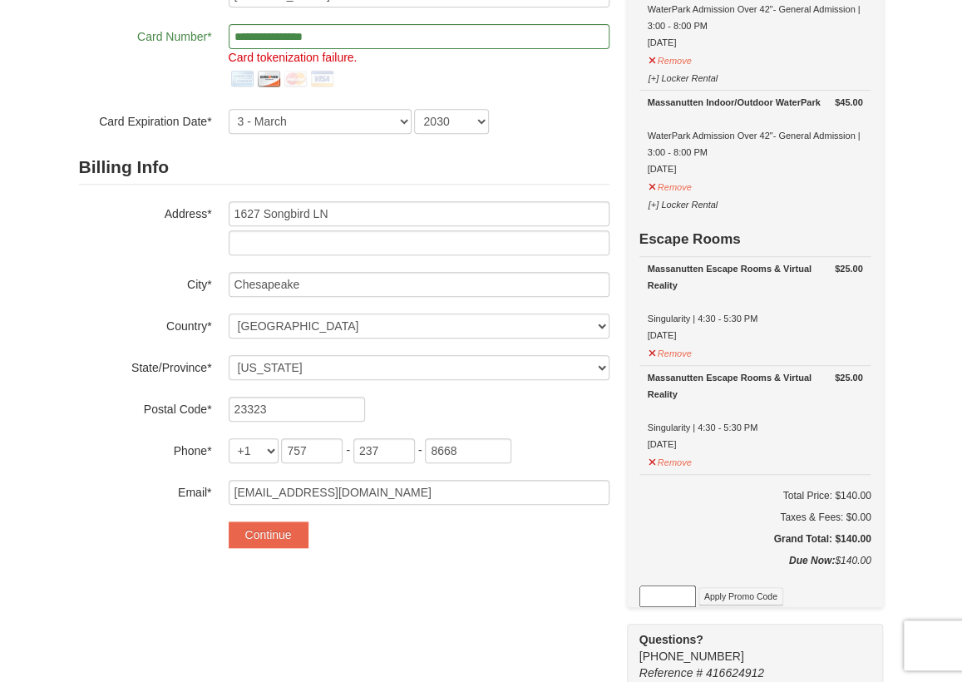
scroll to position [210, 0]
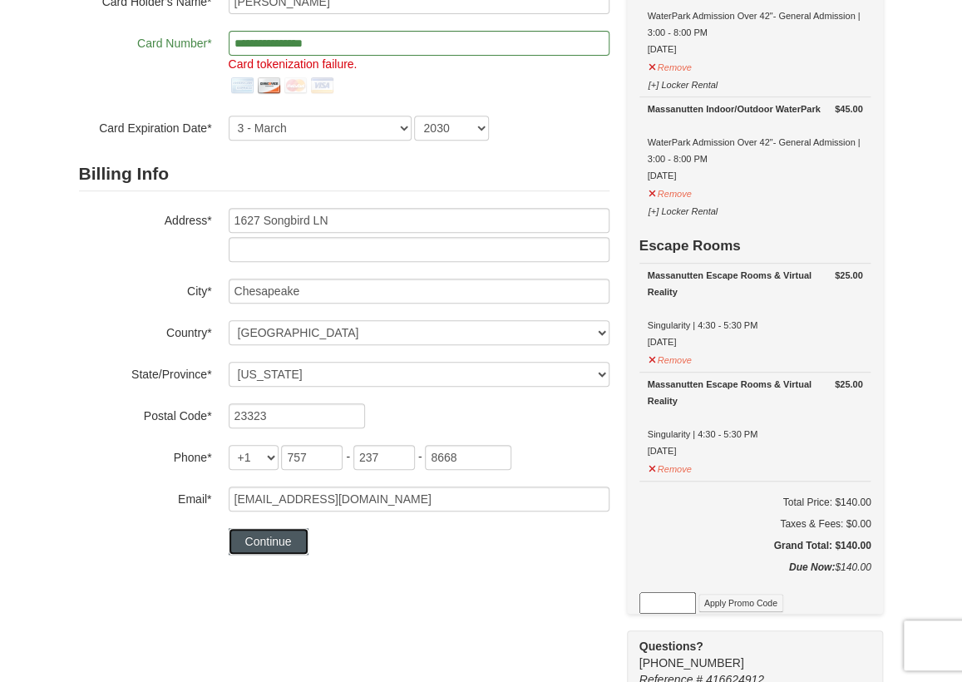
drag, startPoint x: 276, startPoint y: 539, endPoint x: 817, endPoint y: 678, distance: 558.9
click at [276, 539] on button "Continue" at bounding box center [269, 541] width 80 height 27
click at [280, 537] on button "Continue" at bounding box center [269, 541] width 80 height 27
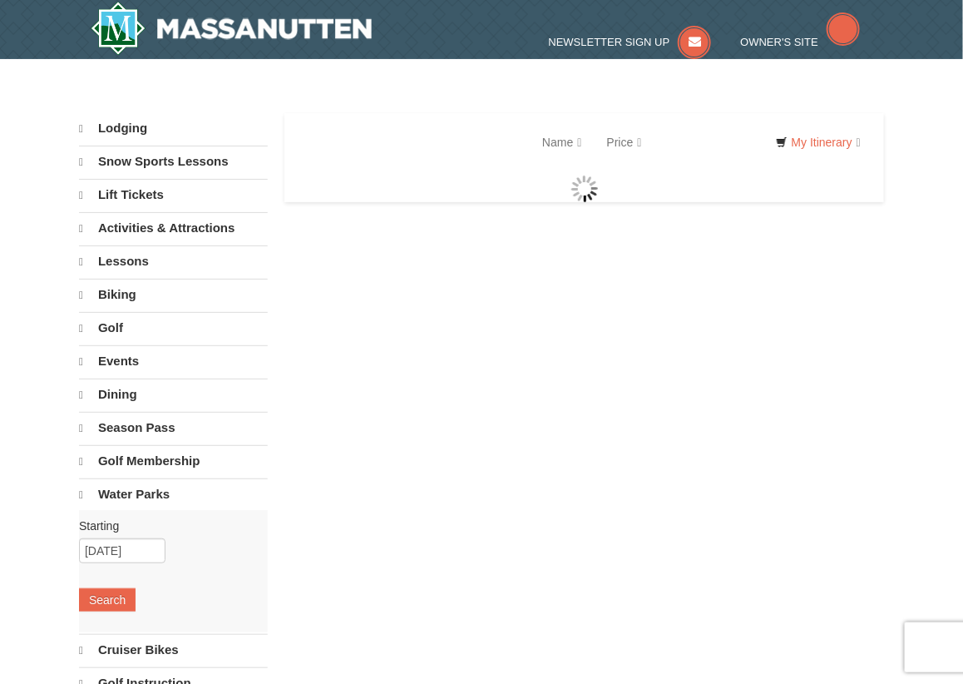
select select "10"
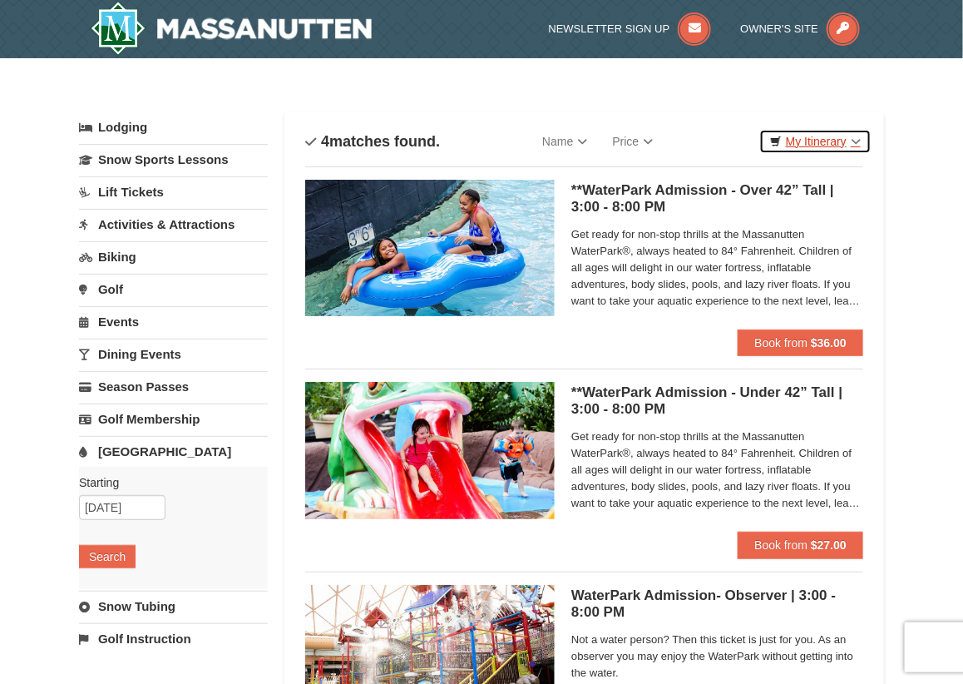
click at [824, 142] on link "My Itinerary" at bounding box center [815, 141] width 112 height 25
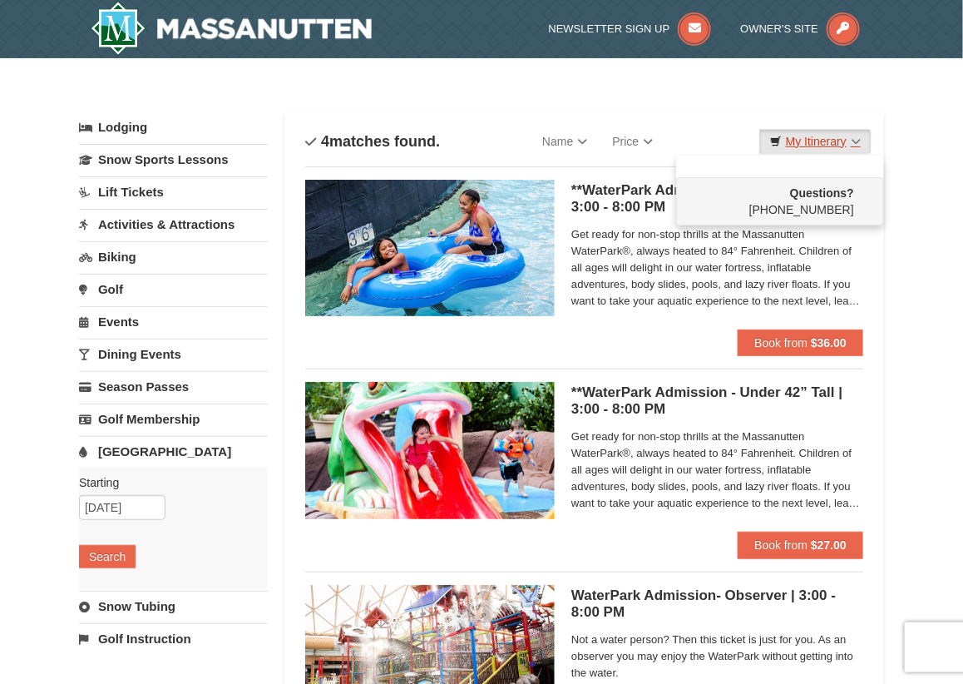
click at [811, 136] on link "My Itinerary" at bounding box center [815, 141] width 112 height 25
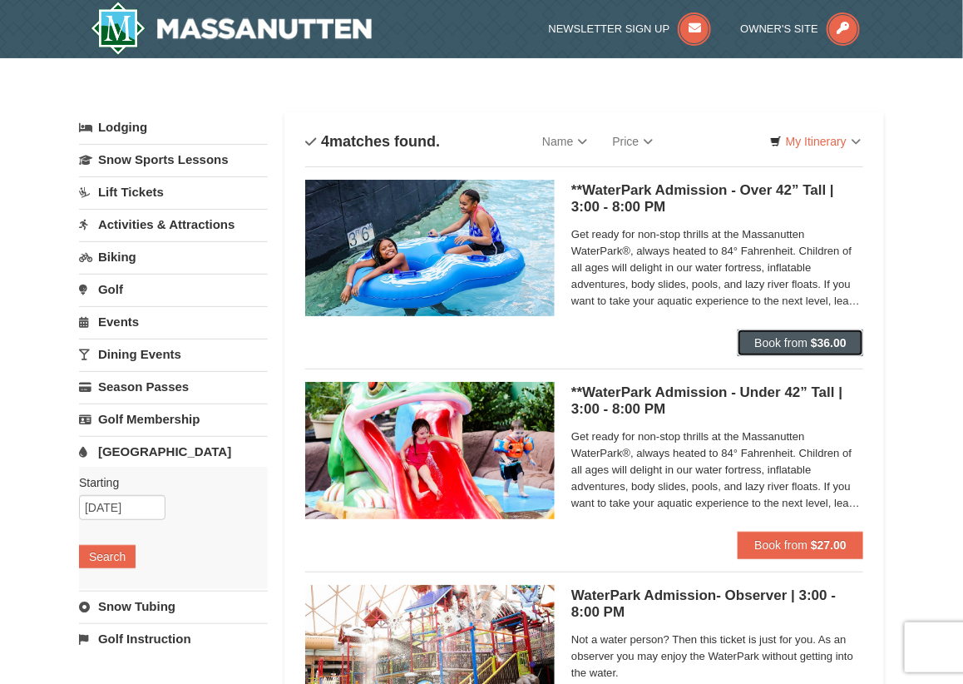
click at [830, 349] on button "Book from $36.00" at bounding box center [801, 342] width 126 height 27
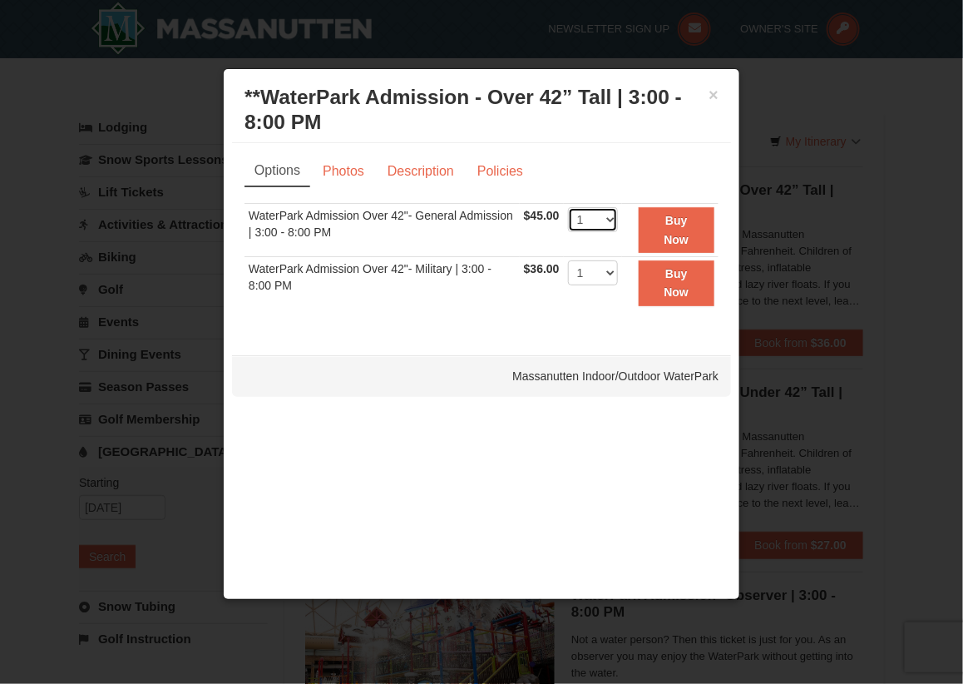
click at [610, 225] on select "1 2 3 4 5 6 7 8 9 10 11 12 13 14 15 16 17 18 19 20 21 22" at bounding box center [593, 219] width 50 height 25
select select "2"
click at [568, 207] on select "1 2 3 4 5 6 7 8 9 10 11 12 13 14 15 16 17 18 19 20 21 22" at bounding box center [593, 219] width 50 height 25
click at [669, 225] on strong "Buy Now" at bounding box center [676, 230] width 25 height 32
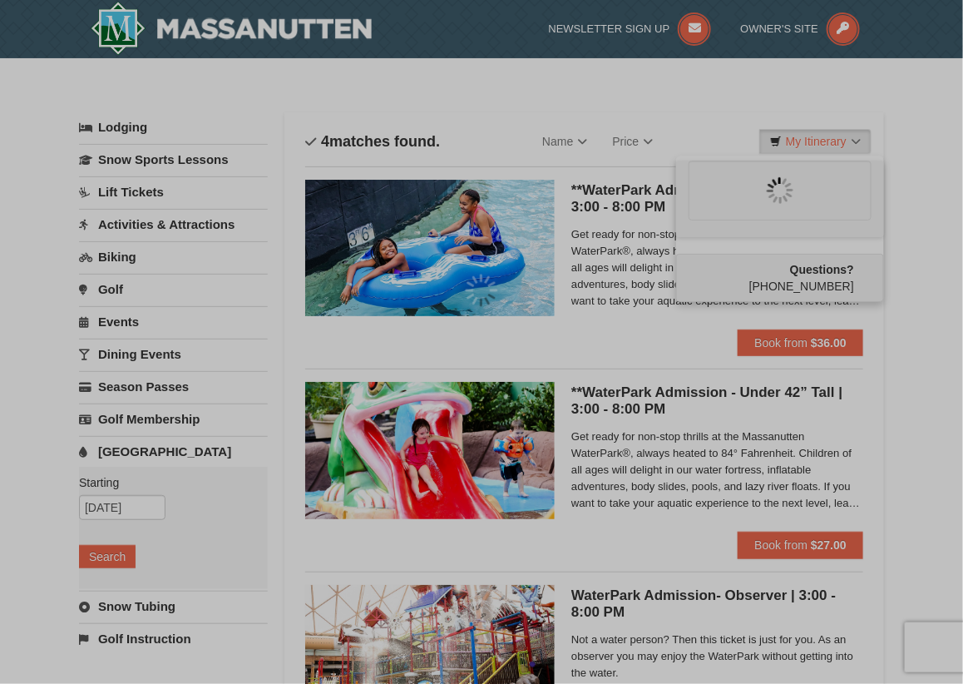
scroll to position [4, 0]
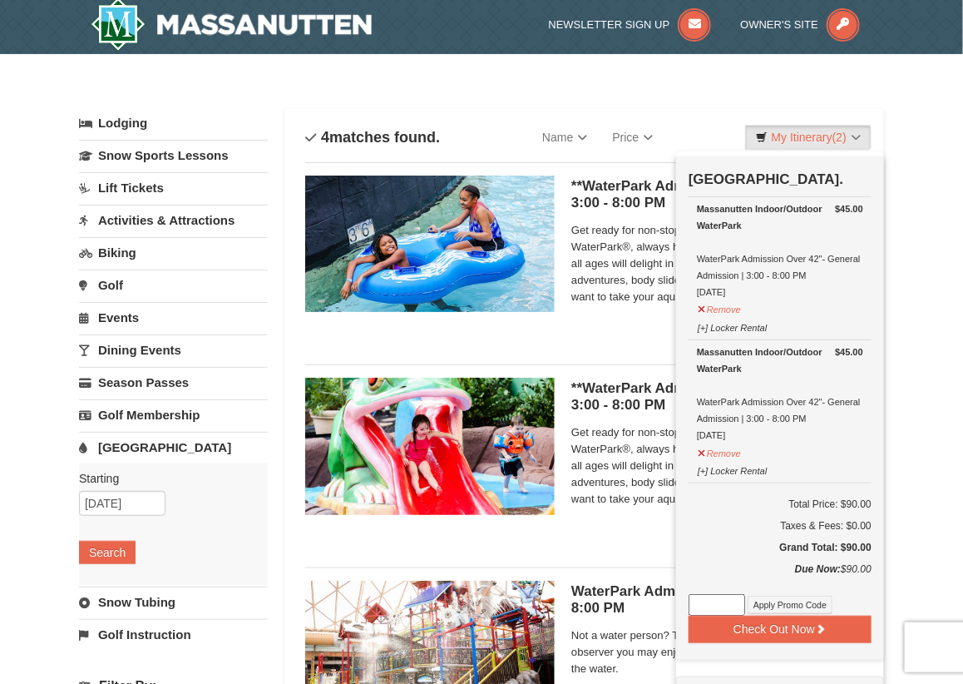
click at [175, 212] on link "Activities & Attractions" at bounding box center [173, 220] width 189 height 31
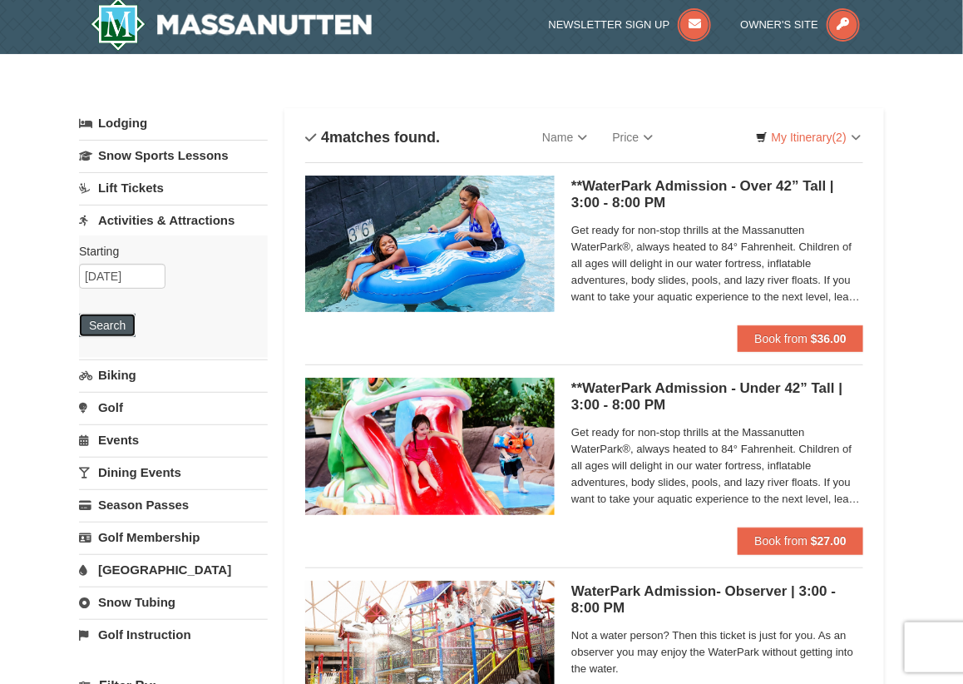
click at [111, 328] on button "Search" at bounding box center [107, 325] width 57 height 23
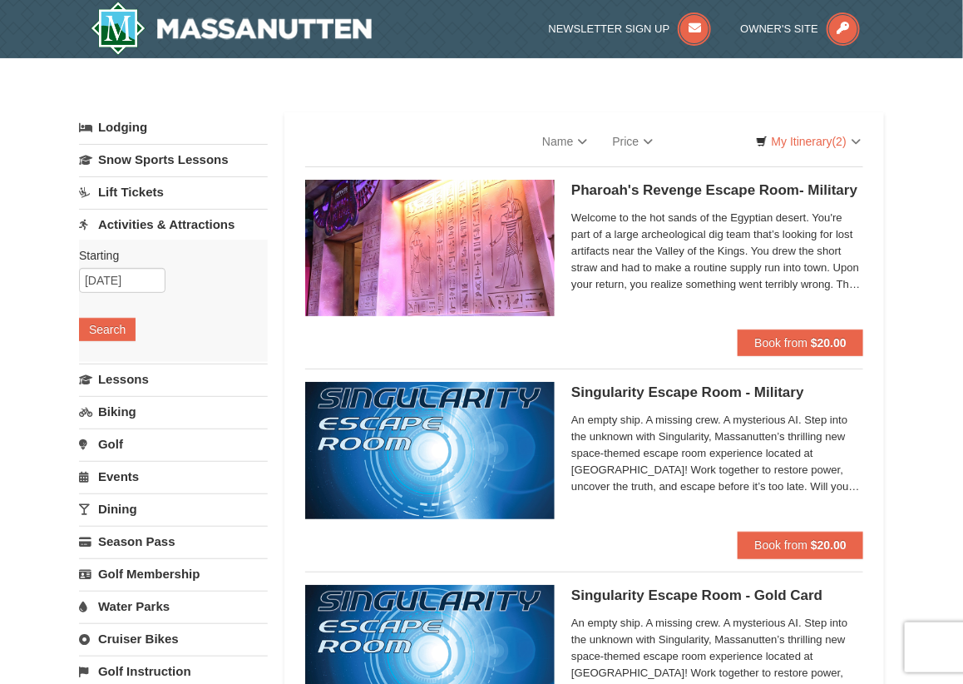
select select "10"
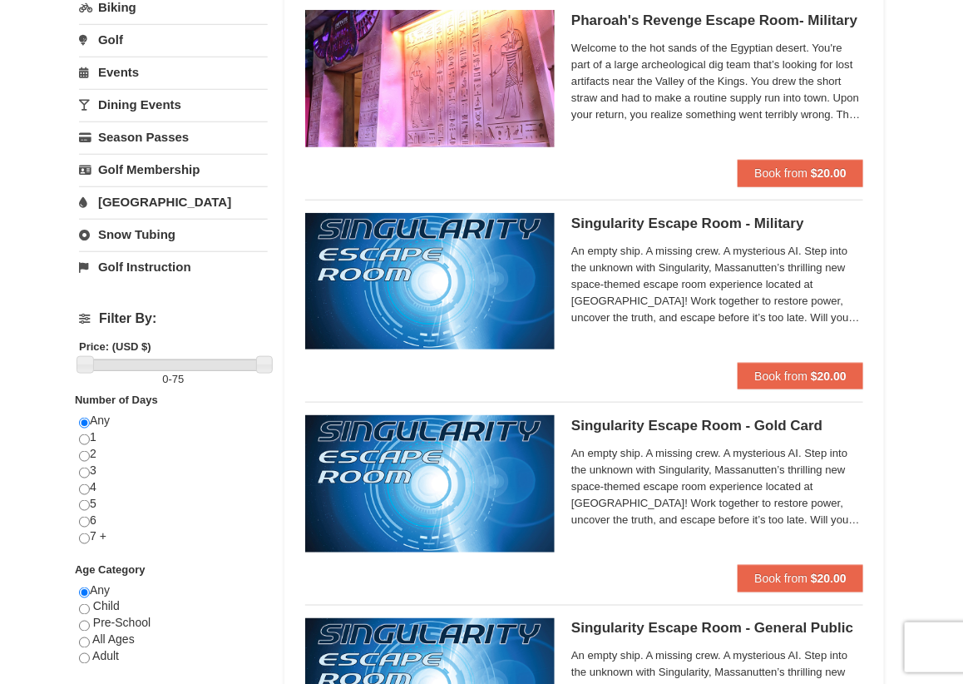
scroll to position [385, 0]
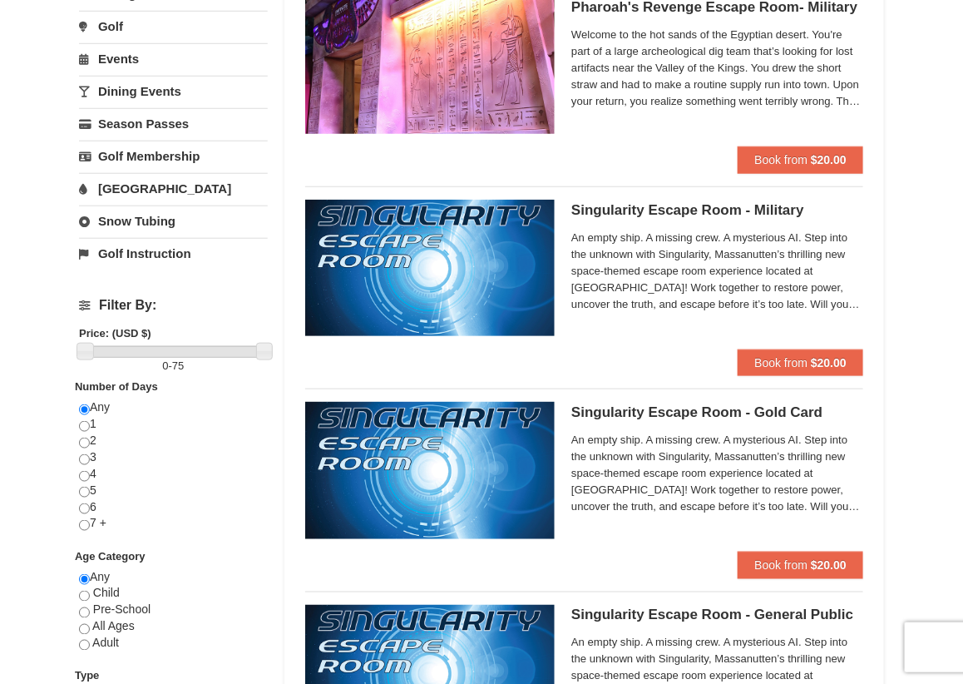
click at [758, 640] on span "An empty ship. A missing crew. A mysterious AI. Step into the unknown with Sing…" at bounding box center [717, 676] width 292 height 83
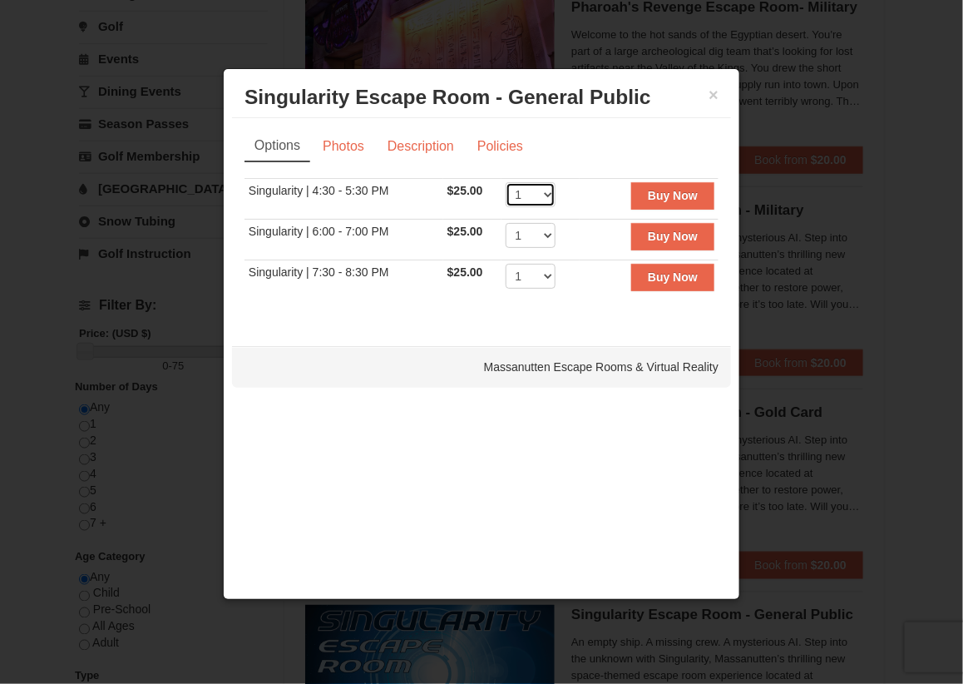
click at [548, 191] on select "1 2 3 4 5 6 7 8" at bounding box center [531, 194] width 50 height 25
select select "2"
click at [506, 182] on select "1 2 3 4 5 6 7 8" at bounding box center [531, 194] width 50 height 25
click at [688, 204] on button "Buy Now" at bounding box center [672, 195] width 83 height 27
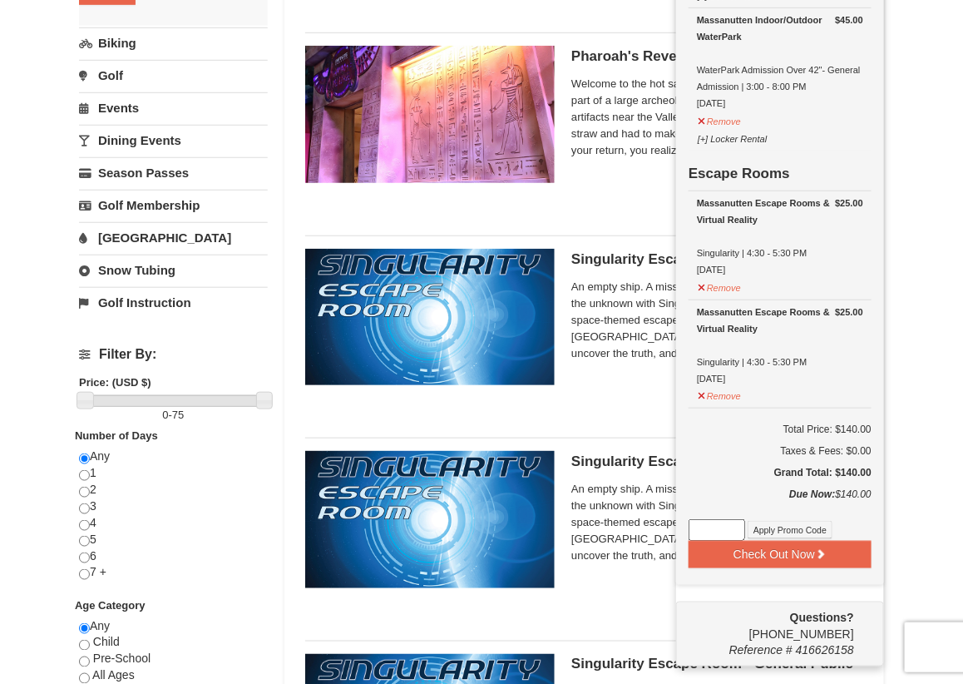
scroll to position [383, 0]
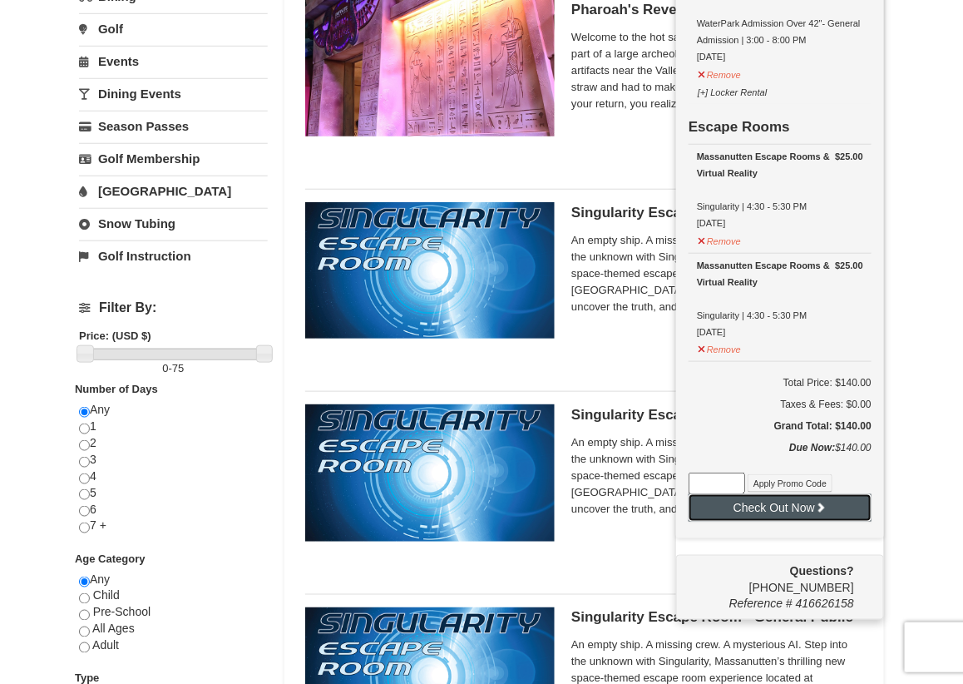
click at [753, 514] on button "Check Out Now" at bounding box center [780, 507] width 183 height 27
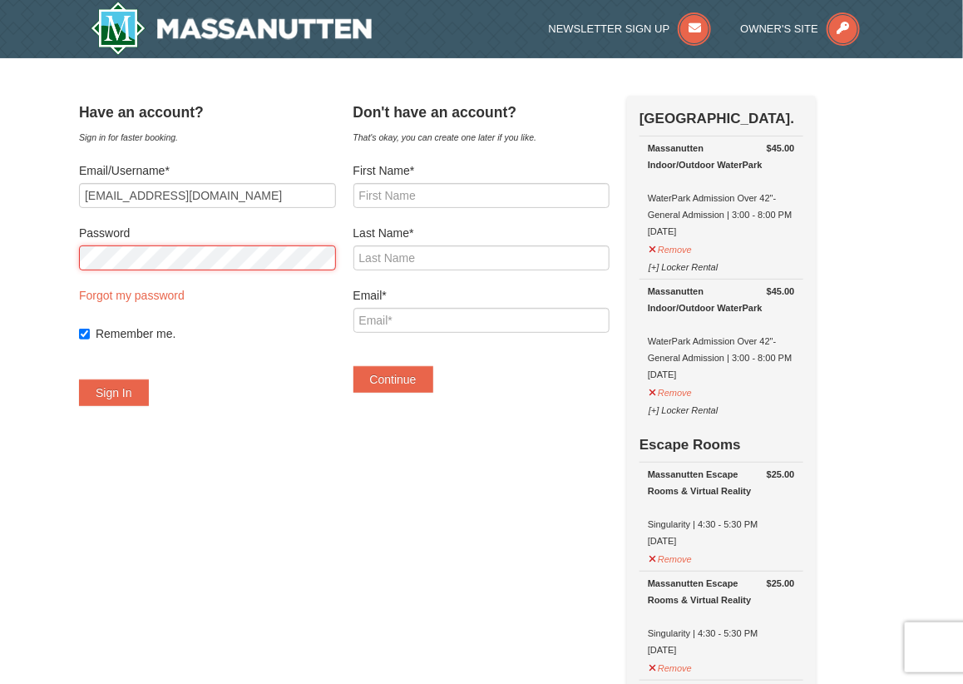
click at [79, 379] on button "Sign In" at bounding box center [114, 392] width 70 height 27
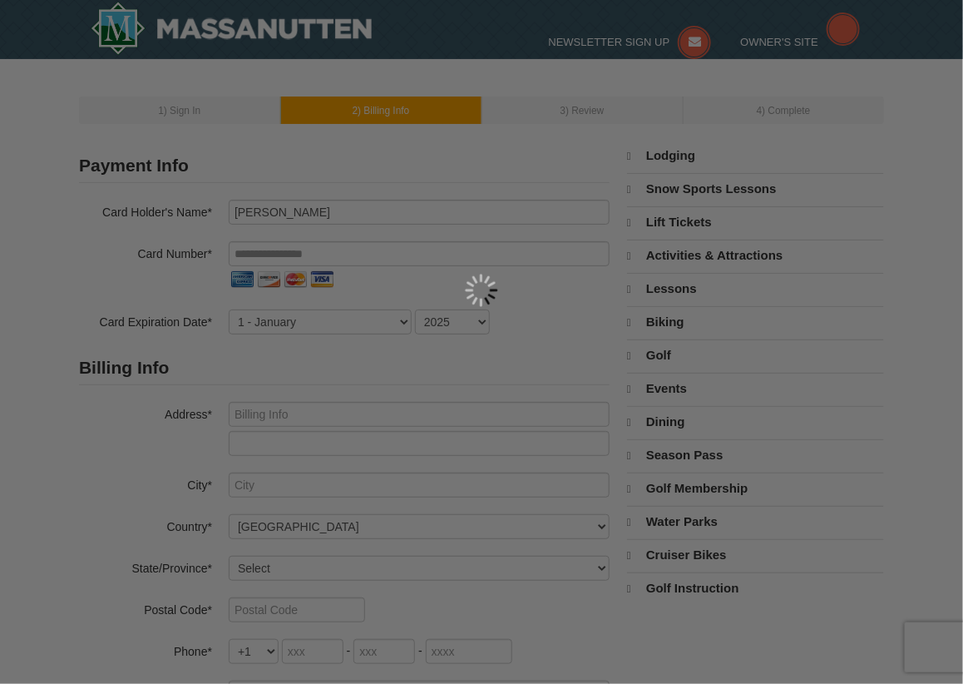
select select "10"
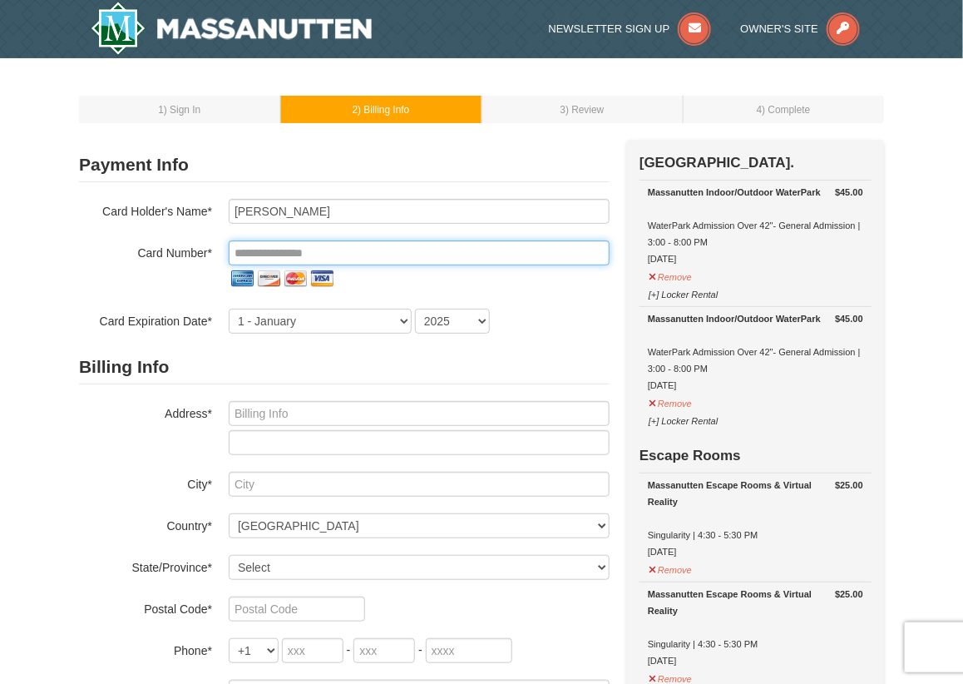
click at [302, 251] on input "tel" at bounding box center [419, 252] width 381 height 25
paste input "**********"
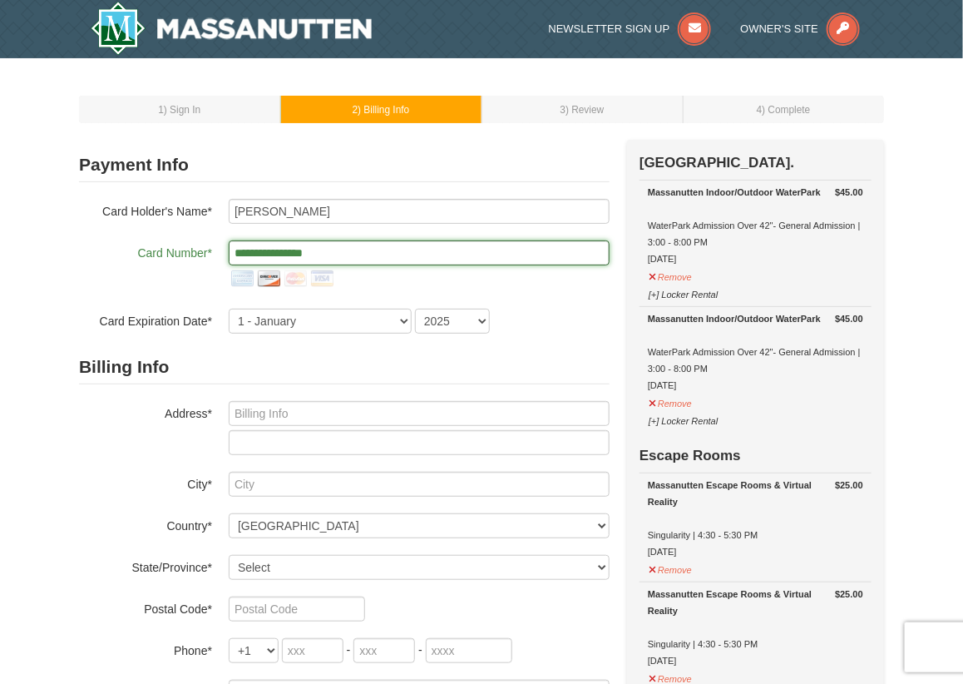
type input "**********"
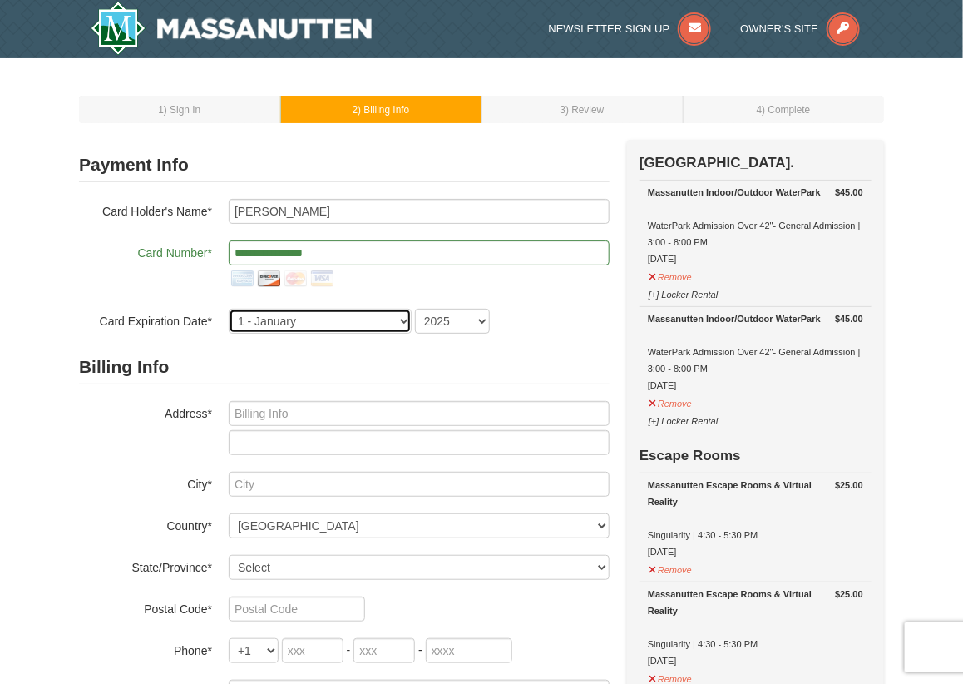
click at [304, 323] on select "1 - January 2 - February 3 - March 4 - April 5 - May 6 - June 7 - July 8 - Augu…" at bounding box center [320, 321] width 183 height 25
select select "3"
click at [229, 309] on select "1 - January 2 - February 3 - March 4 - April 5 - May 6 - June 7 - July 8 - Augu…" at bounding box center [320, 321] width 183 height 25
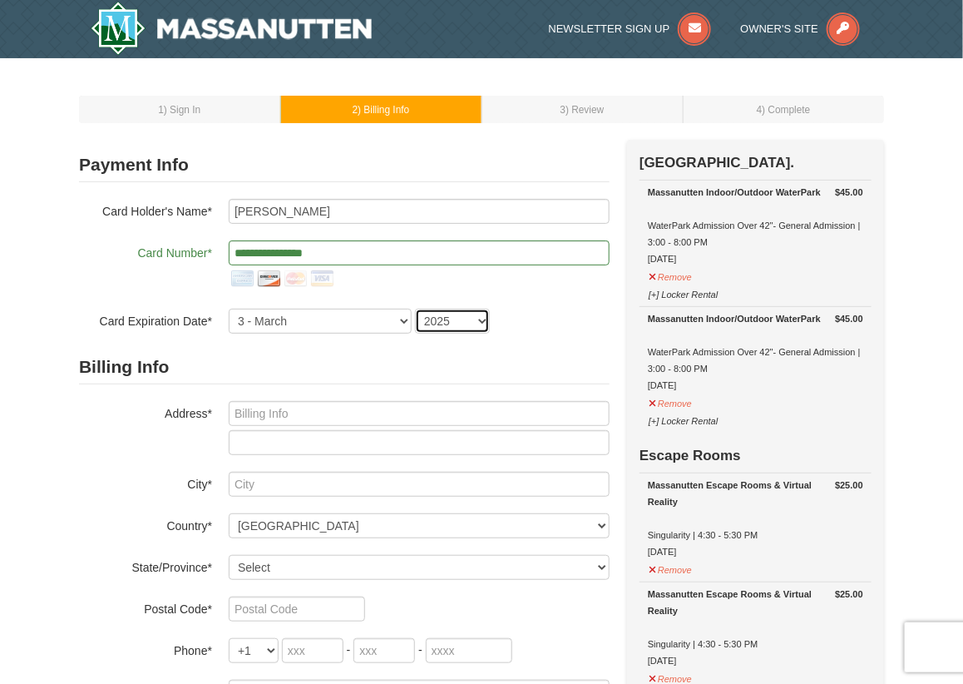
click at [457, 319] on select "2025 2026 2027 2028 2029 2030 2031 2032 2033 2034" at bounding box center [452, 321] width 75 height 25
select select "2030"
click at [415, 309] on select "2025 2026 2027 2028 2029 2030 2031 2032 2033 2034" at bounding box center [452, 321] width 75 height 25
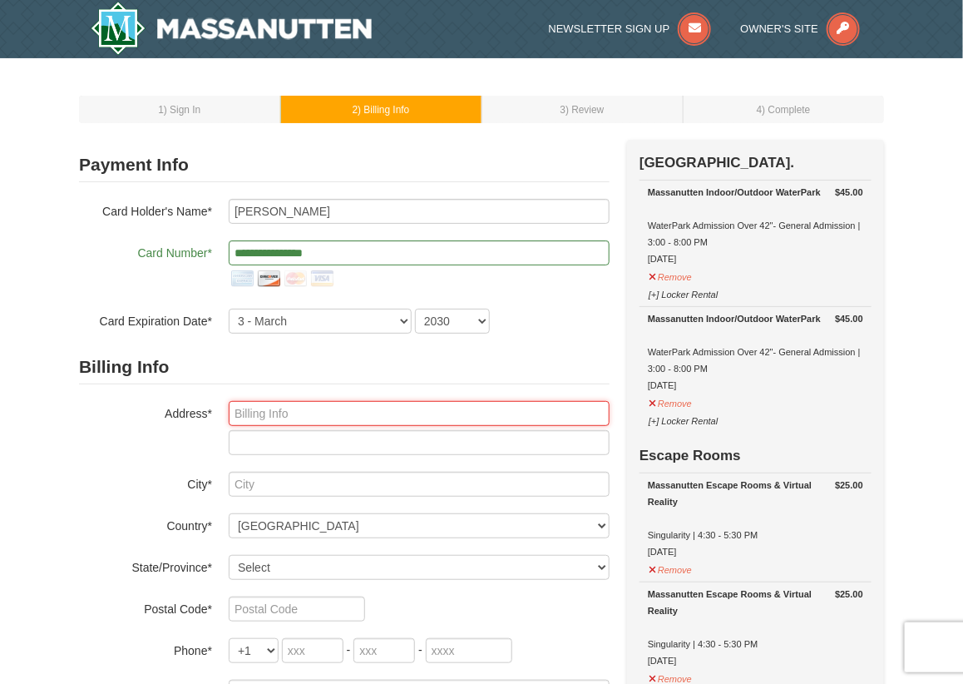
click at [327, 412] on input "text" at bounding box center [419, 413] width 381 height 25
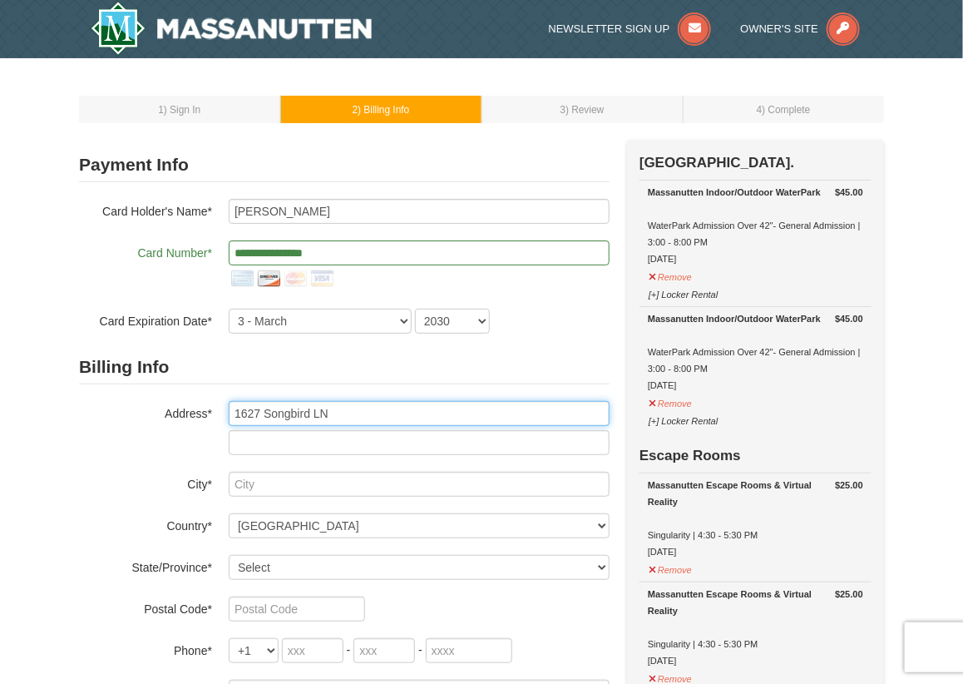
type input "1627 Songbird LN"
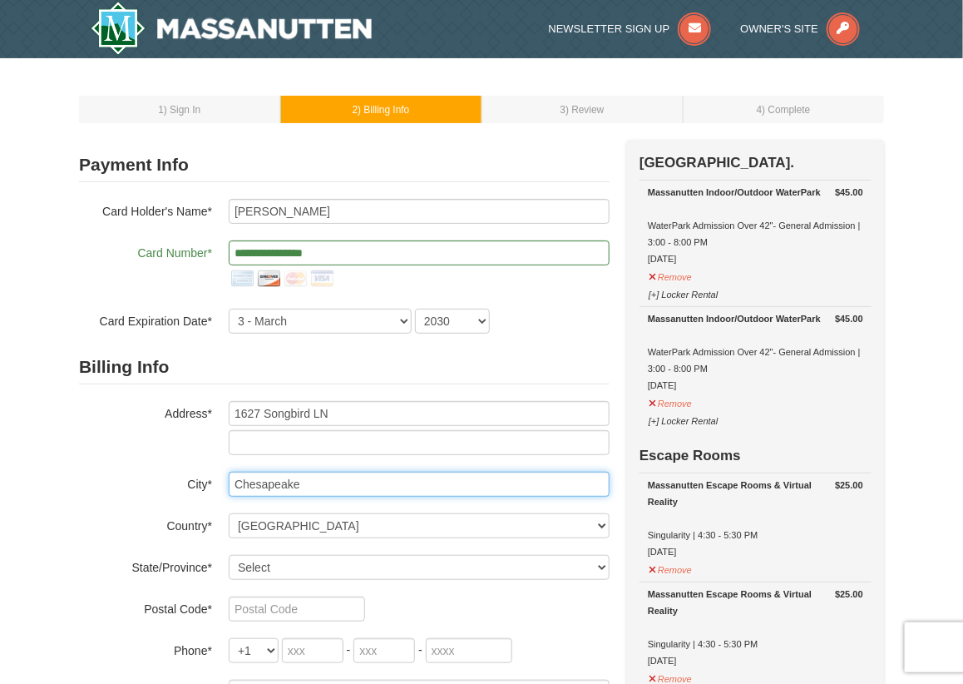
type input "Chesapeake"
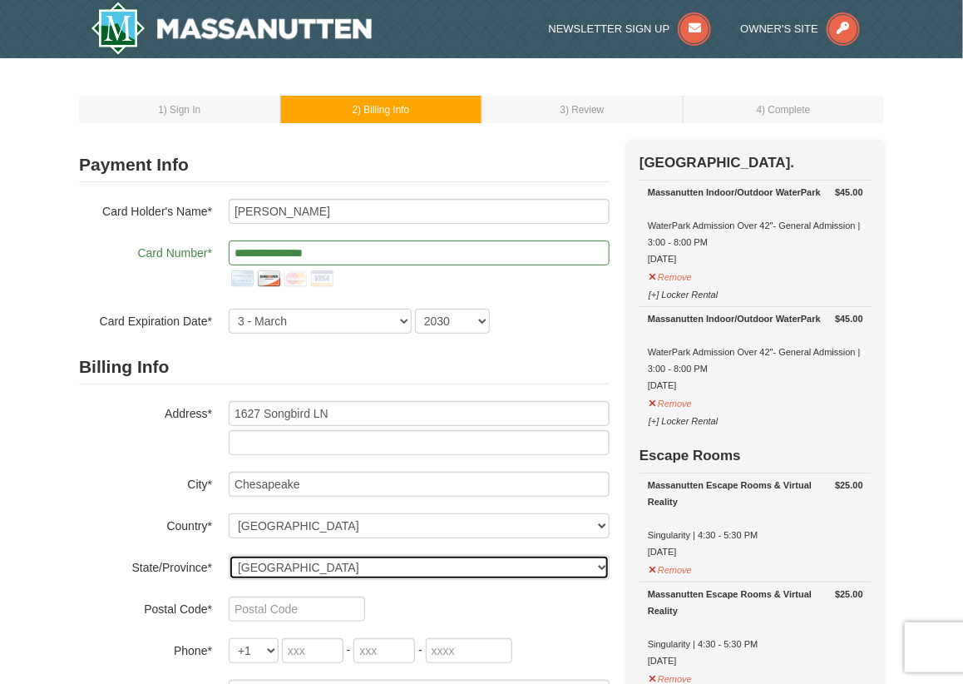
select select "VA"
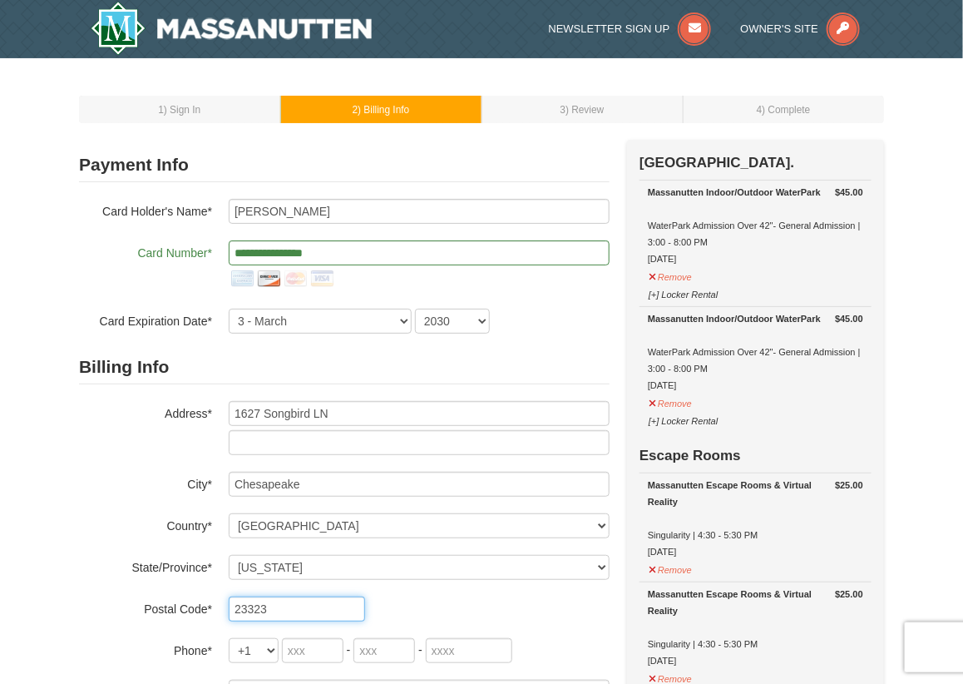
type input "23323"
click at [321, 633] on div "Billing Info Address* 1627 Songbird LN City* Chesapeake Country* ----- Select -…" at bounding box center [344, 527] width 531 height 354
click at [321, 638] on input "tel" at bounding box center [313, 650] width 62 height 25
type input "757"
click at [396, 651] on input "tel" at bounding box center [384, 650] width 62 height 25
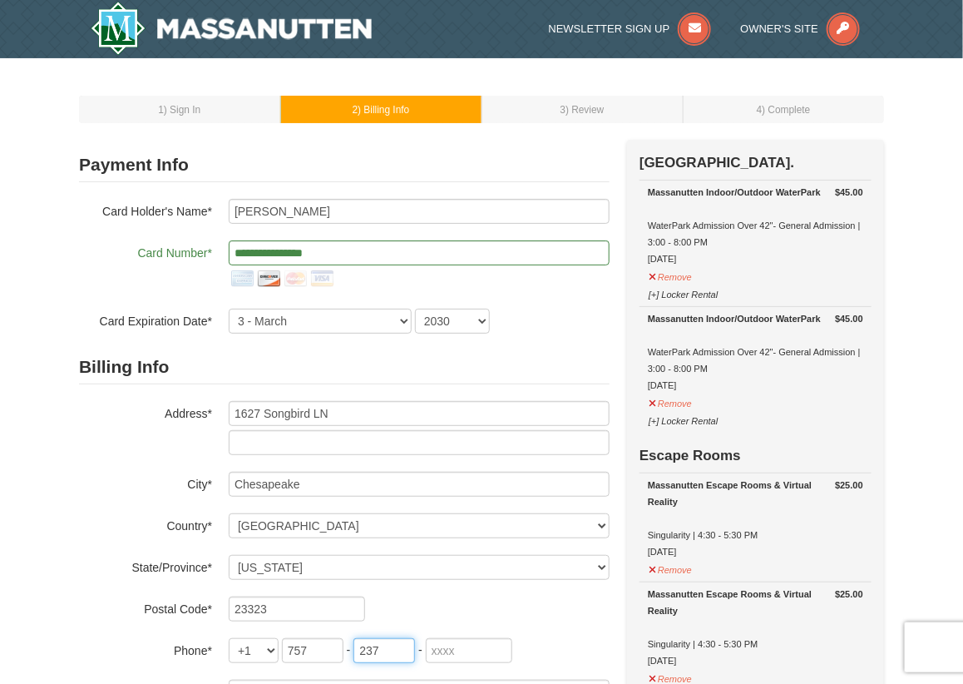
type input "237"
click at [463, 651] on input "tel" at bounding box center [469, 650] width 86 height 25
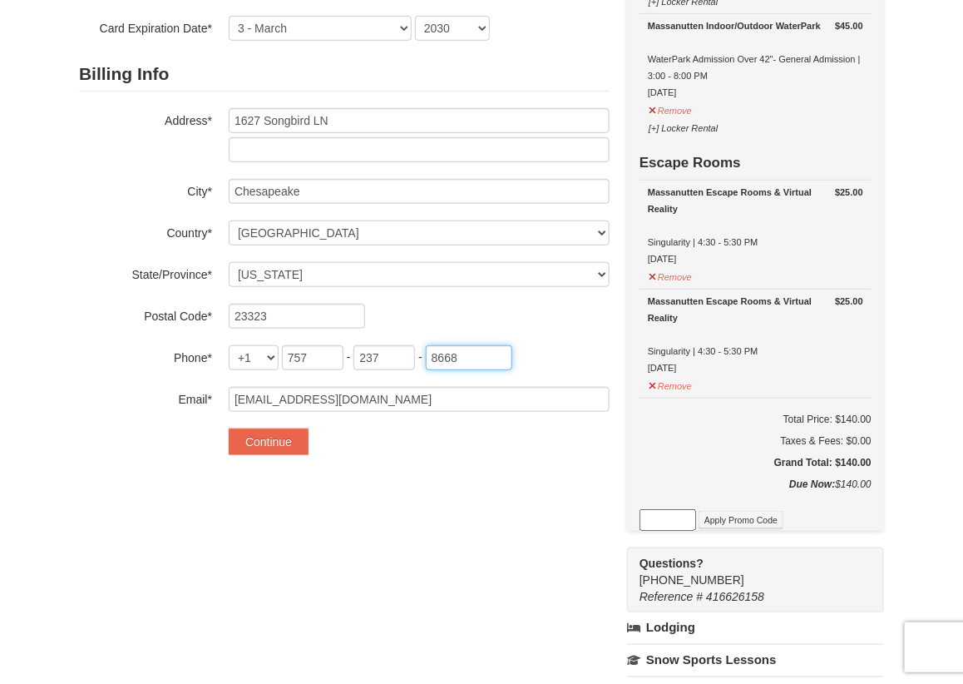
scroll to position [291, 0]
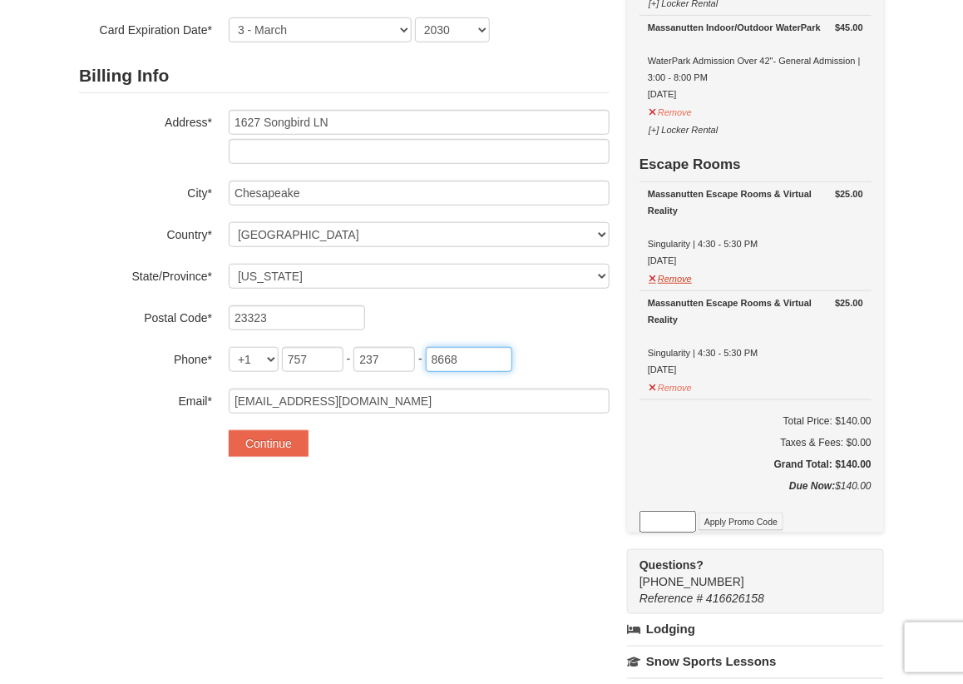
type input "8668"
click at [684, 279] on button "Remove" at bounding box center [670, 276] width 45 height 21
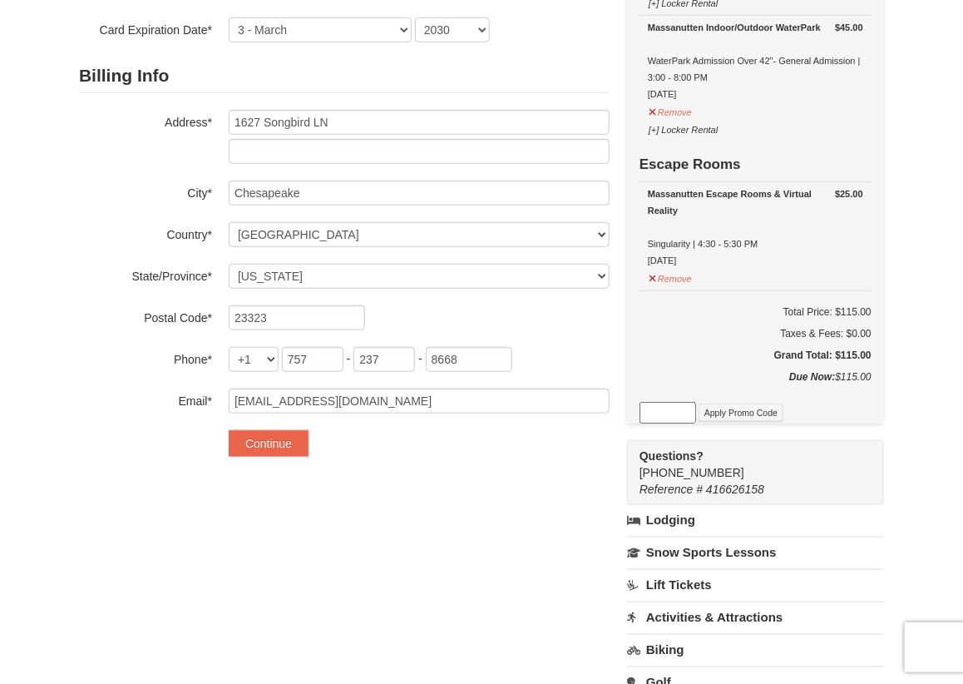
click at [677, 368] on td "Total Price: $115.00 Taxes & Fees: $0.00 Grand Total: $115.00" at bounding box center [756, 329] width 232 height 78
click at [679, 280] on button "Remove" at bounding box center [670, 276] width 45 height 21
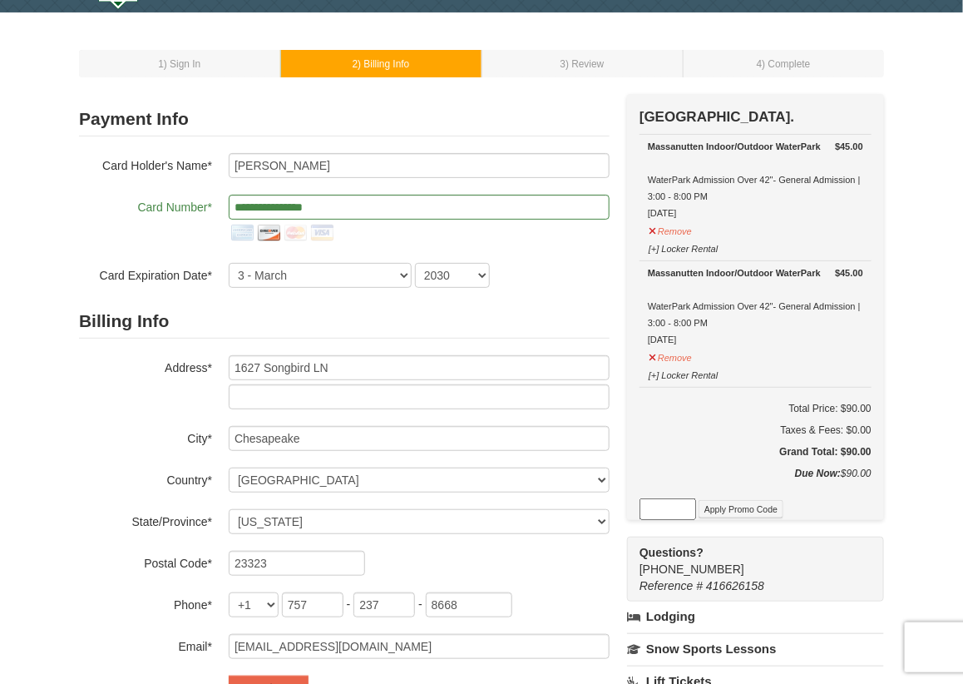
scroll to position [0, 0]
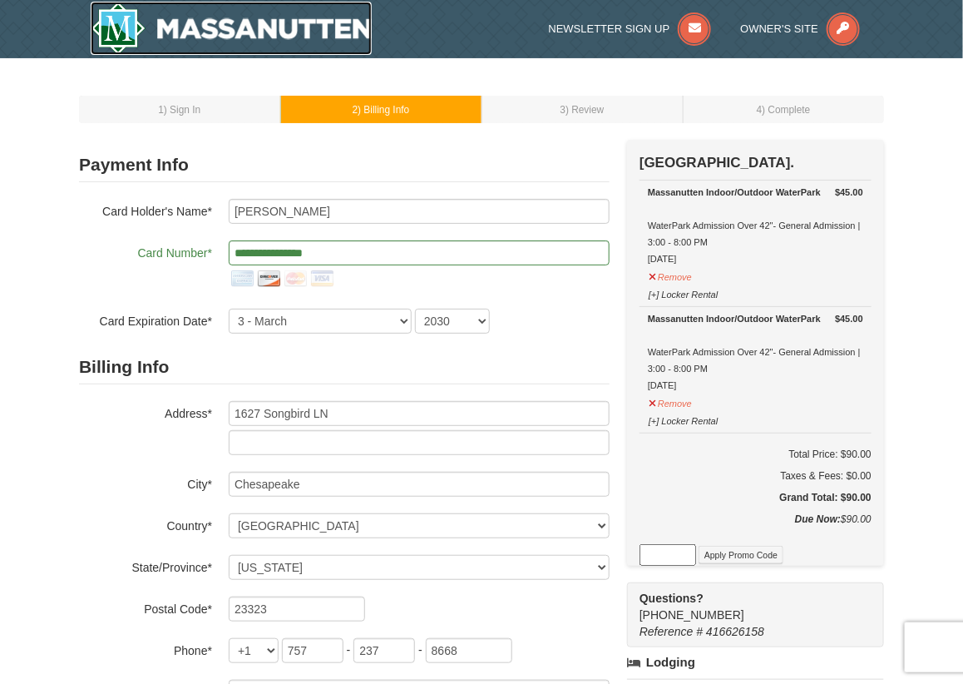
click at [158, 27] on img at bounding box center [231, 28] width 281 height 53
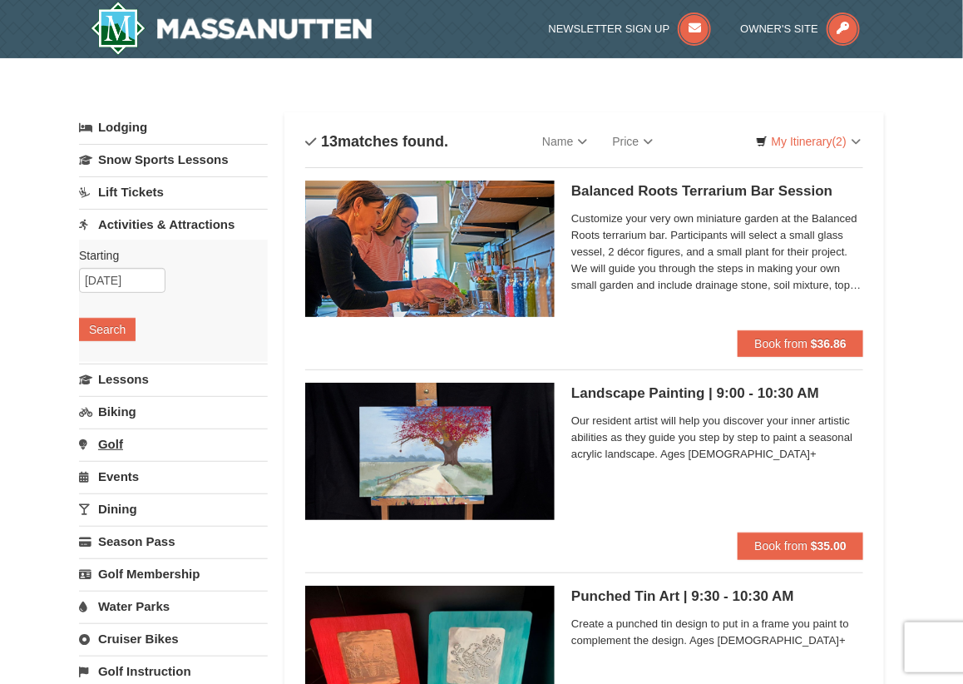
select select "10"
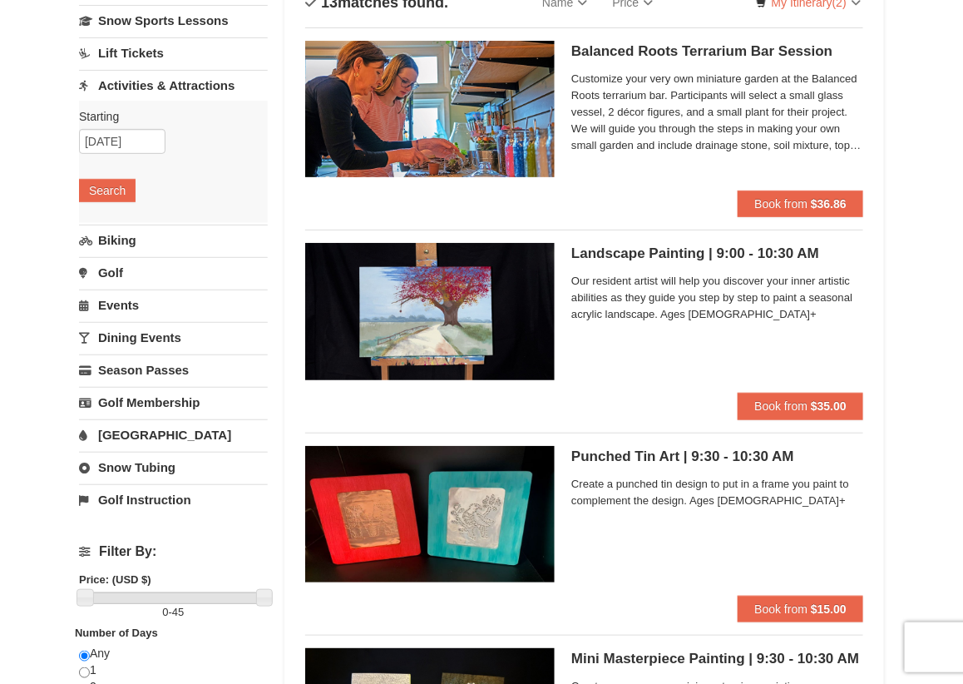
scroll to position [136, 0]
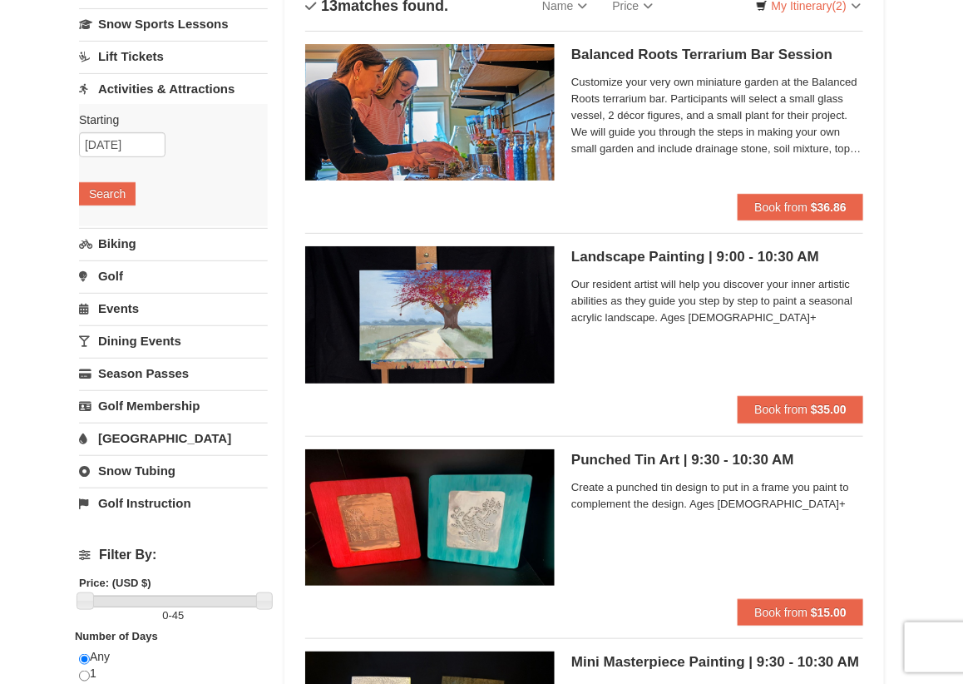
click at [167, 93] on link "Activities & Attractions" at bounding box center [173, 88] width 189 height 31
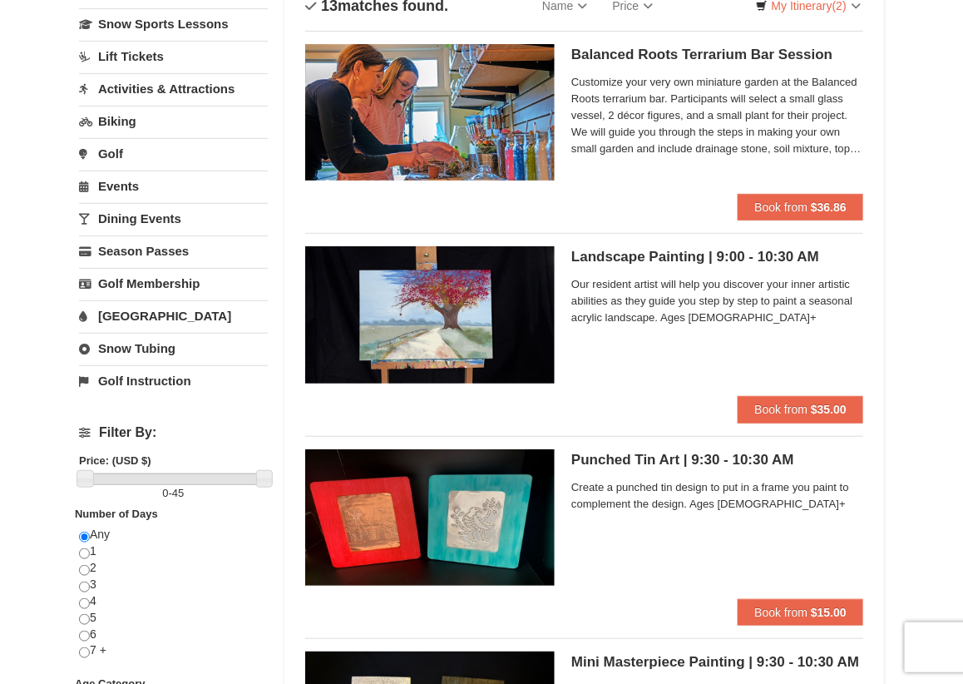
click at [167, 93] on link "Activities & Attractions" at bounding box center [173, 88] width 189 height 31
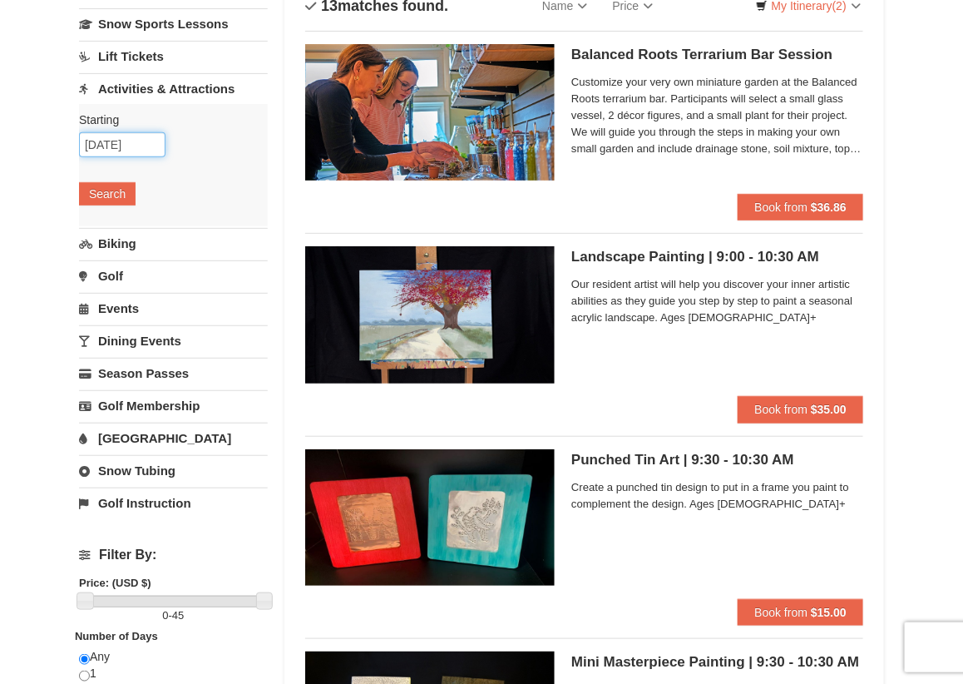
click at [135, 146] on input "[DATE]" at bounding box center [122, 144] width 86 height 25
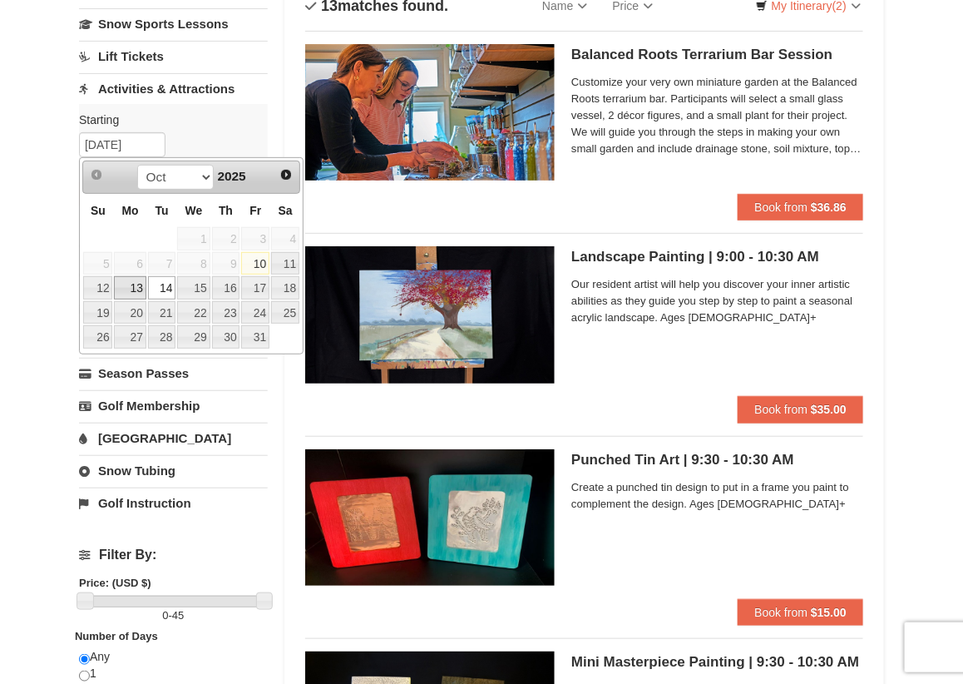
click at [139, 290] on link "13" at bounding box center [130, 287] width 32 height 23
type input "[DATE]"
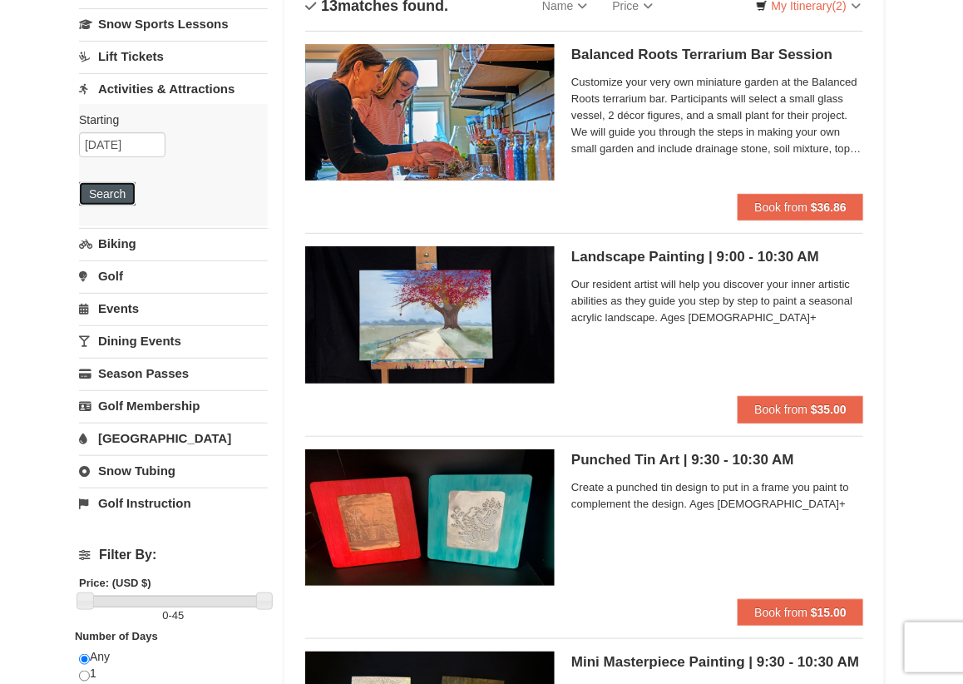
click at [116, 199] on button "Search" at bounding box center [107, 193] width 57 height 23
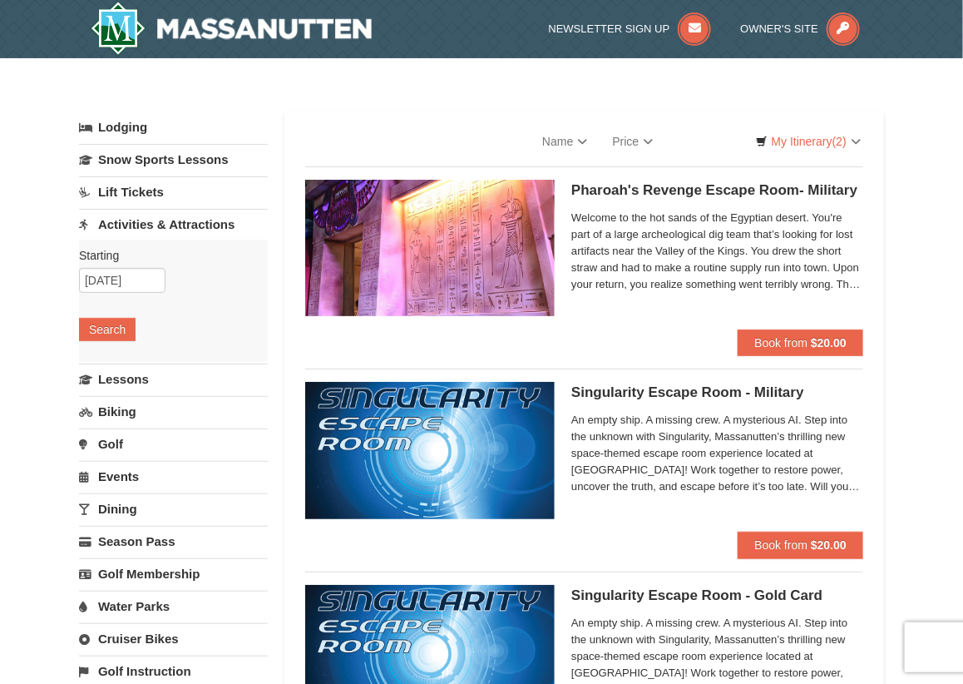
select select "10"
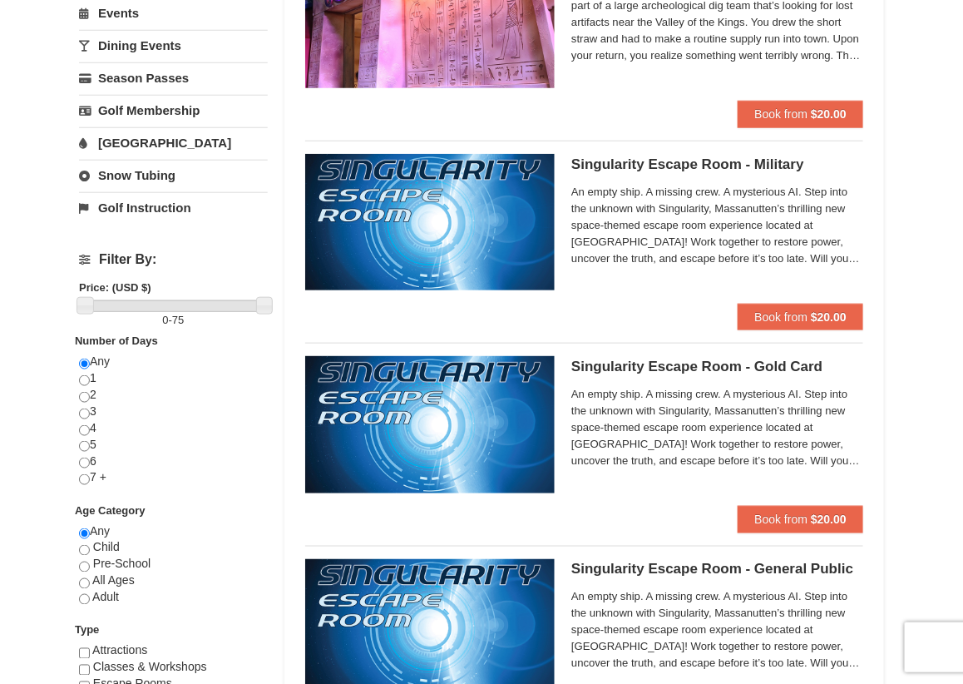
scroll to position [491, 0]
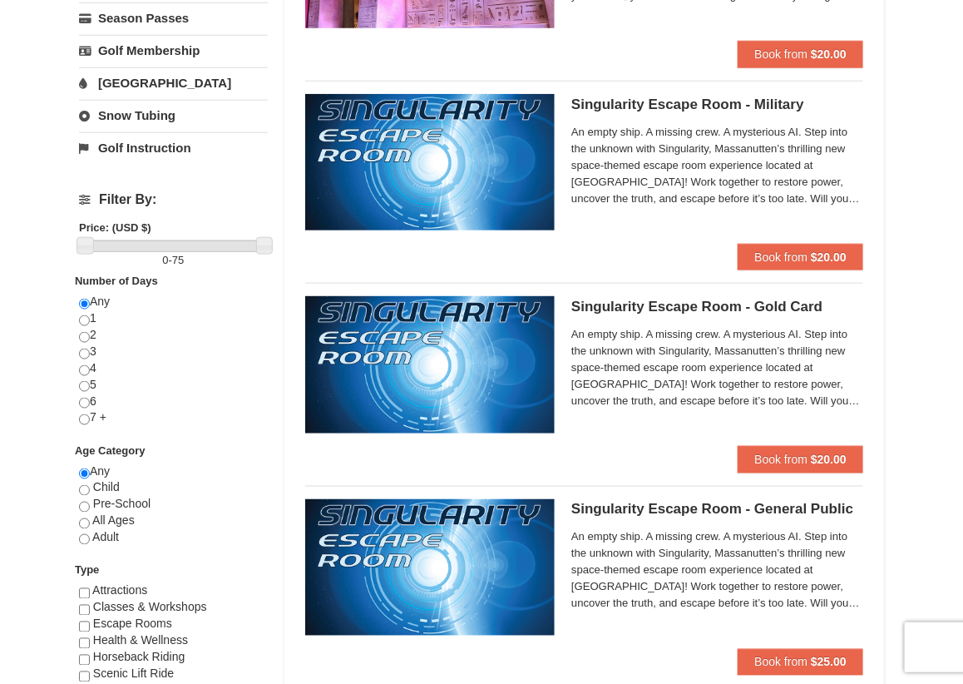
drag, startPoint x: 968, startPoint y: 46, endPoint x: 972, endPoint y: 105, distance: 59.2
click at [796, 661] on span "Book from" at bounding box center [780, 661] width 53 height 13
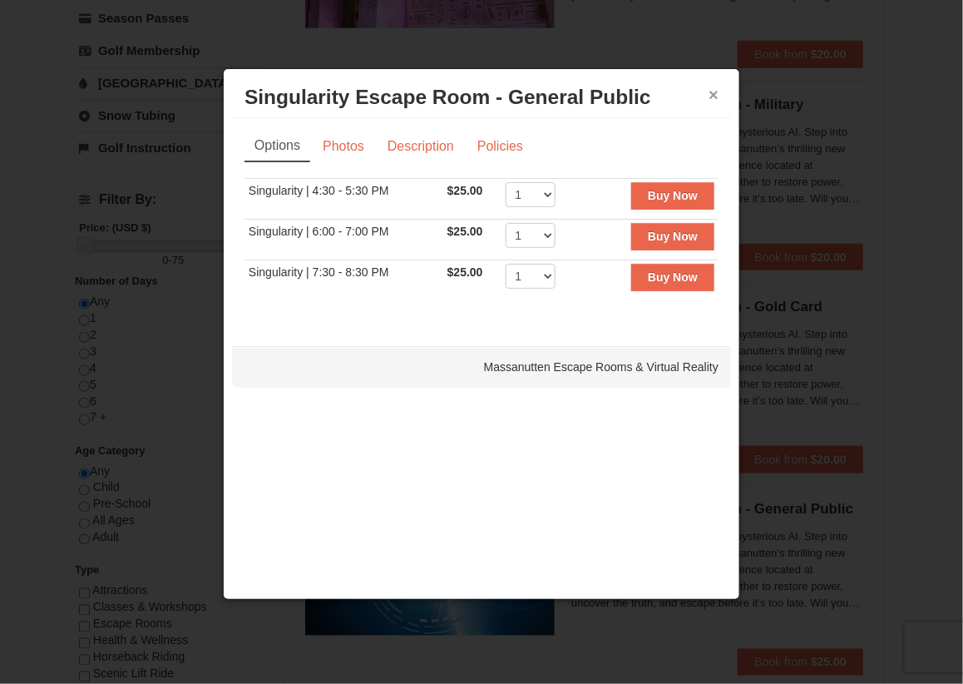
click at [712, 91] on button "×" at bounding box center [714, 94] width 10 height 17
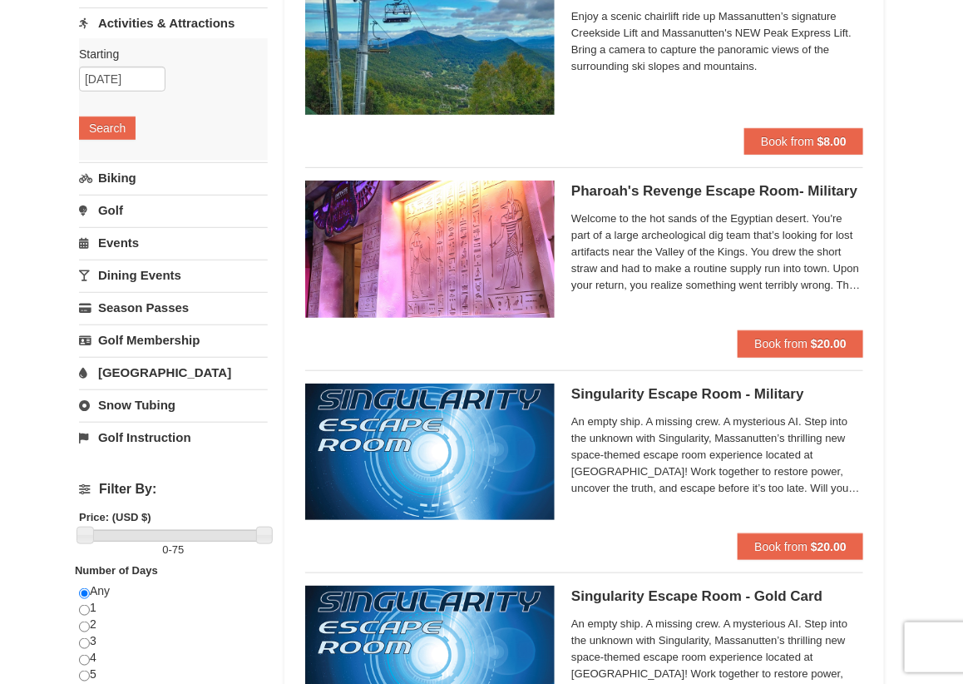
scroll to position [195, 0]
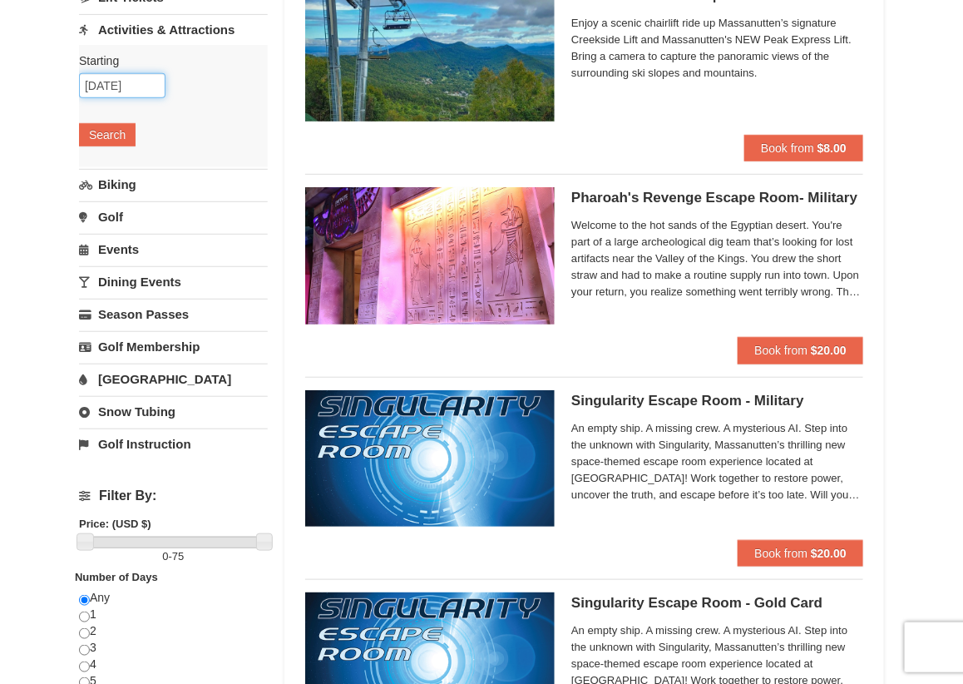
click at [114, 87] on input "10/13/2025" at bounding box center [122, 85] width 86 height 25
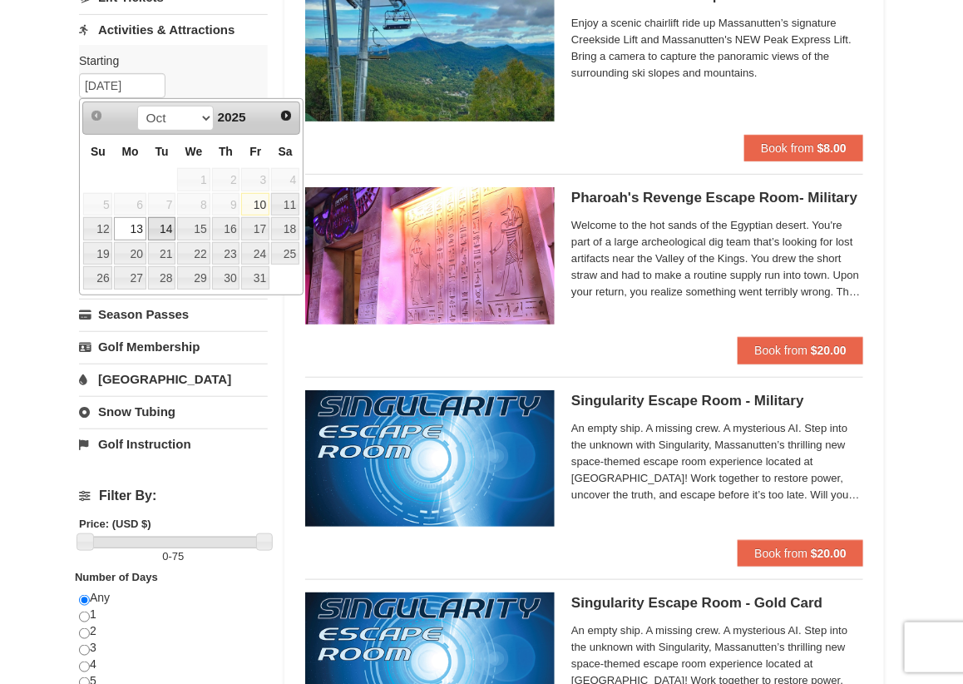
click at [162, 235] on link "14" at bounding box center [162, 228] width 28 height 23
type input "10/14/2025"
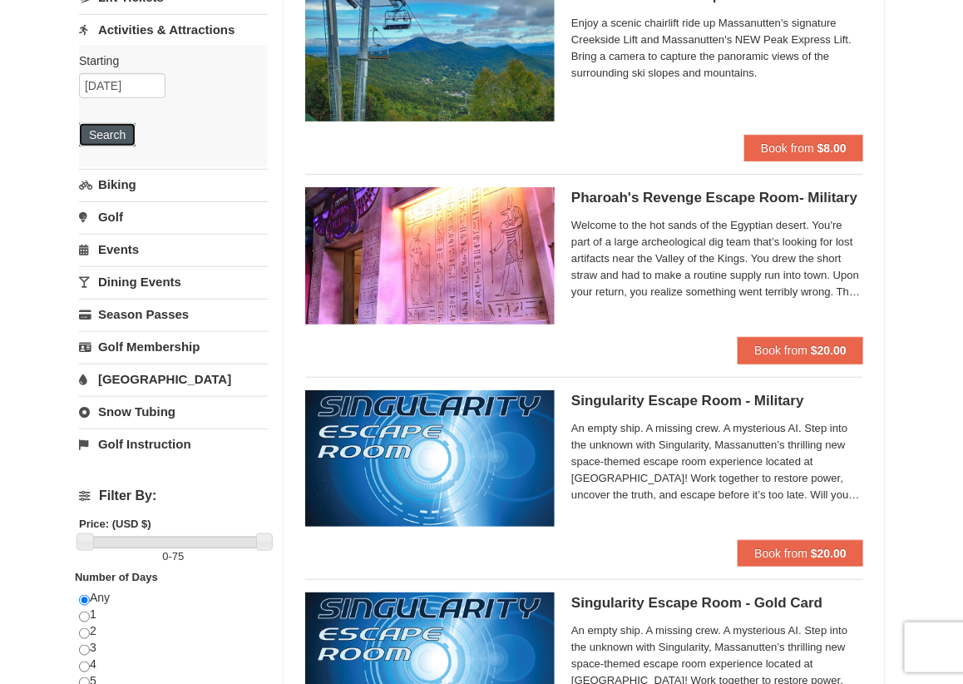
click at [112, 138] on button "Search" at bounding box center [107, 134] width 57 height 23
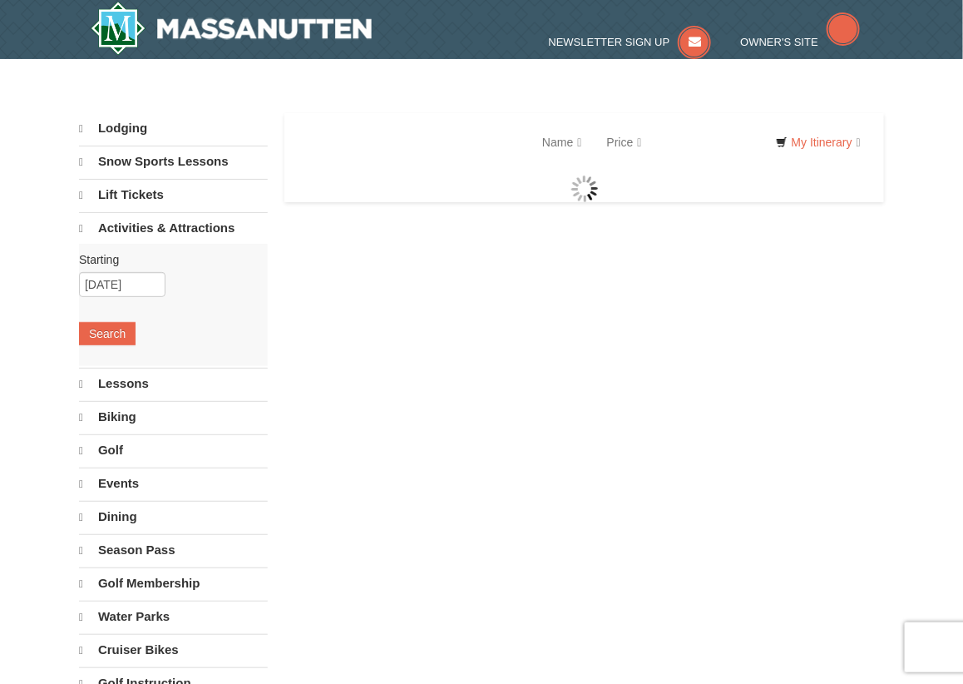
select select "10"
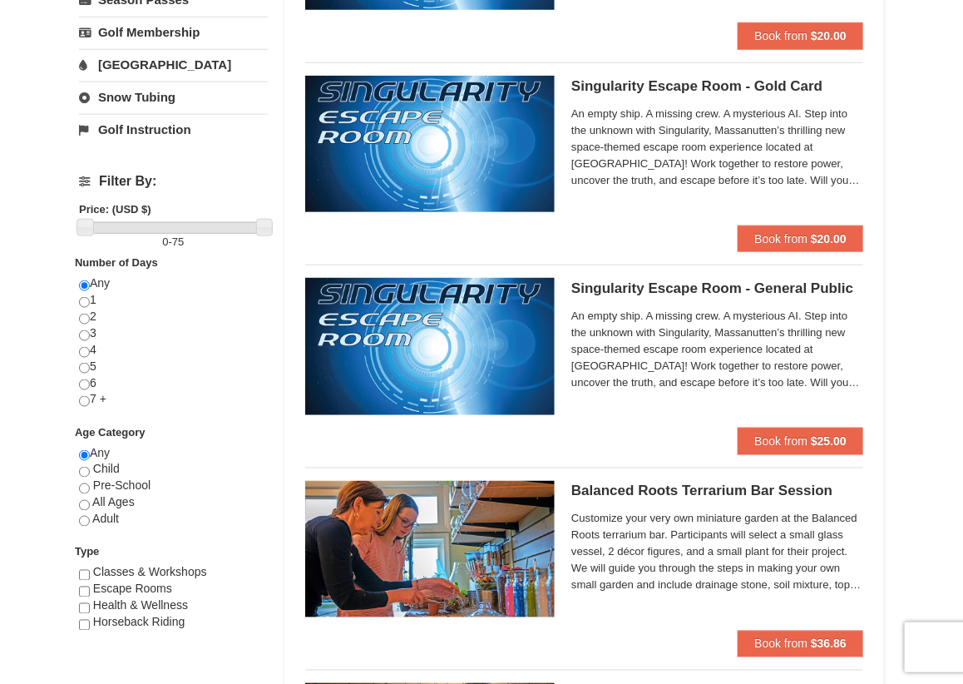
scroll to position [514, 0]
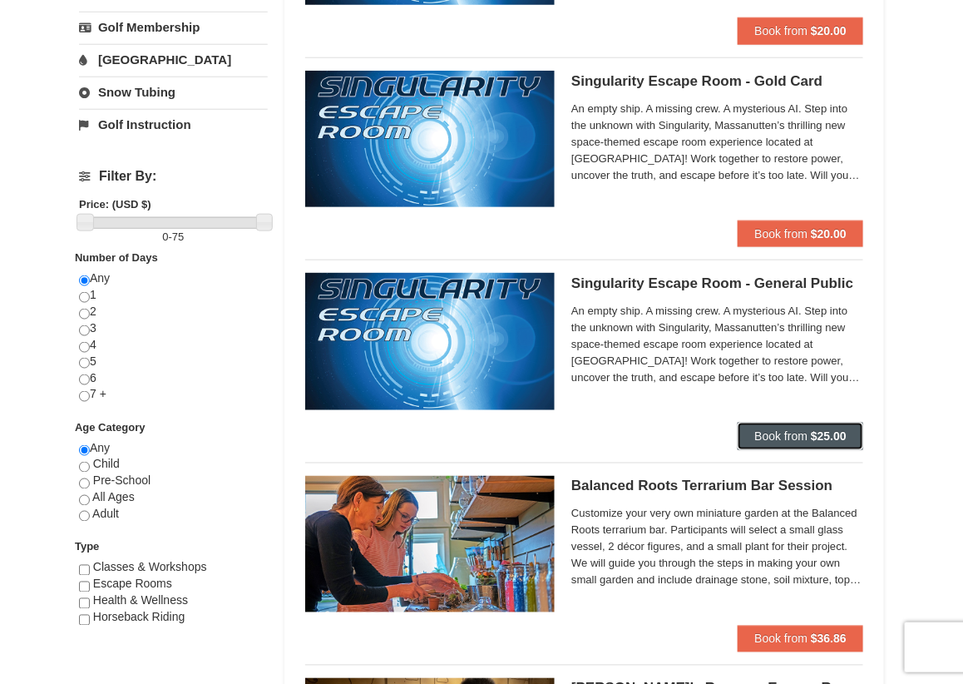
click at [778, 439] on span "Book from" at bounding box center [780, 435] width 53 height 13
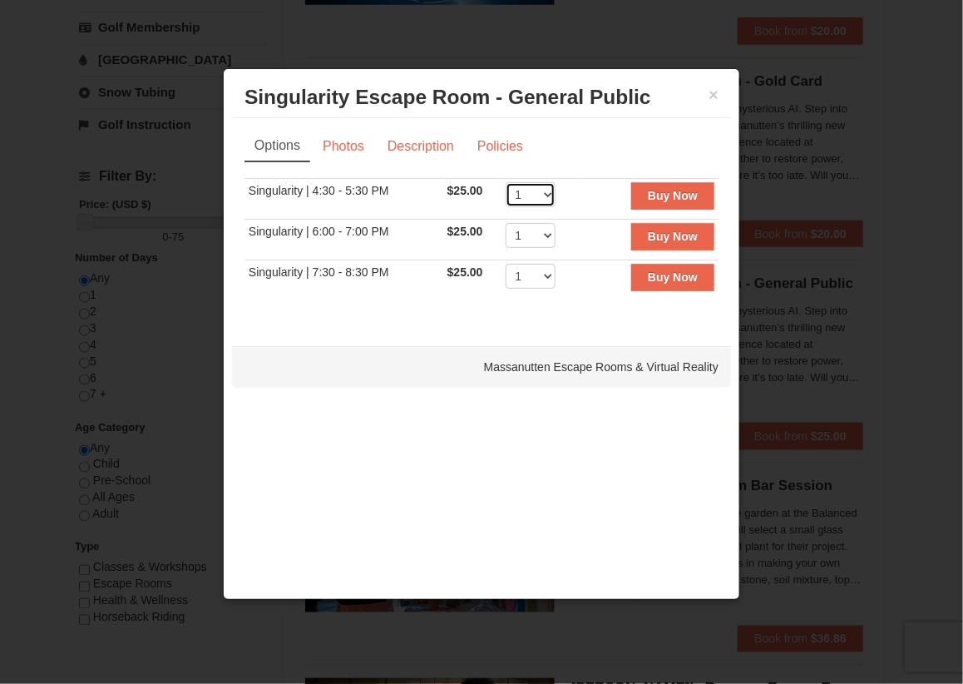
click at [546, 198] on select "1 2 3 4 5 6 7 8" at bounding box center [531, 194] width 50 height 25
select select "2"
click at [506, 182] on select "1 2 3 4 5 6 7 8" at bounding box center [531, 194] width 50 height 25
click at [702, 204] on button "Buy Now" at bounding box center [672, 195] width 83 height 27
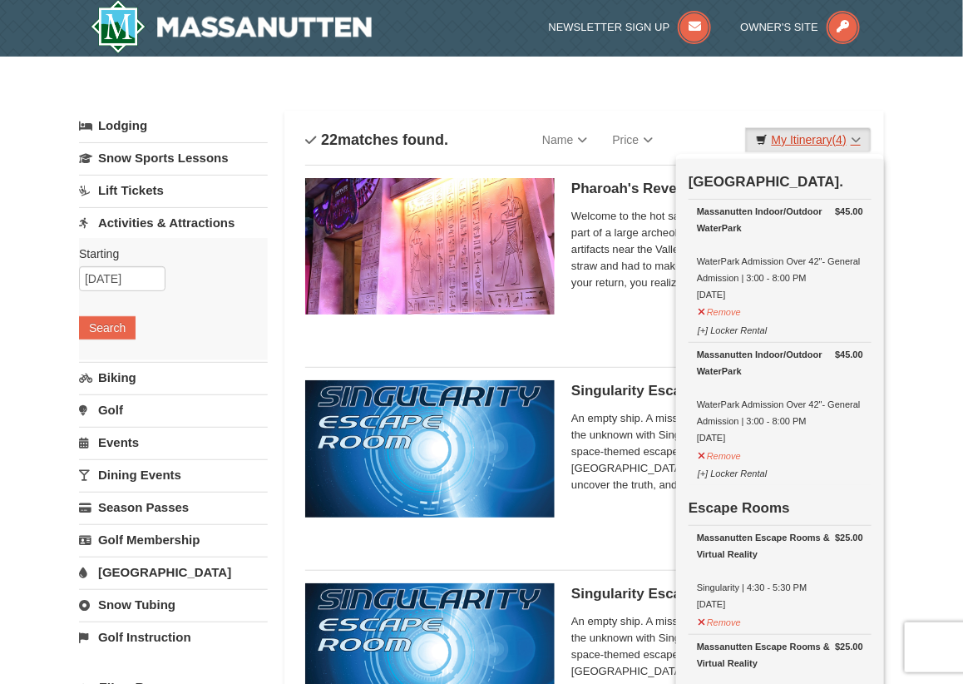
scroll to position [4, 0]
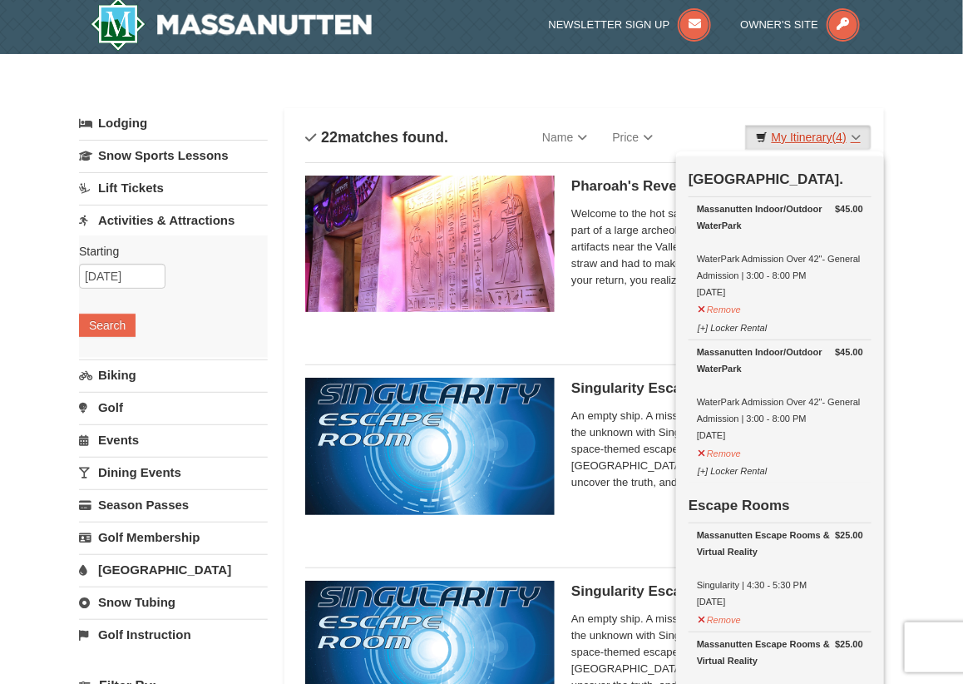
click at [794, 133] on link "My Itinerary (4)" at bounding box center [808, 137] width 126 height 25
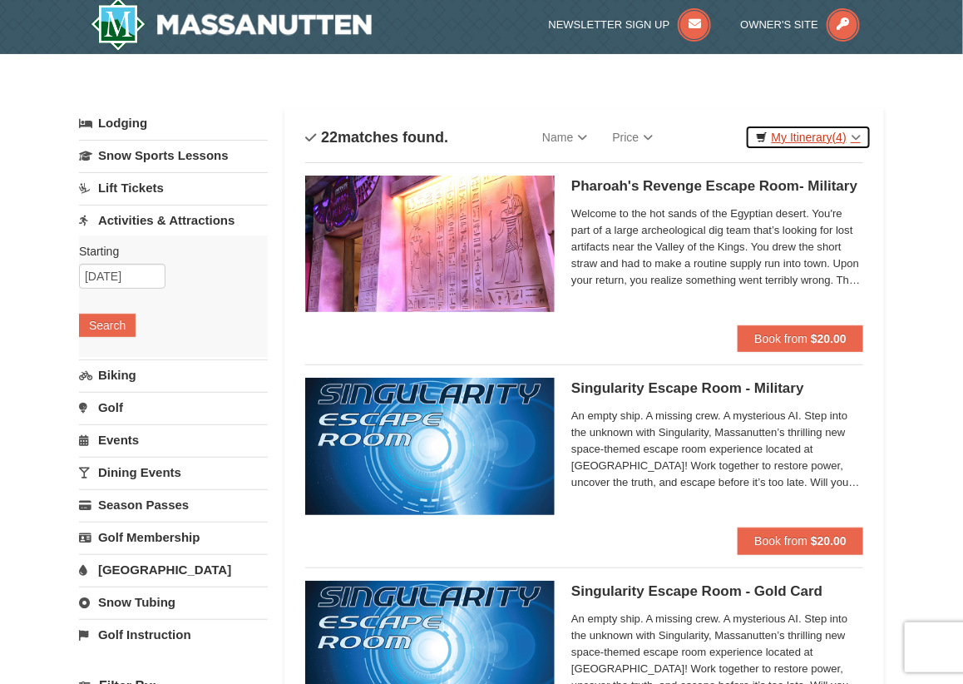
click at [795, 133] on link "My Itinerary (4)" at bounding box center [808, 137] width 126 height 25
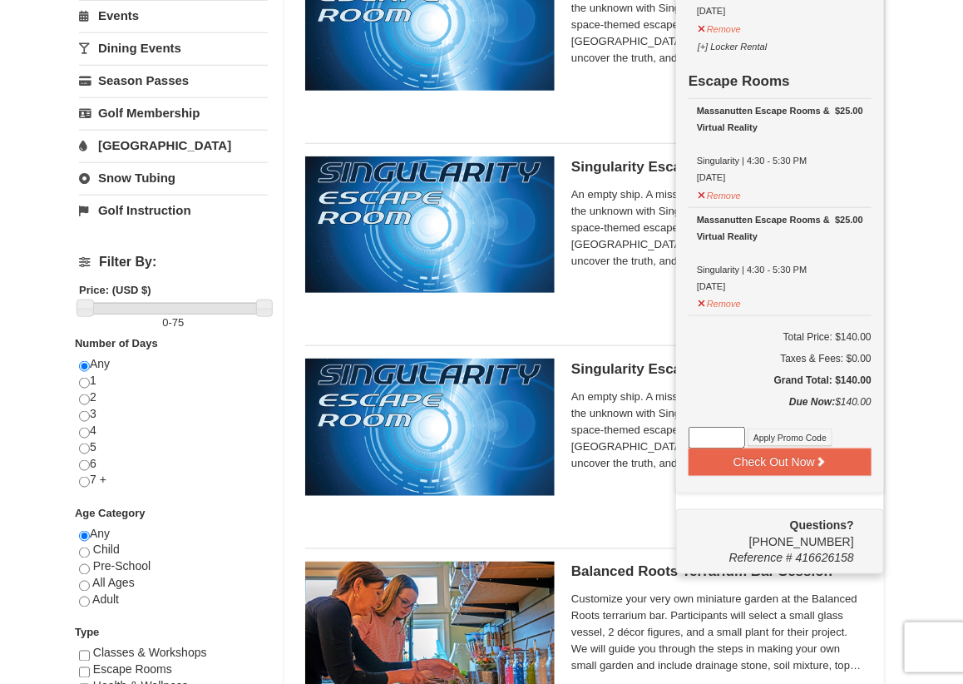
scroll to position [434, 0]
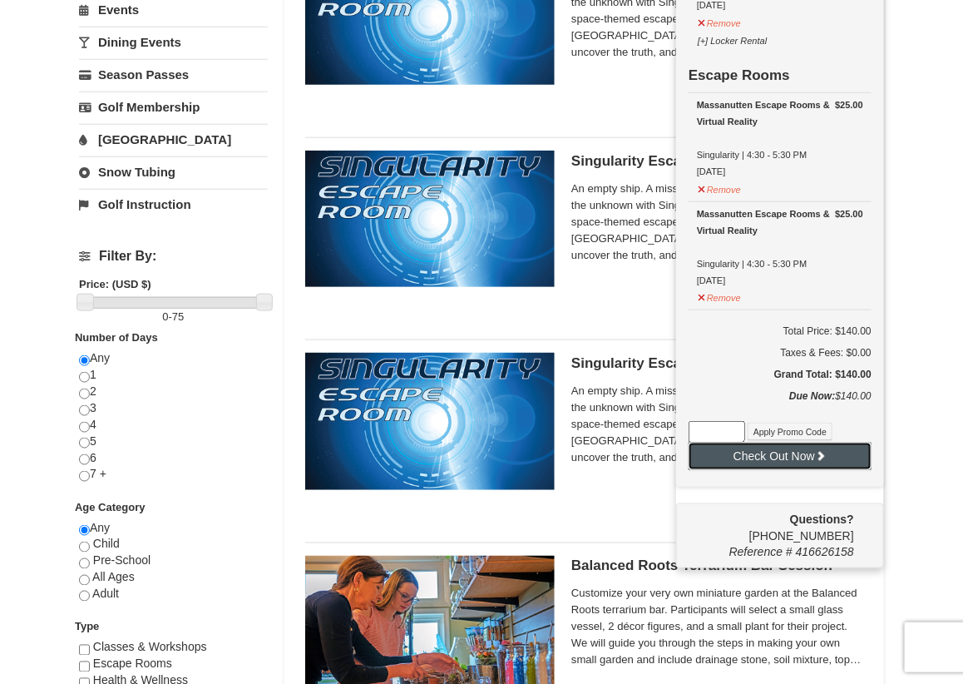
click at [799, 450] on button "Check Out Now" at bounding box center [780, 455] width 183 height 27
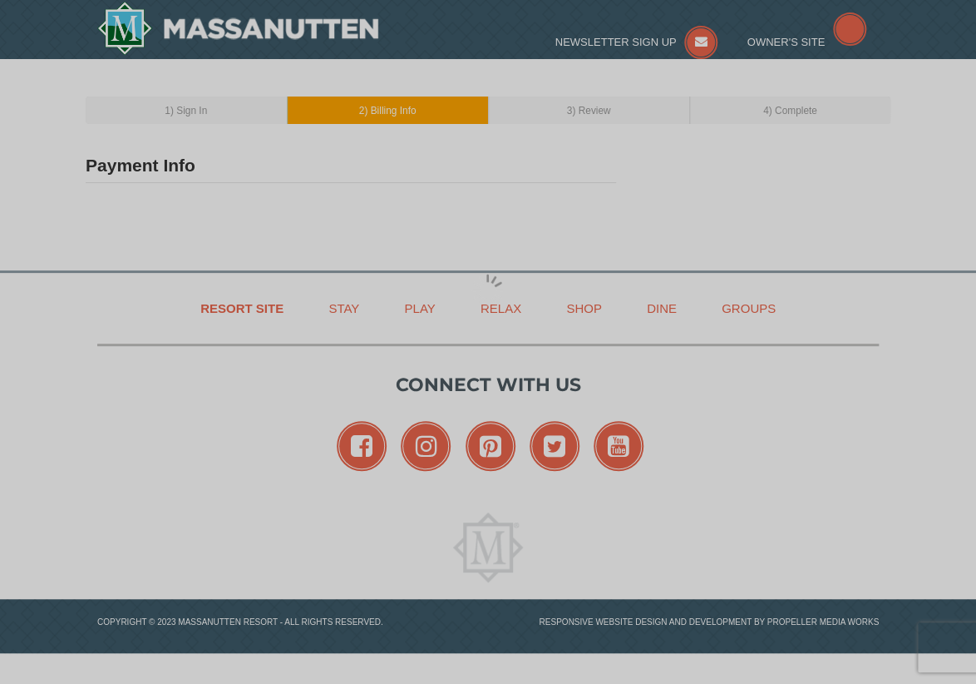
type input "[PERSON_NAME]"
type input "[EMAIL_ADDRESS][DOMAIN_NAME]"
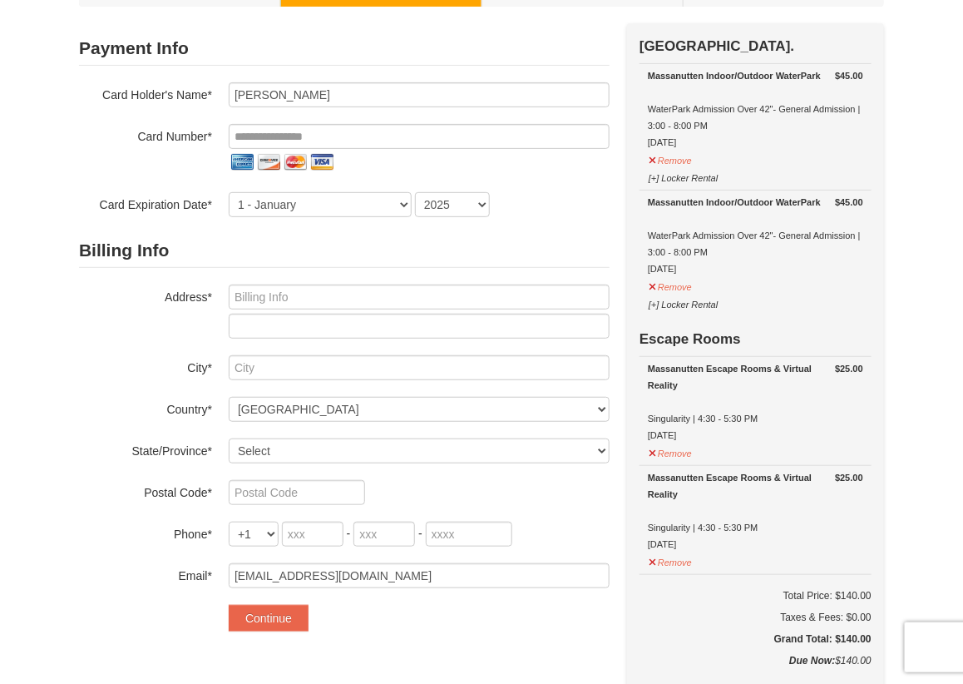
scroll to position [119, 0]
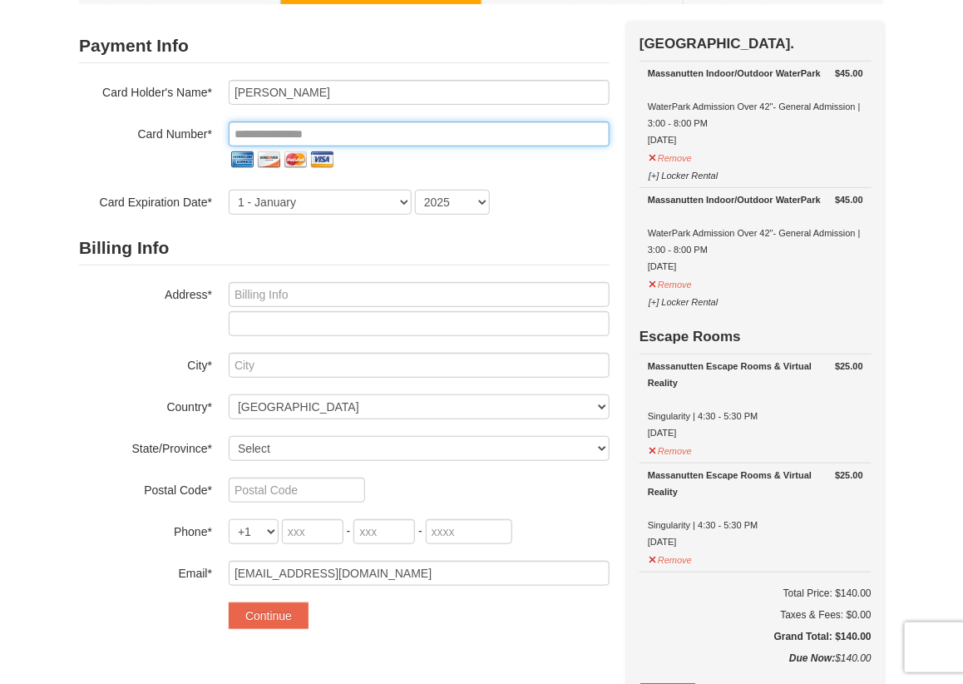
click at [331, 126] on input "tel" at bounding box center [419, 133] width 381 height 25
paste input "**********"
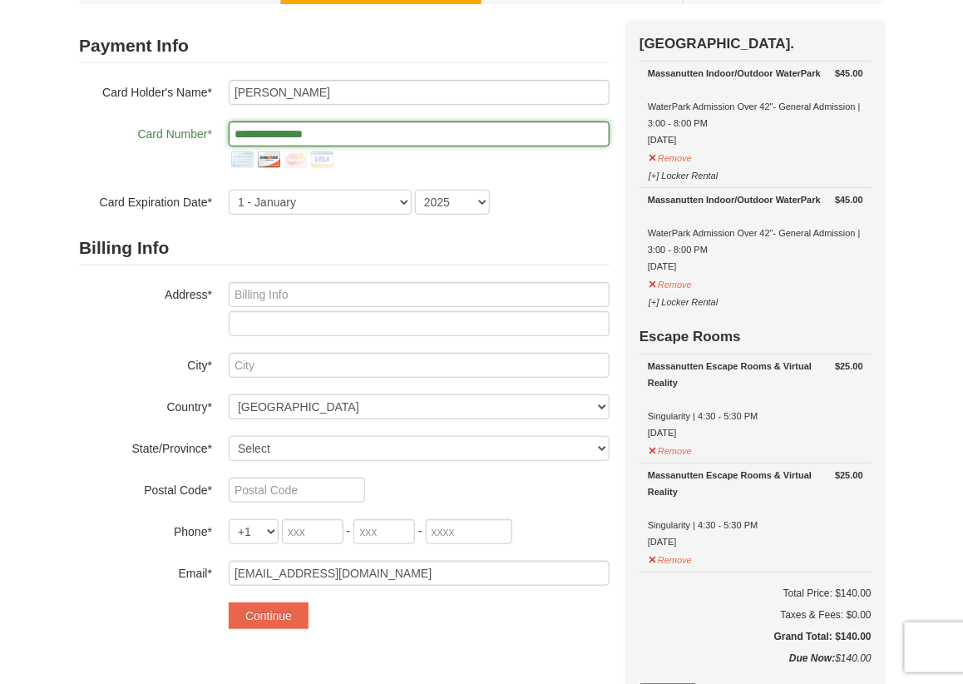
type input "**********"
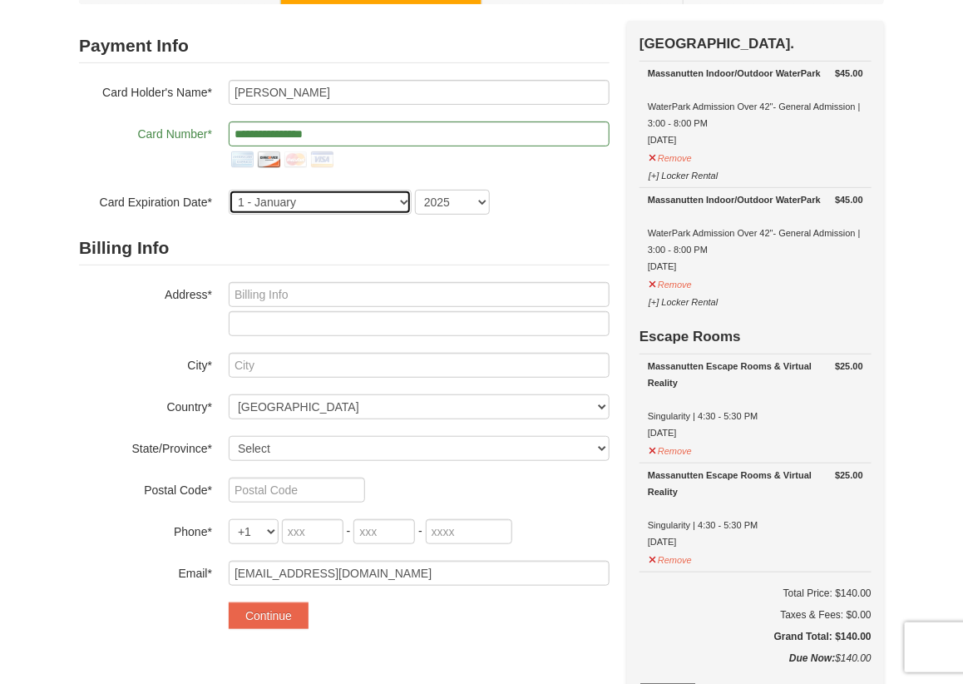
click at [331, 200] on select "1 - [DATE] - [DATE] - [DATE] - [DATE] - [DATE] - [DATE] - [DATE] - [DATE] - [DA…" at bounding box center [320, 202] width 183 height 25
select select "3"
click at [229, 190] on select "1 - [DATE] - [DATE] - [DATE] - [DATE] - [DATE] - [DATE] - [DATE] - [DATE] - [DA…" at bounding box center [320, 202] width 183 height 25
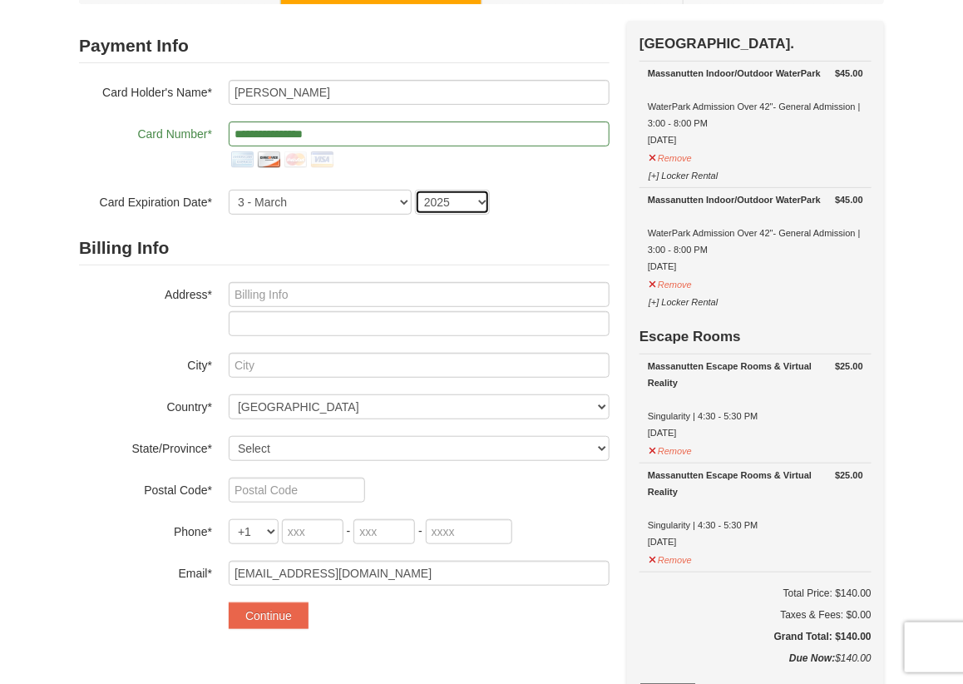
click at [440, 200] on select "2025 2026 2027 2028 2029 2030 2031 2032 2033 2034" at bounding box center [452, 202] width 75 height 25
select select "2030"
click at [415, 190] on select "2025 2026 2027 2028 2029 2030 2031 2032 2033 2034" at bounding box center [452, 202] width 75 height 25
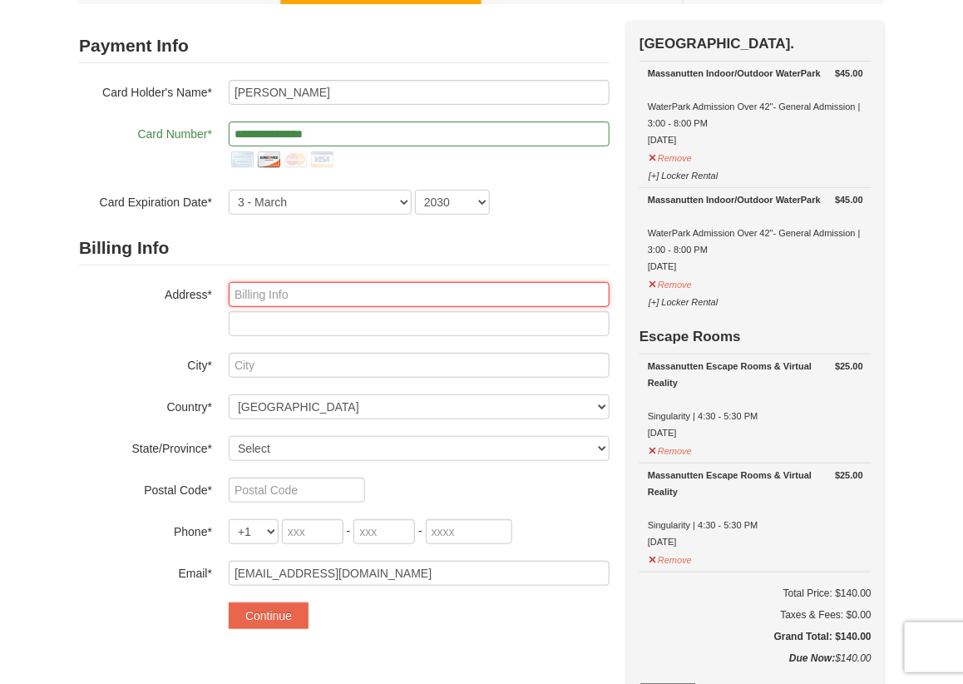
click at [406, 294] on input "text" at bounding box center [419, 294] width 381 height 25
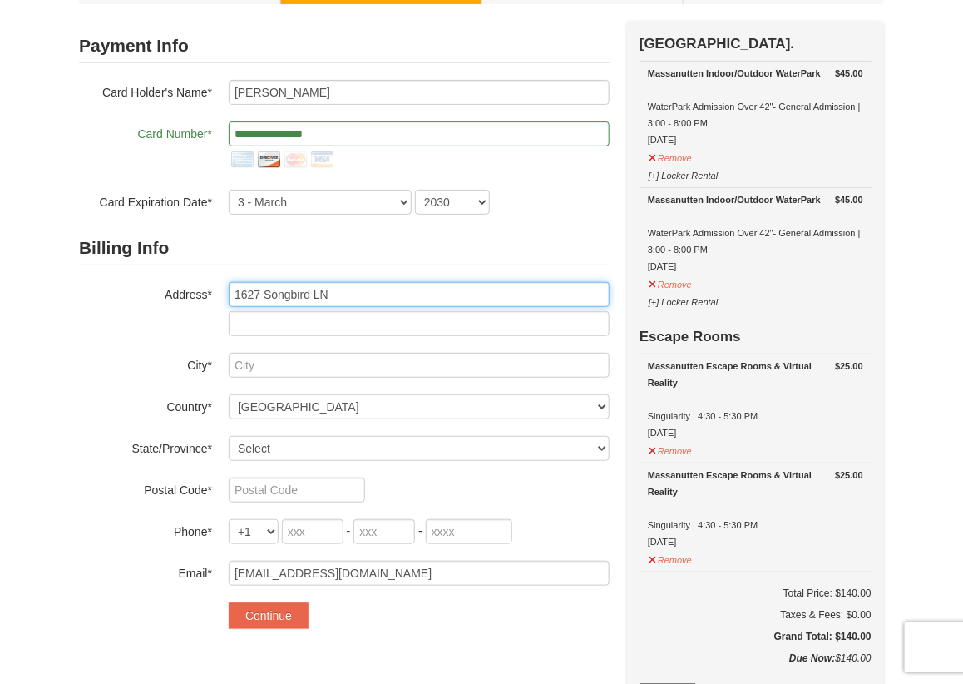
type input "1627 Songbird LN"
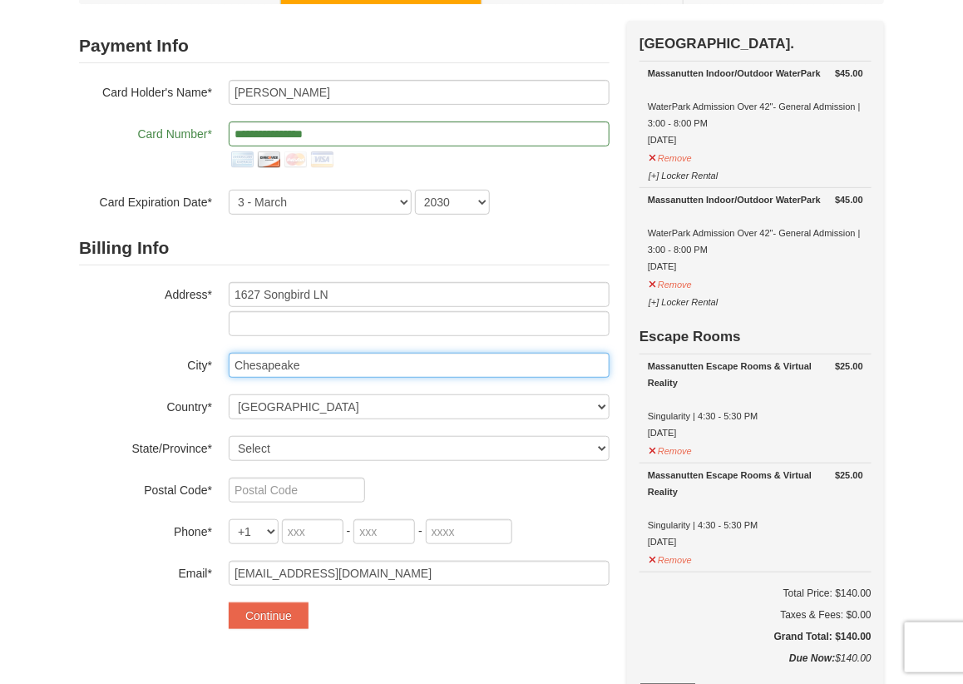
type input "Chesapeake"
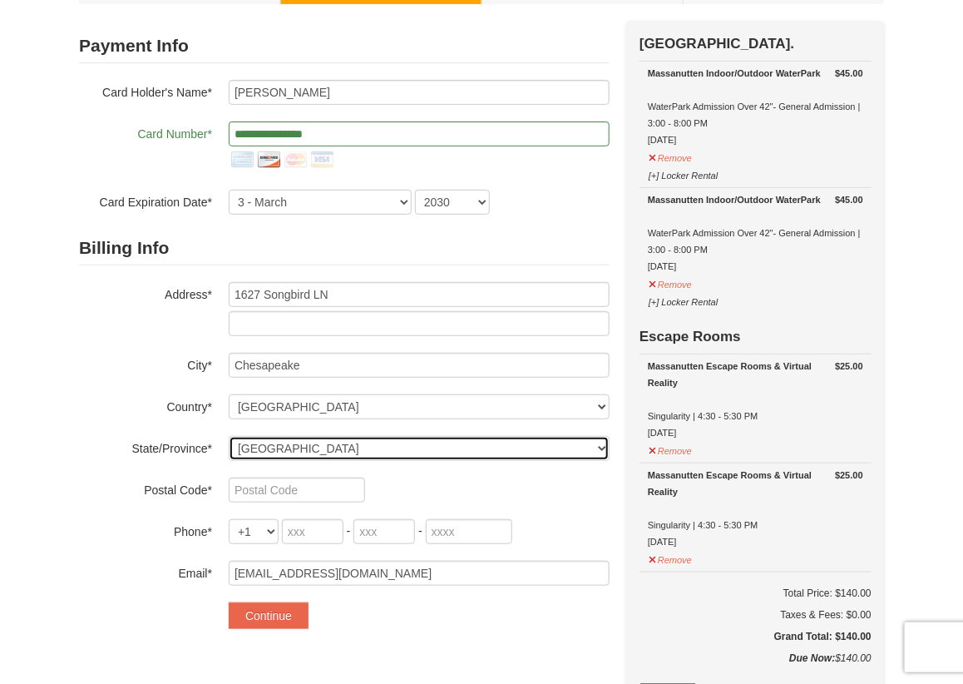
select select "VA"
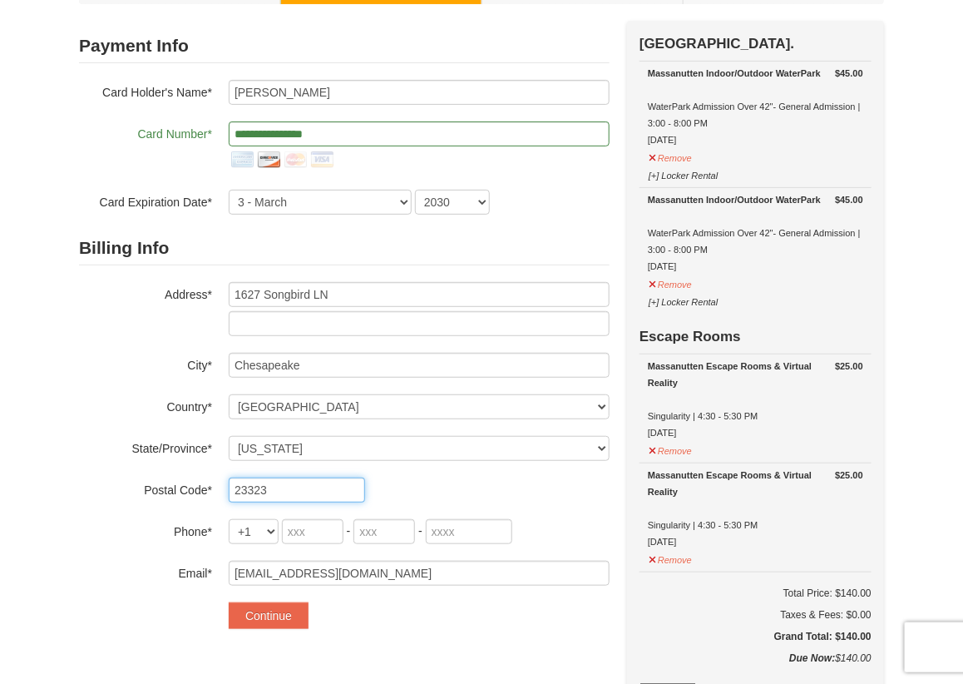
type input "23323"
click at [319, 545] on div "Billing Info Address* 1627 Songbird LN City* Chesapeake Country* ----- Select -…" at bounding box center [344, 408] width 531 height 354
click at [323, 536] on input "tel" at bounding box center [313, 531] width 62 height 25
type input "757"
type input "237"
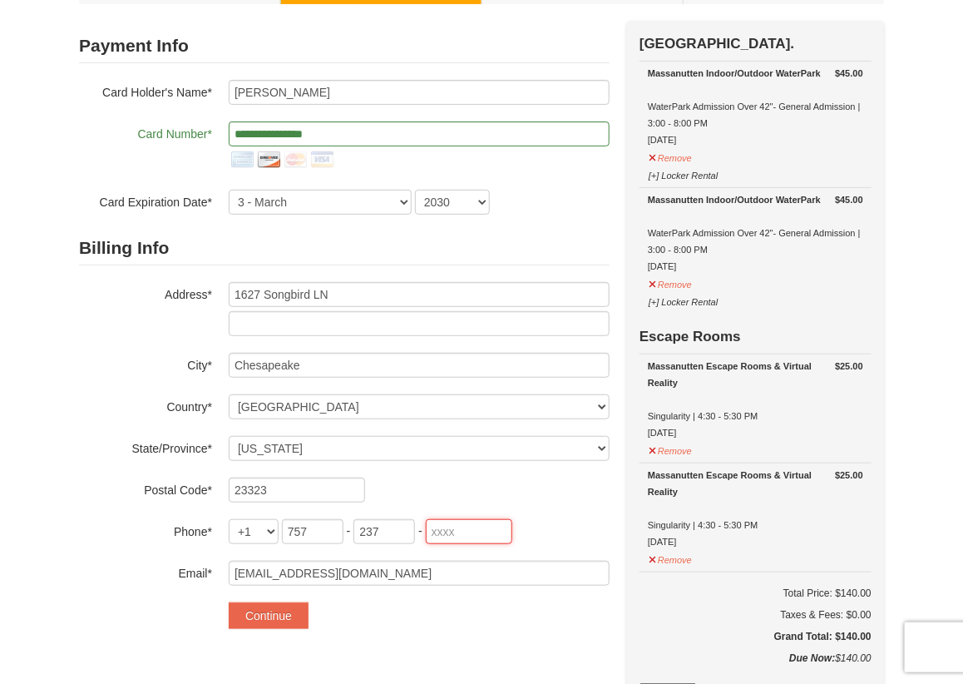
click at [452, 541] on input "tel" at bounding box center [469, 531] width 86 height 25
type input "8668"
drag, startPoint x: 255, startPoint y: 630, endPoint x: 280, endPoint y: 611, distance: 30.9
click at [280, 611] on div "**********" at bounding box center [344, 333] width 531 height 625
click at [280, 611] on button "Continue" at bounding box center [269, 615] width 80 height 27
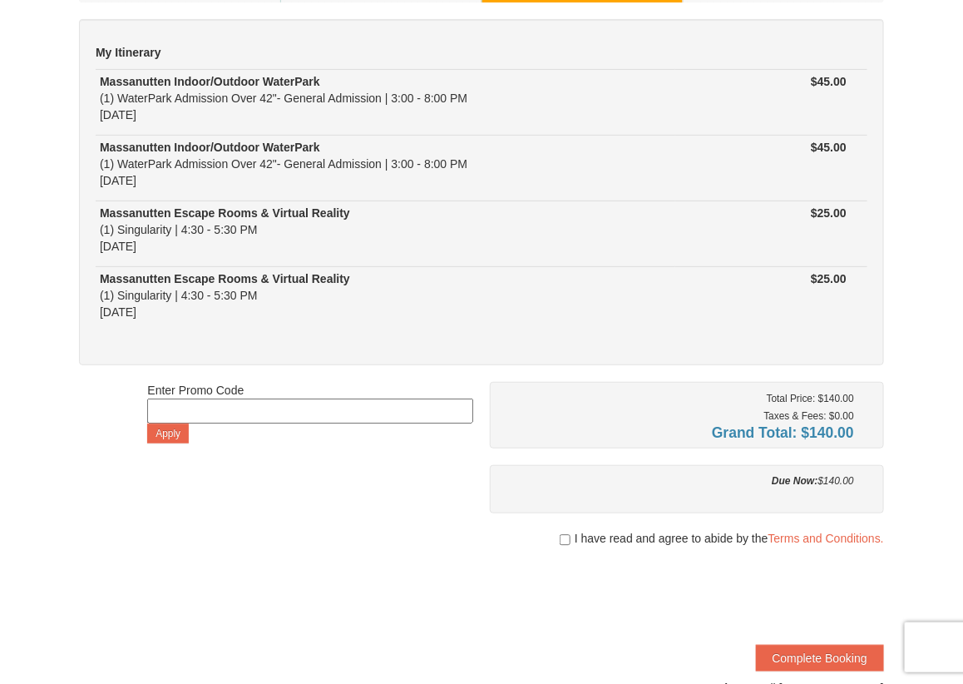
scroll to position [122, 0]
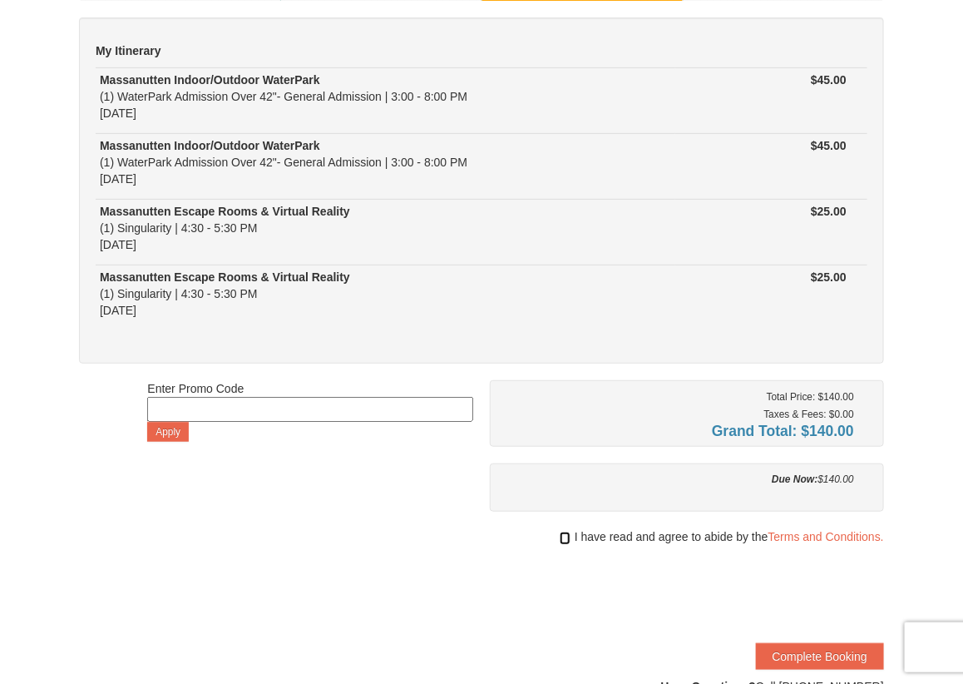
click at [566, 534] on input "checkbox" at bounding box center [565, 537] width 11 height 13
checkbox input "true"
click at [847, 659] on button "Complete Booking" at bounding box center [820, 656] width 128 height 27
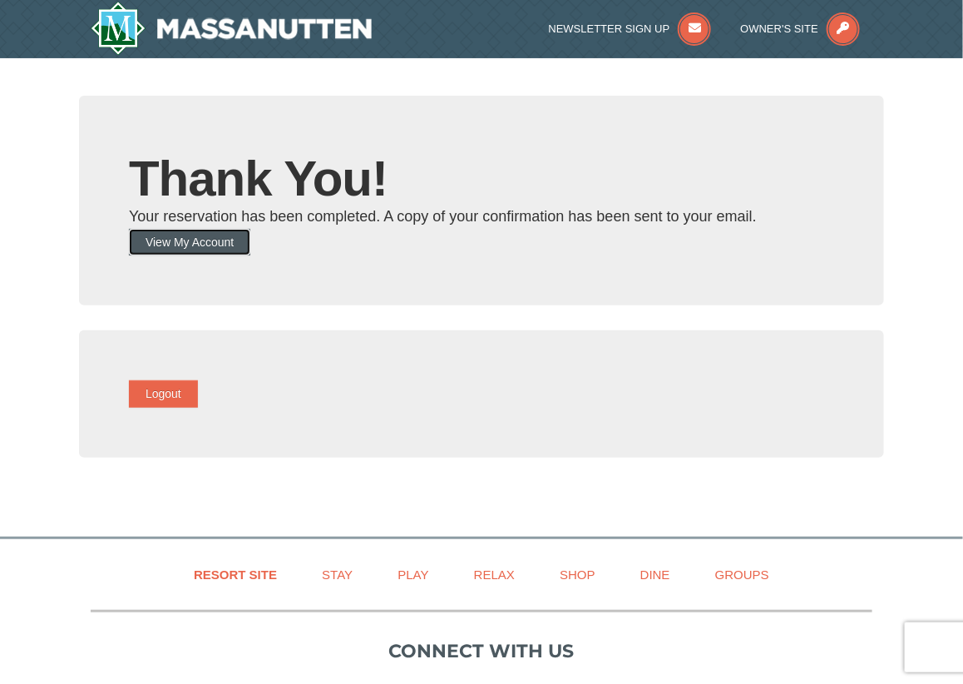
click at [227, 234] on button "View My Account" at bounding box center [189, 242] width 121 height 27
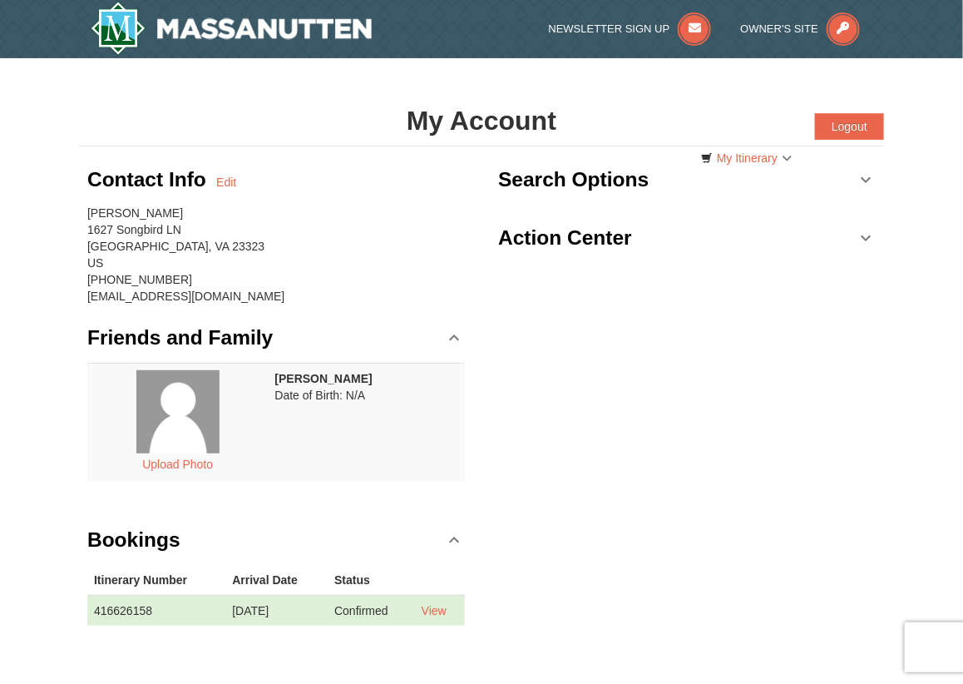
click at [851, 156] on link "Search Options" at bounding box center [687, 180] width 378 height 50
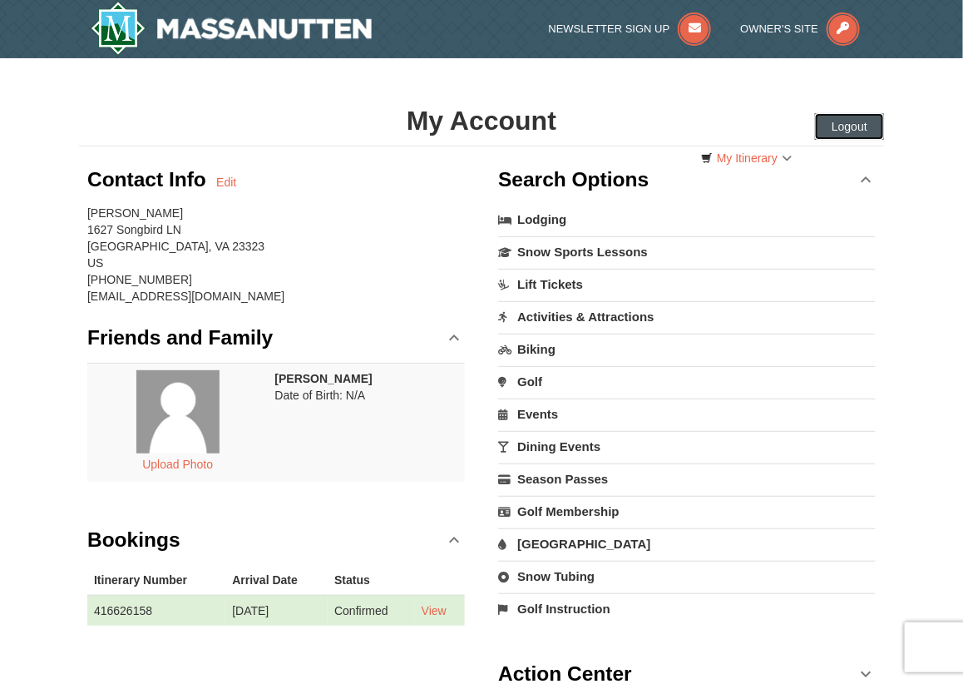
click at [851, 121] on button "Logout" at bounding box center [849, 126] width 69 height 27
